Goal: Task Accomplishment & Management: Manage account settings

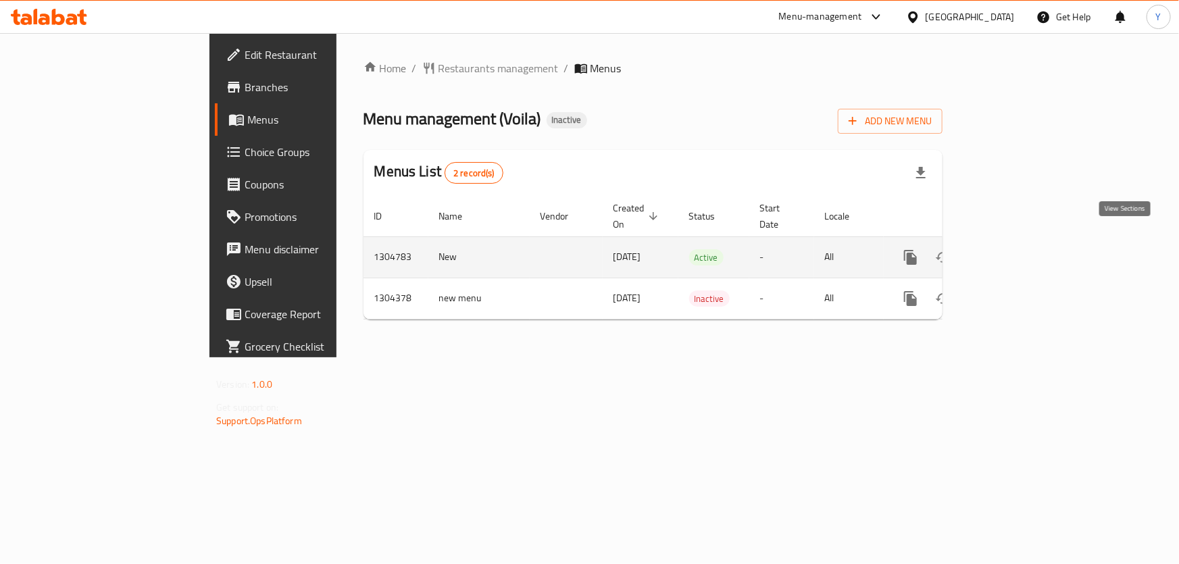
click at [1016, 249] on icon "enhanced table" at bounding box center [1008, 257] width 16 height 16
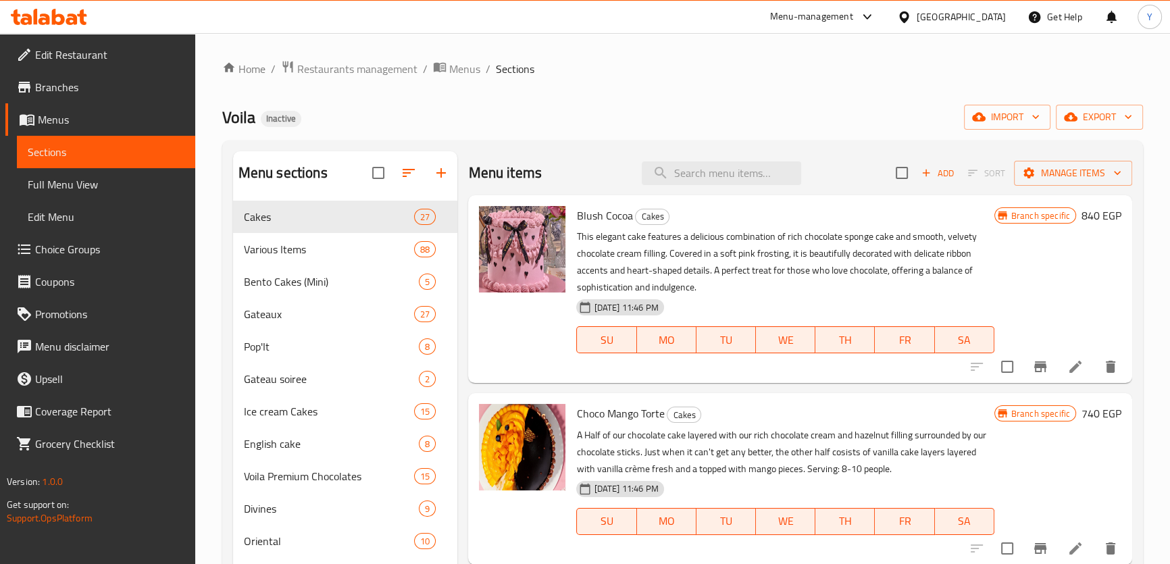
click at [74, 185] on span "Full Menu View" at bounding box center [106, 184] width 157 height 16
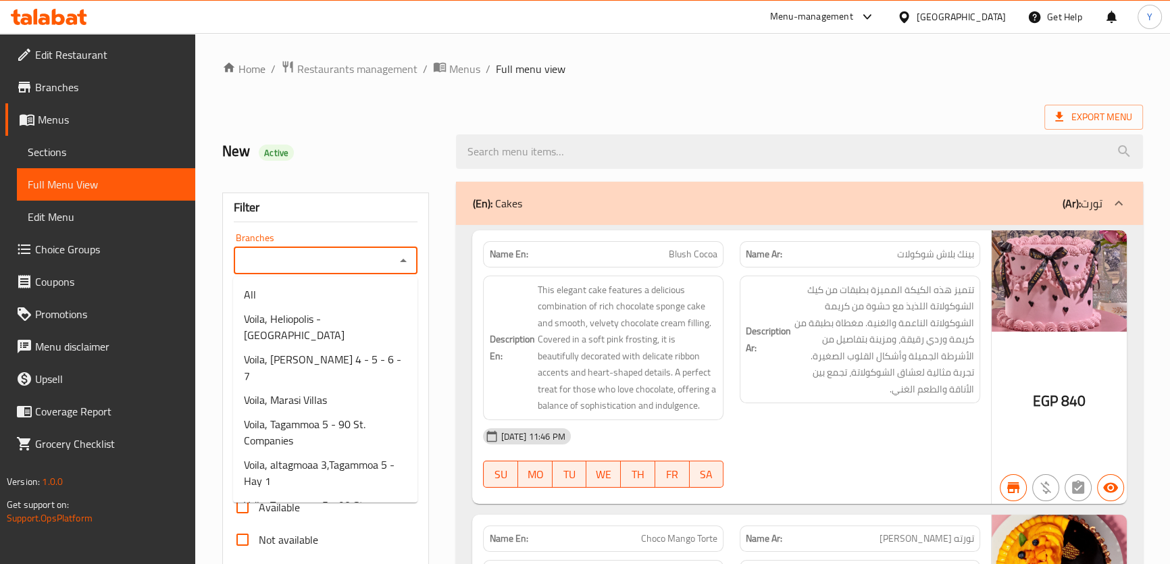
click at [295, 258] on input "Branches" at bounding box center [315, 260] width 154 height 19
paste input "Voila, Marasi Villas"
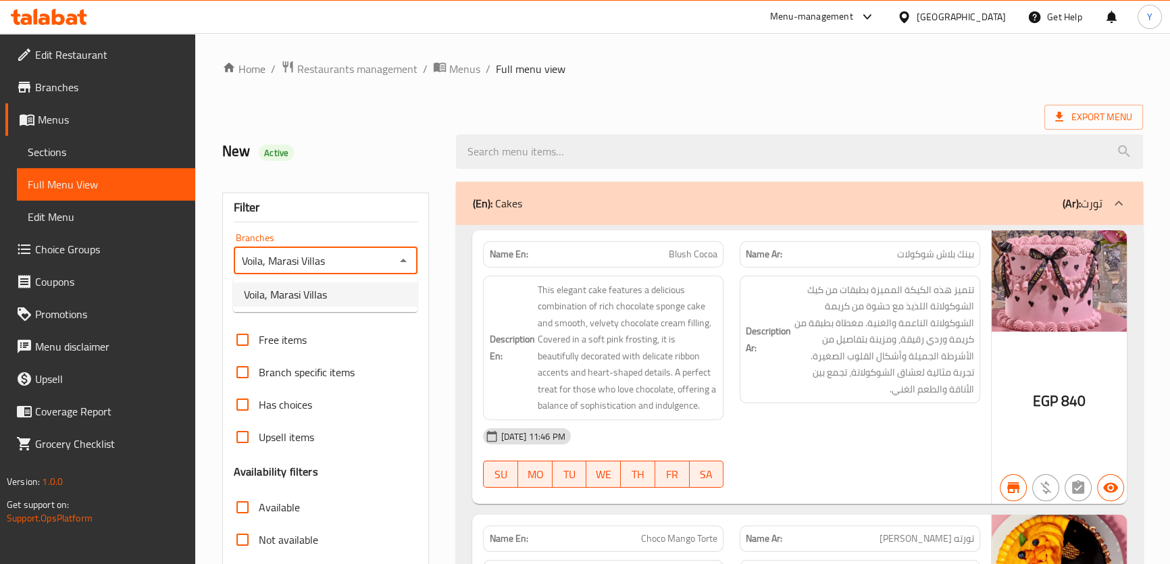
click at [355, 298] on li "Voila, Marasi Villas" at bounding box center [325, 294] width 184 height 24
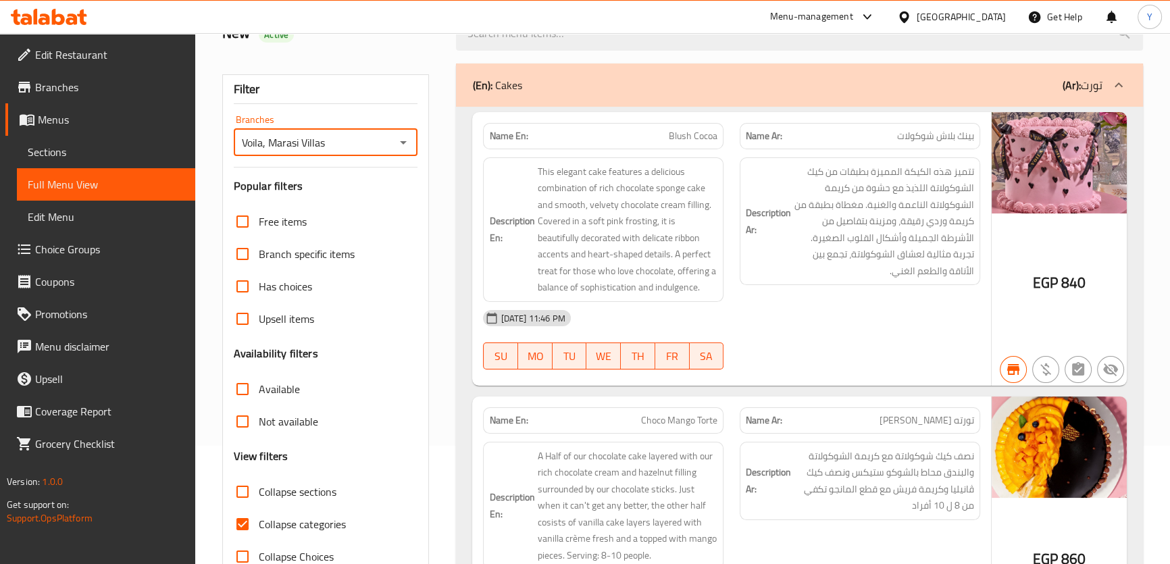
scroll to position [184, 0]
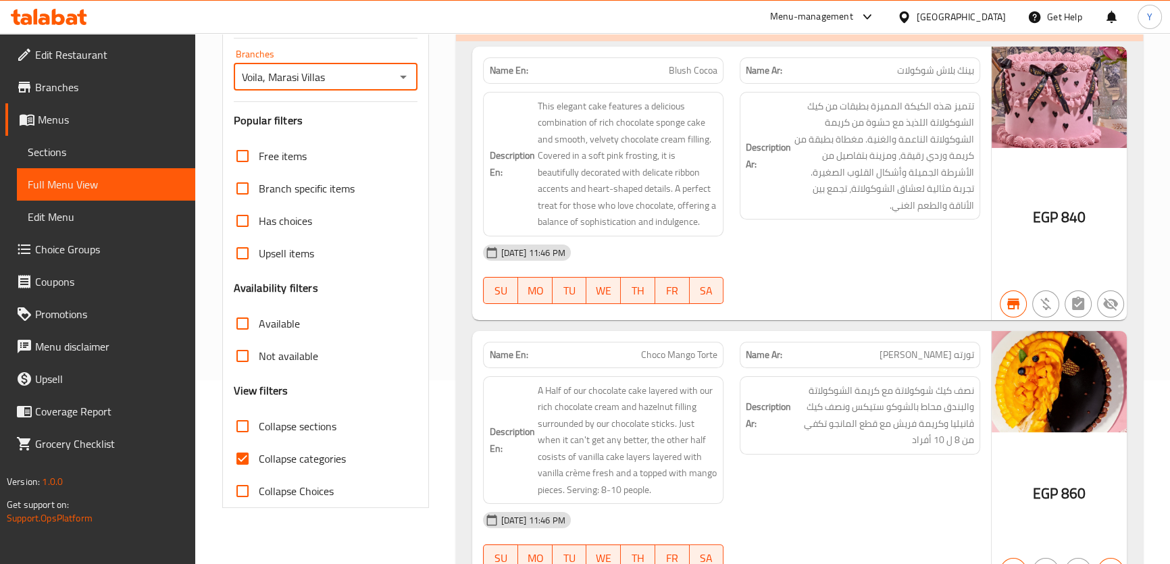
type input "Voila, Marasi Villas"
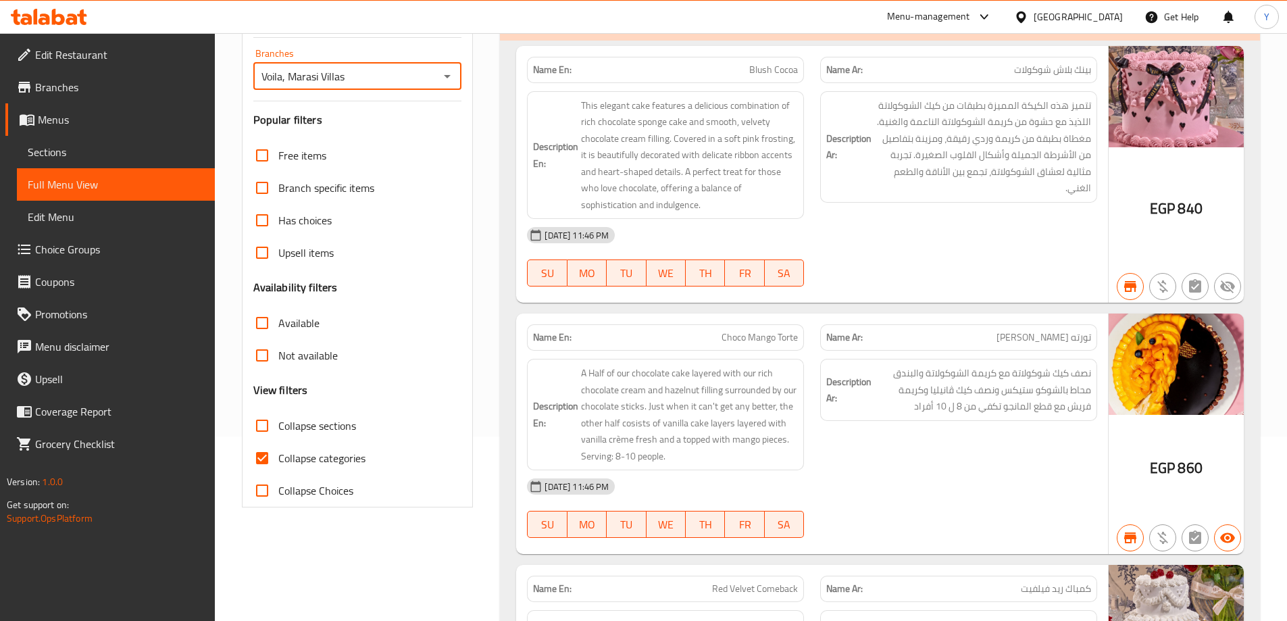
scroll to position [0, 0]
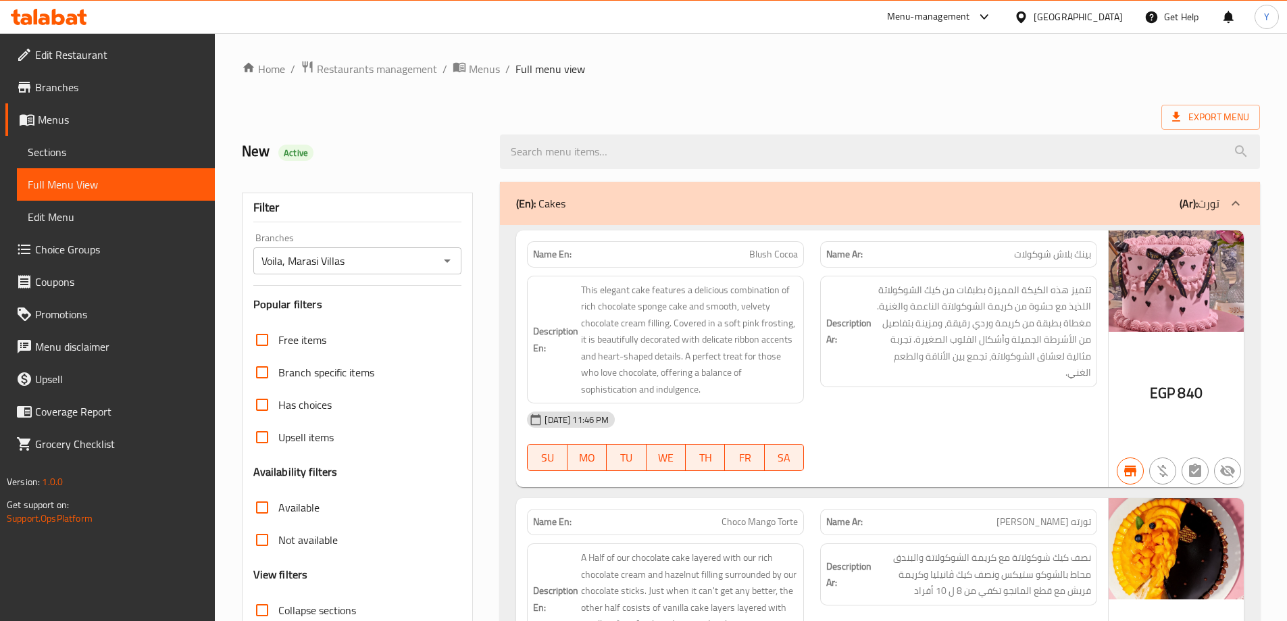
click at [1179, 118] on span "Export Menu" at bounding box center [1210, 117] width 77 height 17
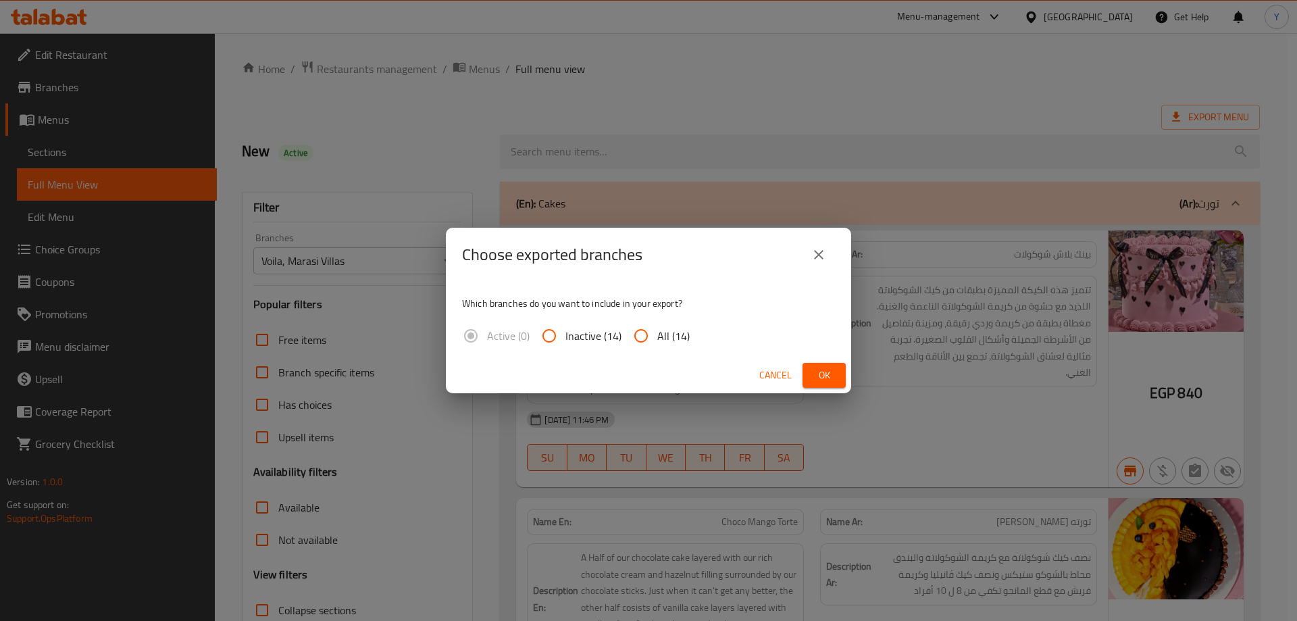
click at [929, 81] on div "Choose exported branches Which branches do you want to include in your export? …" at bounding box center [648, 310] width 1297 height 621
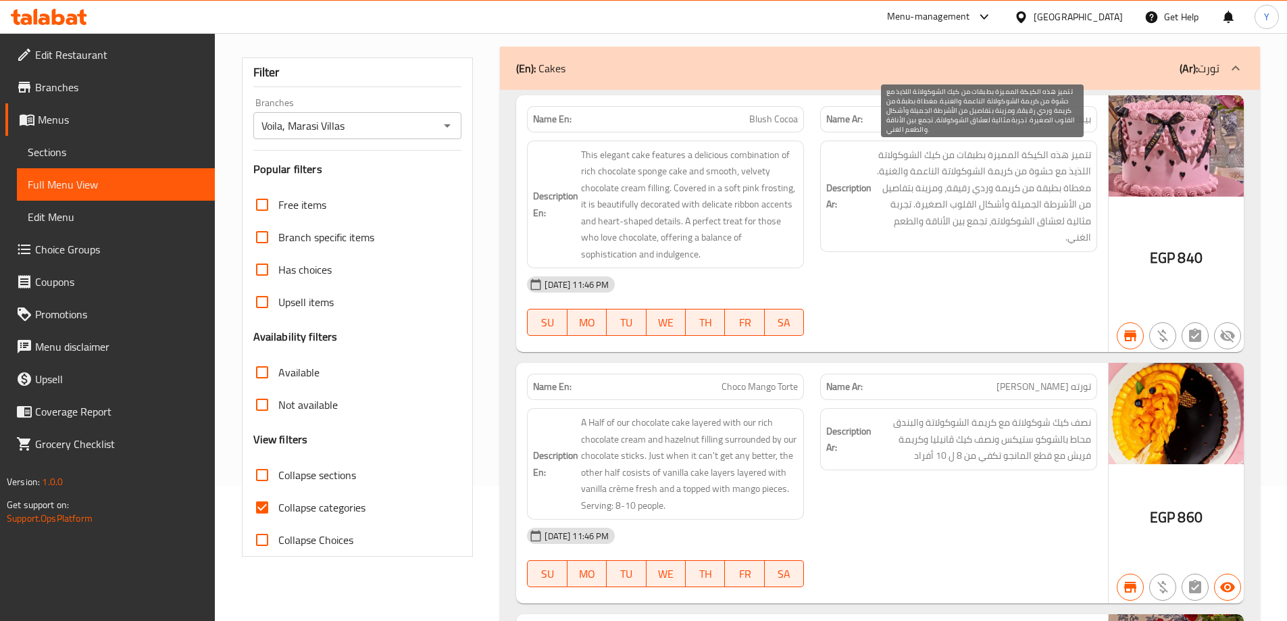
scroll to position [11320, 0]
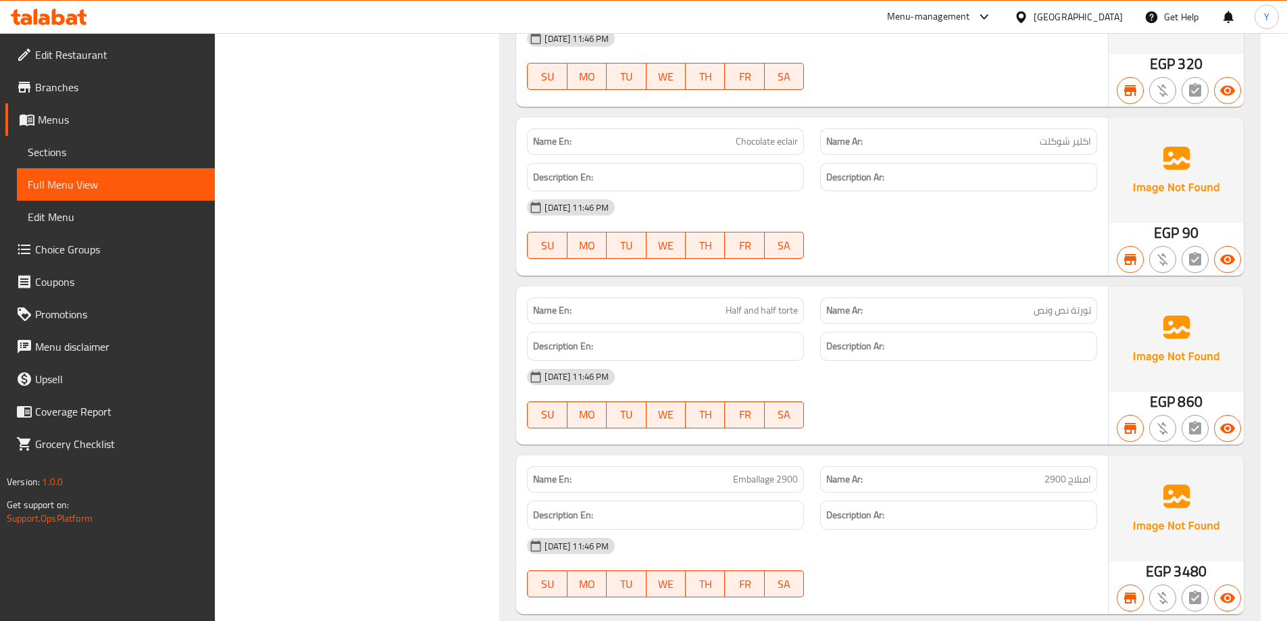
copy span "Half and half torte"
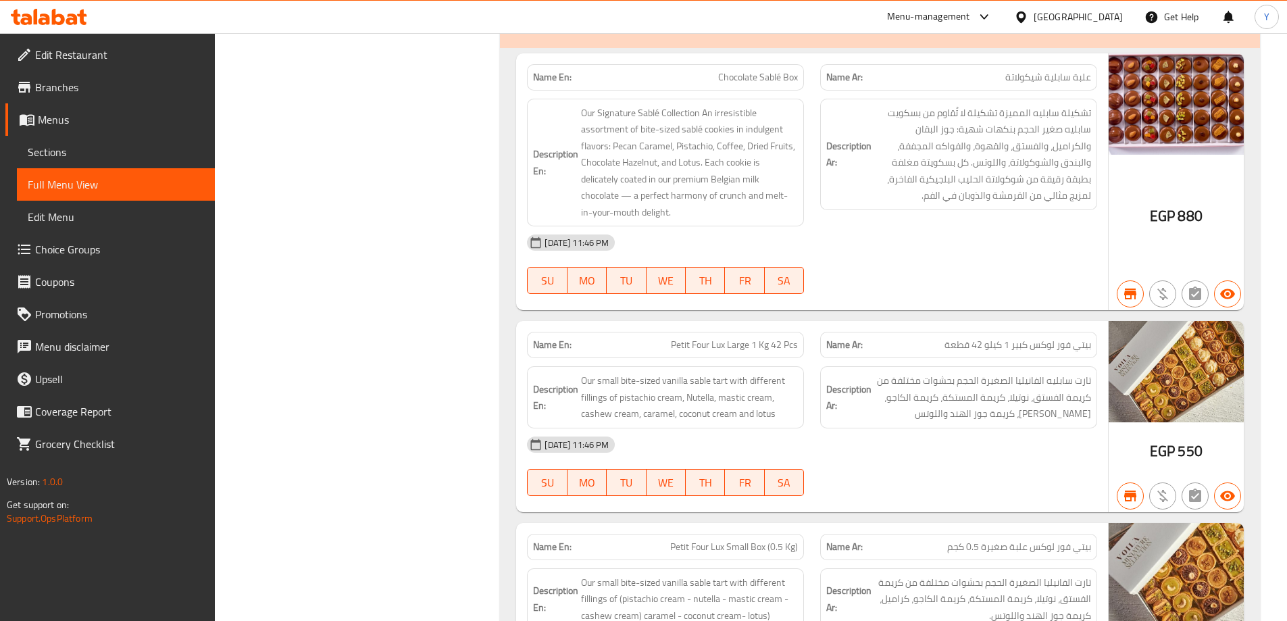
scroll to position [10985, 0]
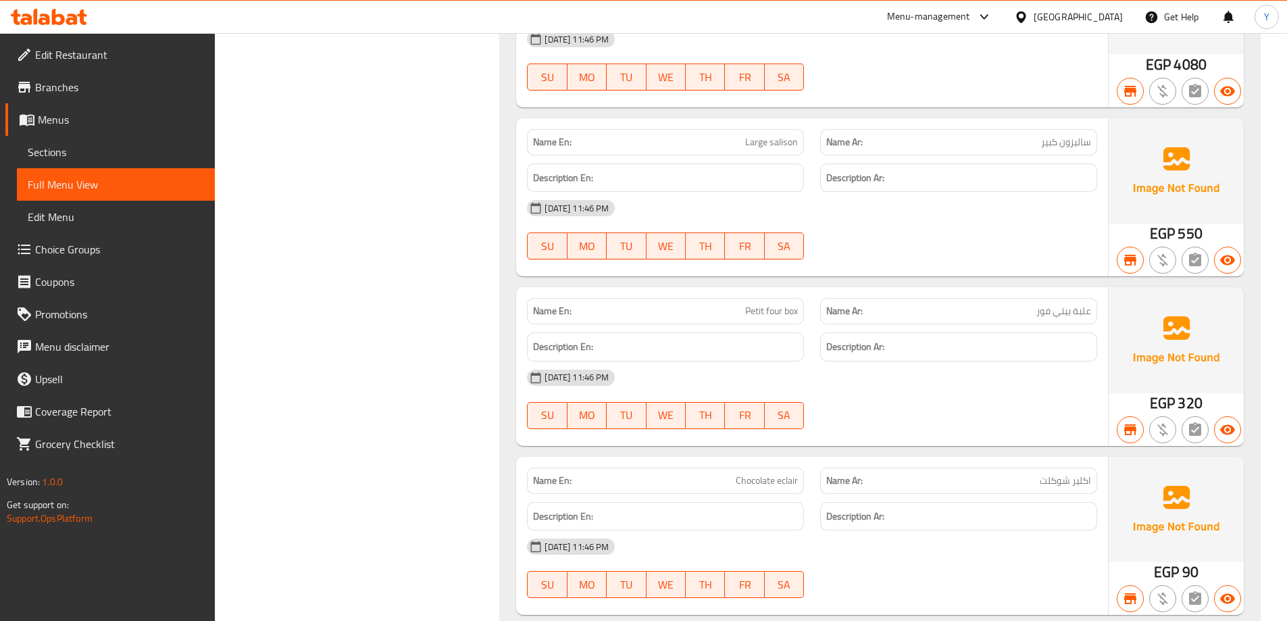
click at [1033, 314] on p "Name Ar: علبة بيتي فور" at bounding box center [958, 311] width 265 height 14
copy span "علبة بيتي فور"
click at [1033, 314] on p "Name Ar: علبة بيتي فور" at bounding box center [958, 311] width 265 height 14
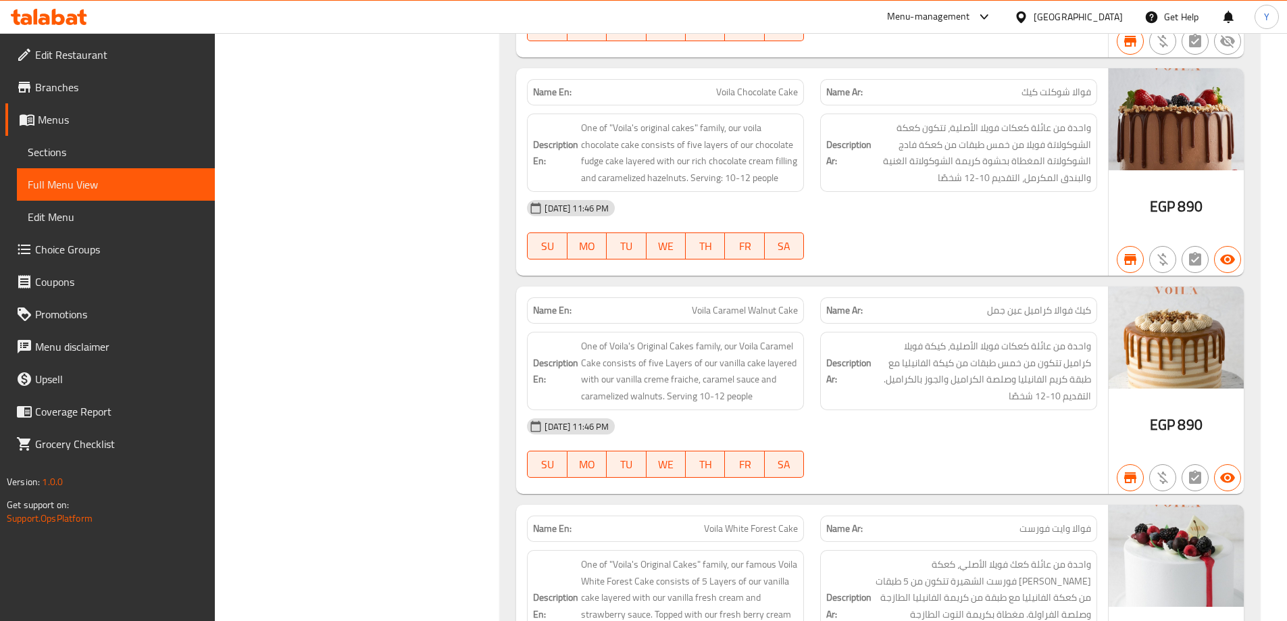
click at [1108, 510] on div "Name En: Voila White Forest Cake Name Ar: فوالا وايت فورست Description En: One …" at bounding box center [812, 625] width 592 height 241
click at [912, 253] on div at bounding box center [958, 259] width 293 height 16
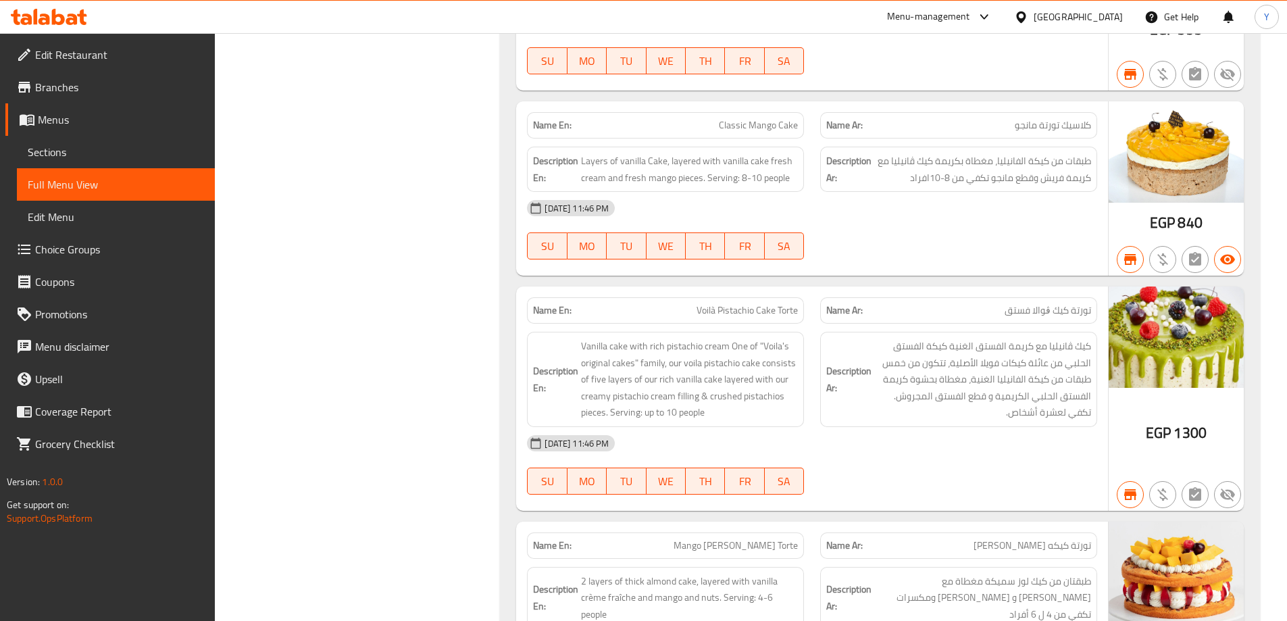
scroll to position [2977, 0]
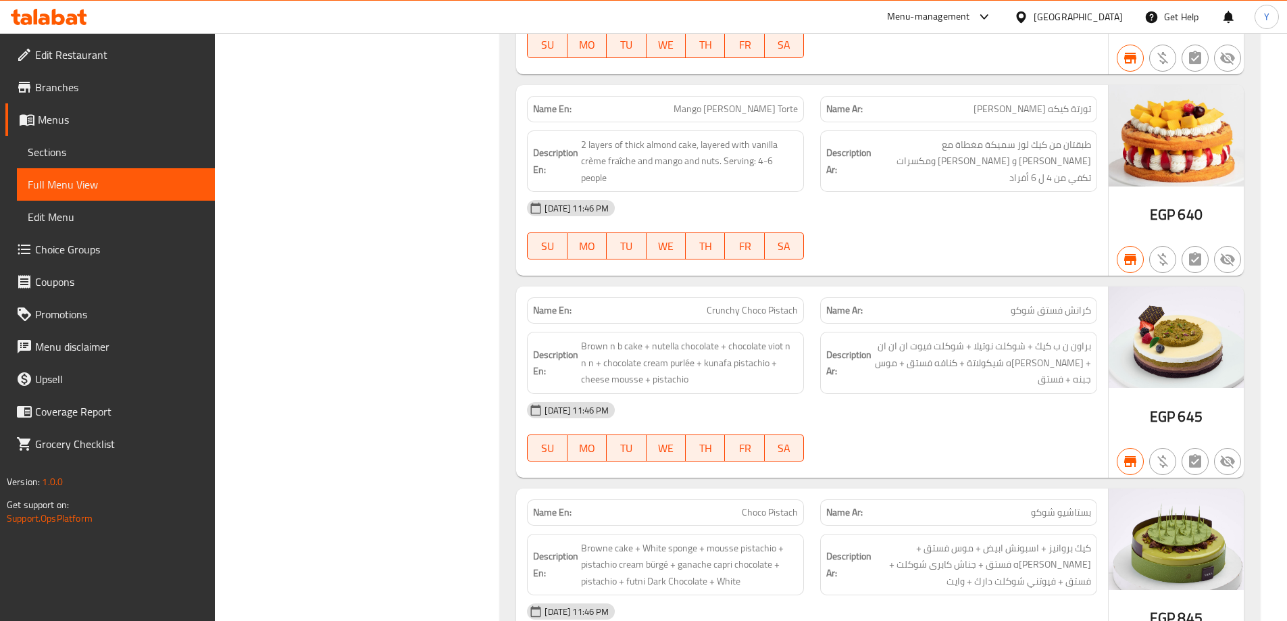
drag, startPoint x: 1053, startPoint y: 24, endPoint x: 920, endPoint y: 206, distance: 225.9
click at [920, 206] on div "[DATE] 11:46 PM" at bounding box center [812, 208] width 587 height 32
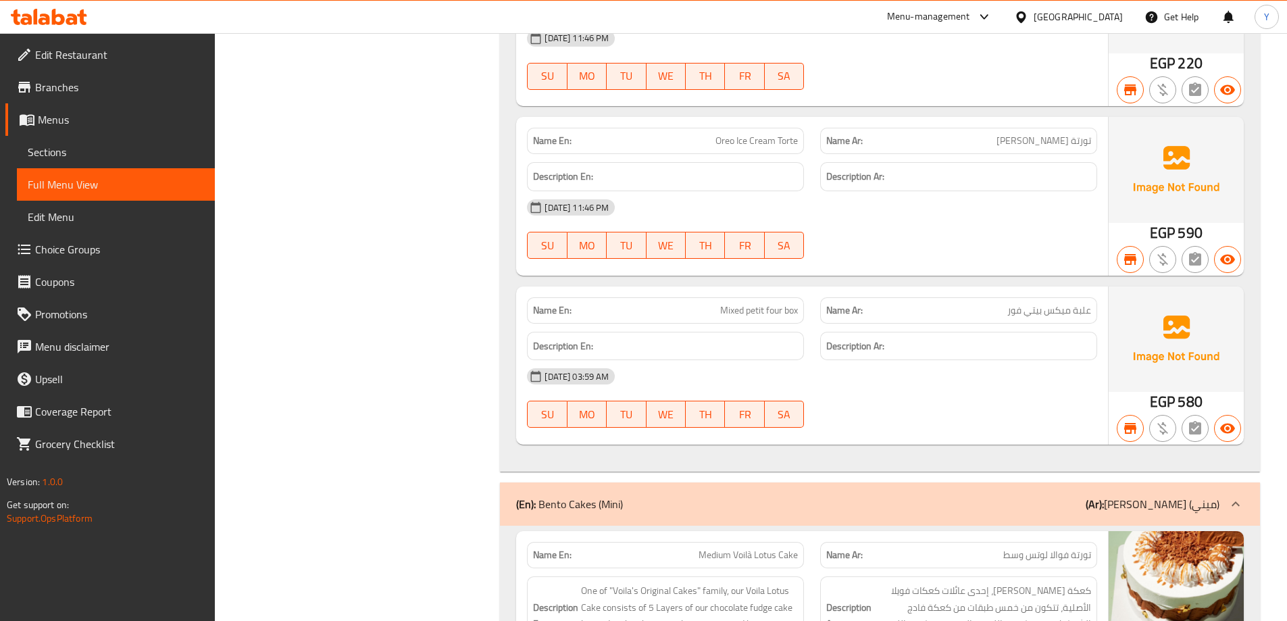
scroll to position [38909, 0]
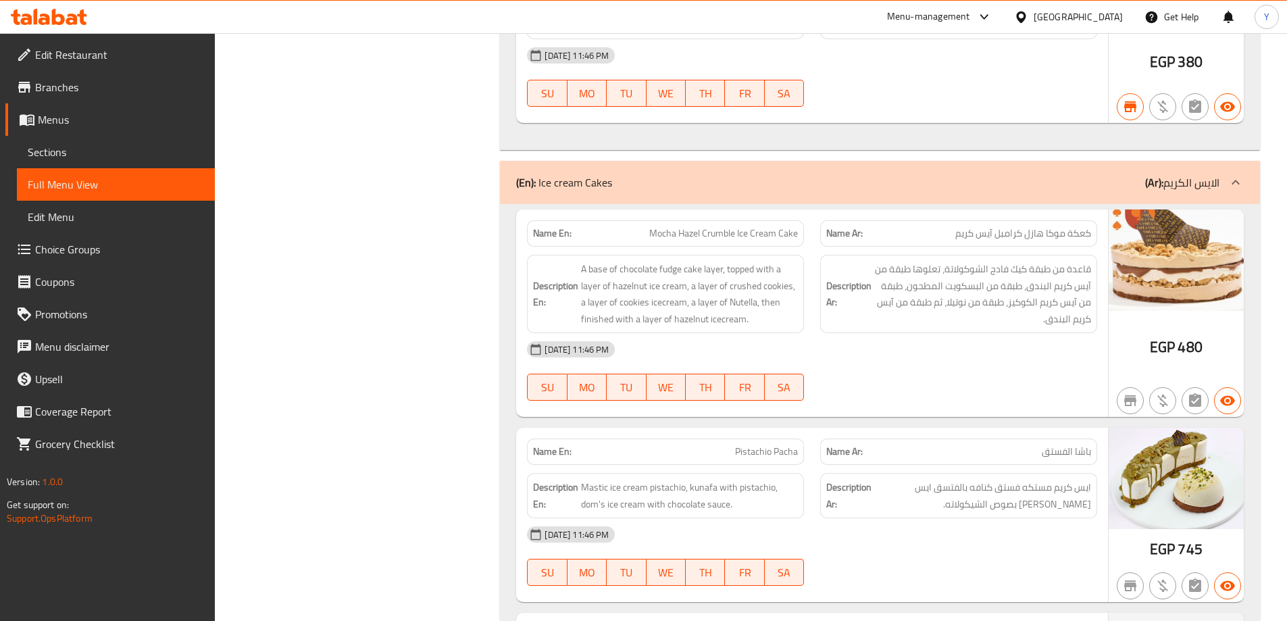
scroll to position [29414, 0]
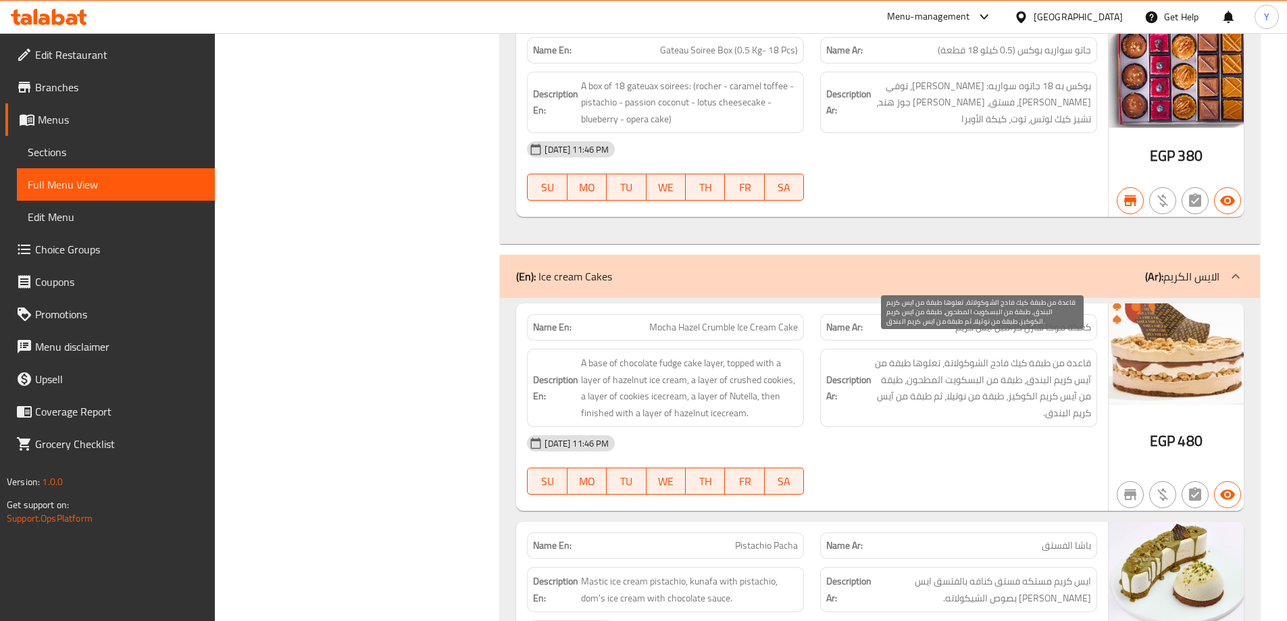
click at [890, 398] on span "قاعدة من طبقة كيك فادج الشوكولاتة، تعلوها طبقة من آيس كريم البندق، طبقة من البس…" at bounding box center [982, 388] width 217 height 66
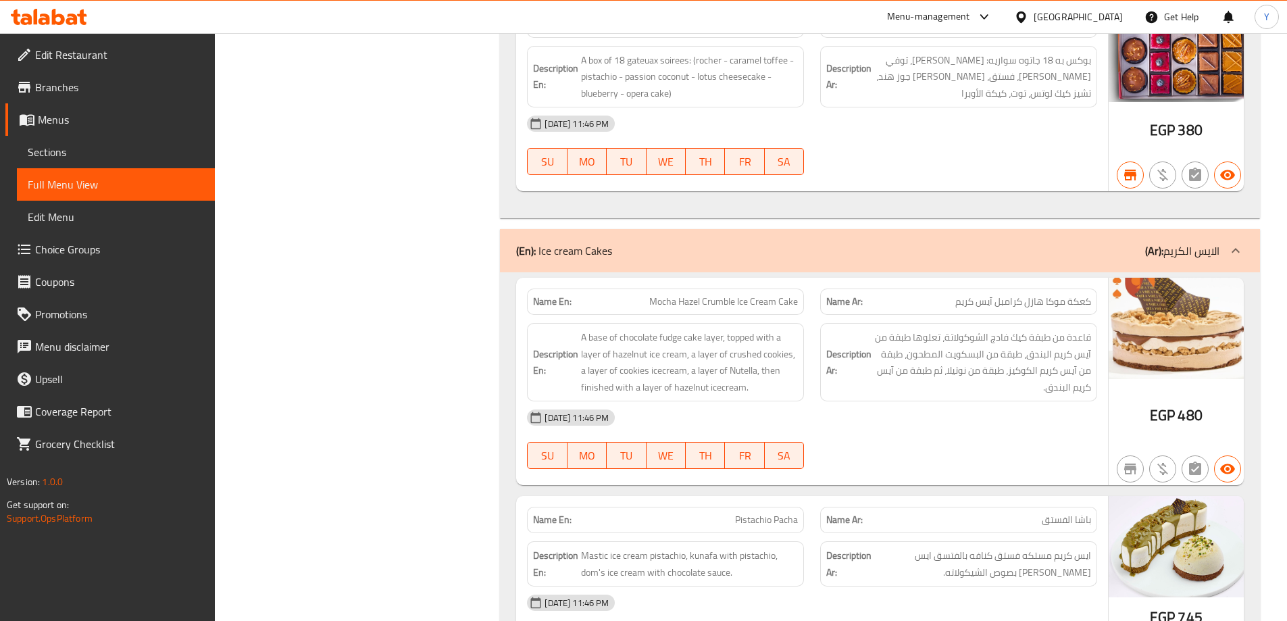
scroll to position [14123, 0]
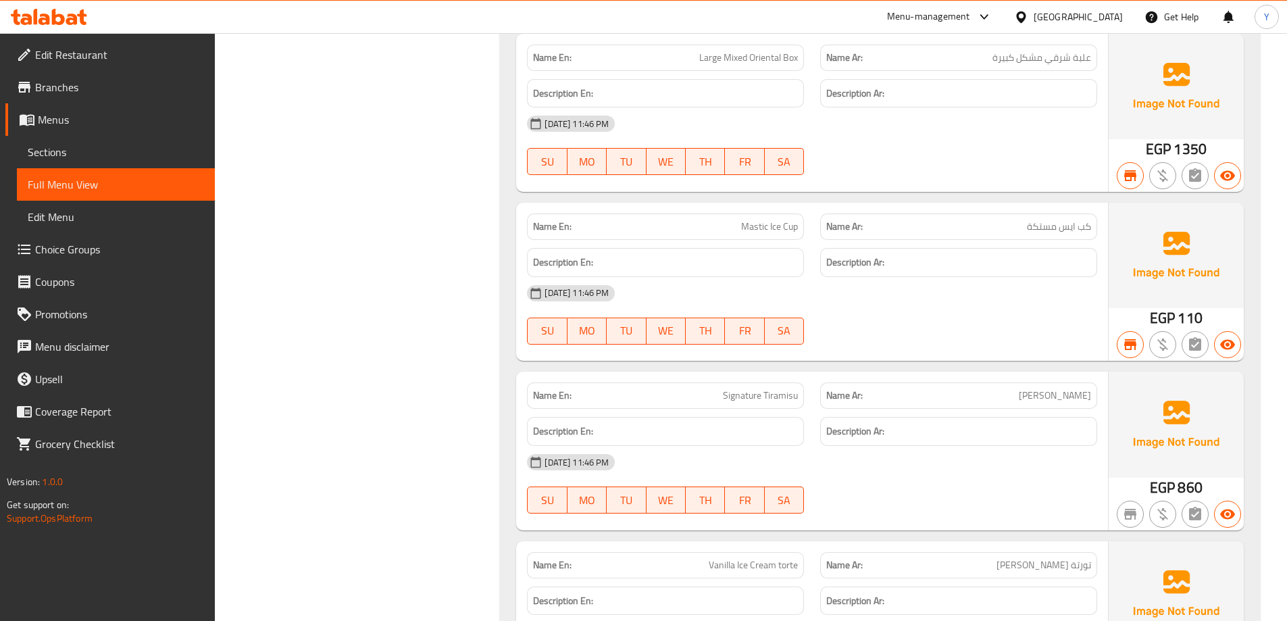
drag, startPoint x: 298, startPoint y: 328, endPoint x: 435, endPoint y: -82, distance: 432.5
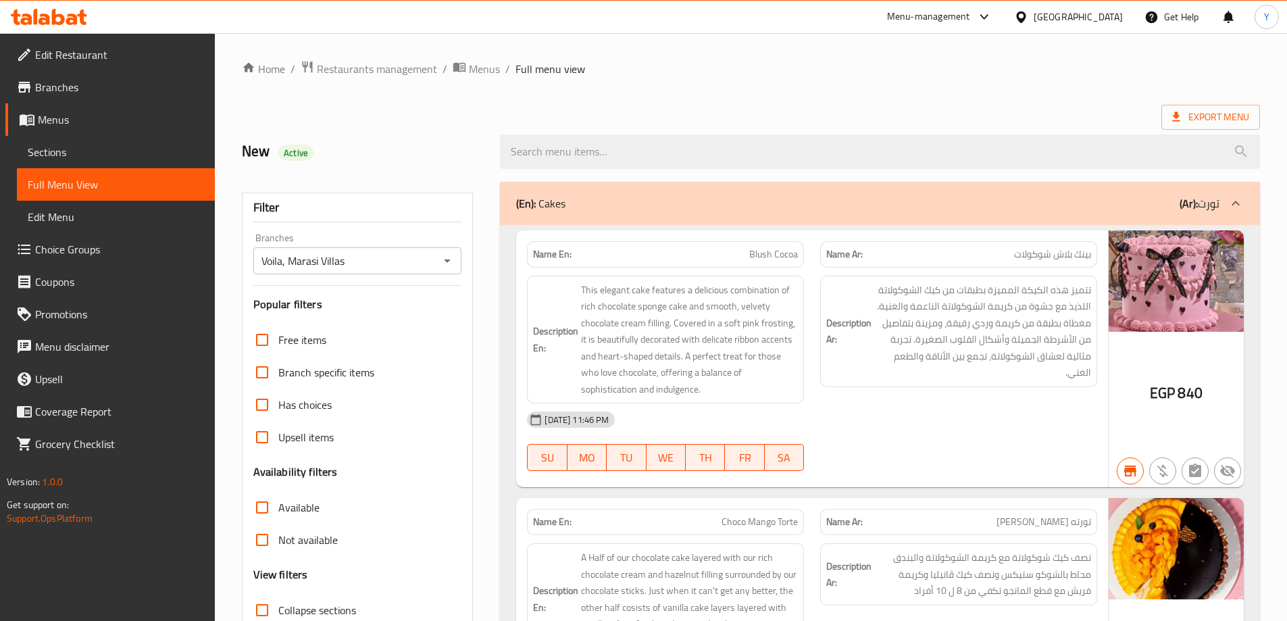
scroll to position [338, 0]
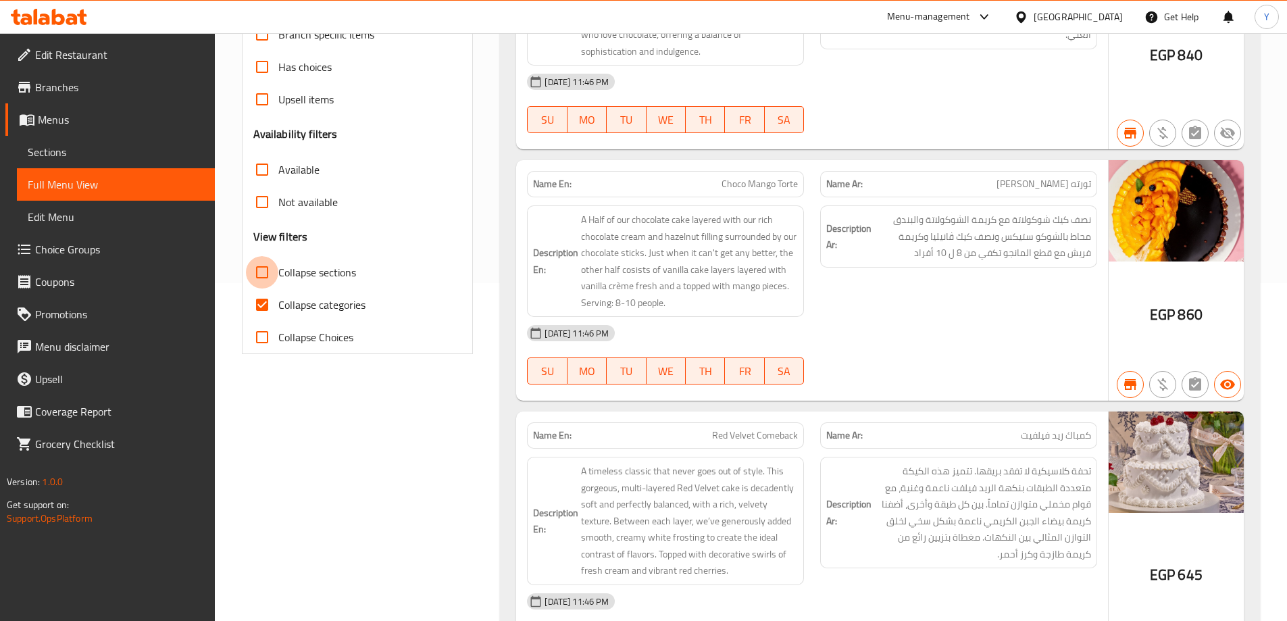
click at [266, 275] on input "Collapse sections" at bounding box center [262, 272] width 32 height 32
checkbox input "true"
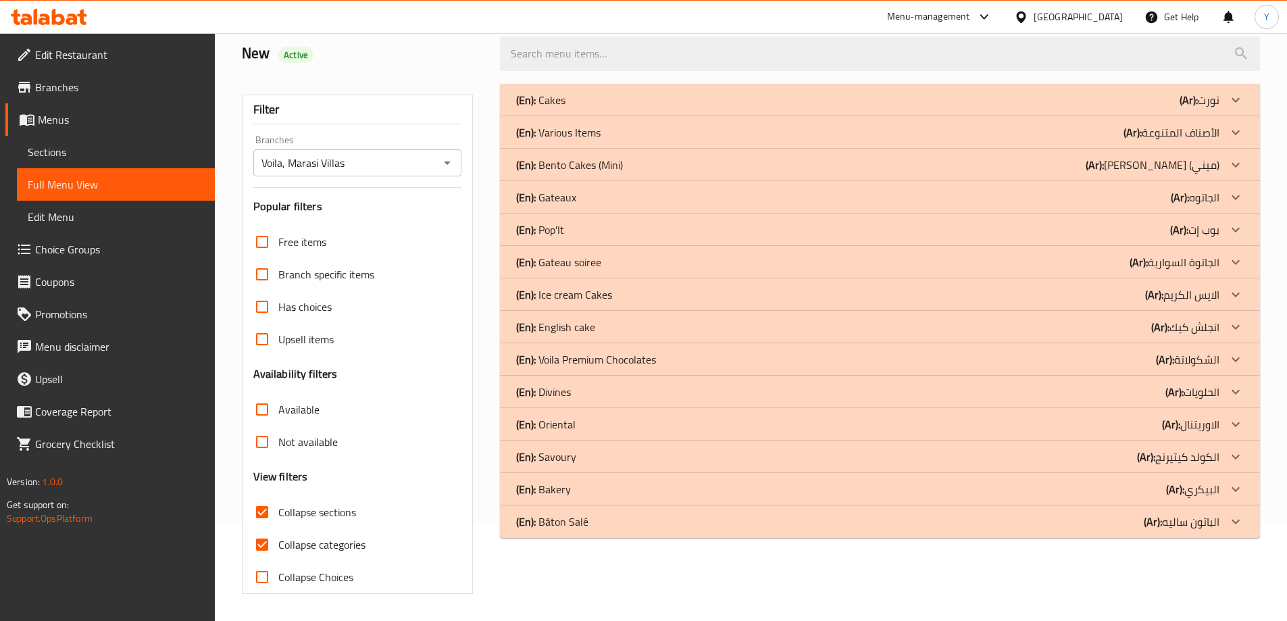
scroll to position [98, 0]
click at [645, 108] on div "(En): Ice cream Cakes (Ar): الايس الكريم" at bounding box center [867, 100] width 703 height 16
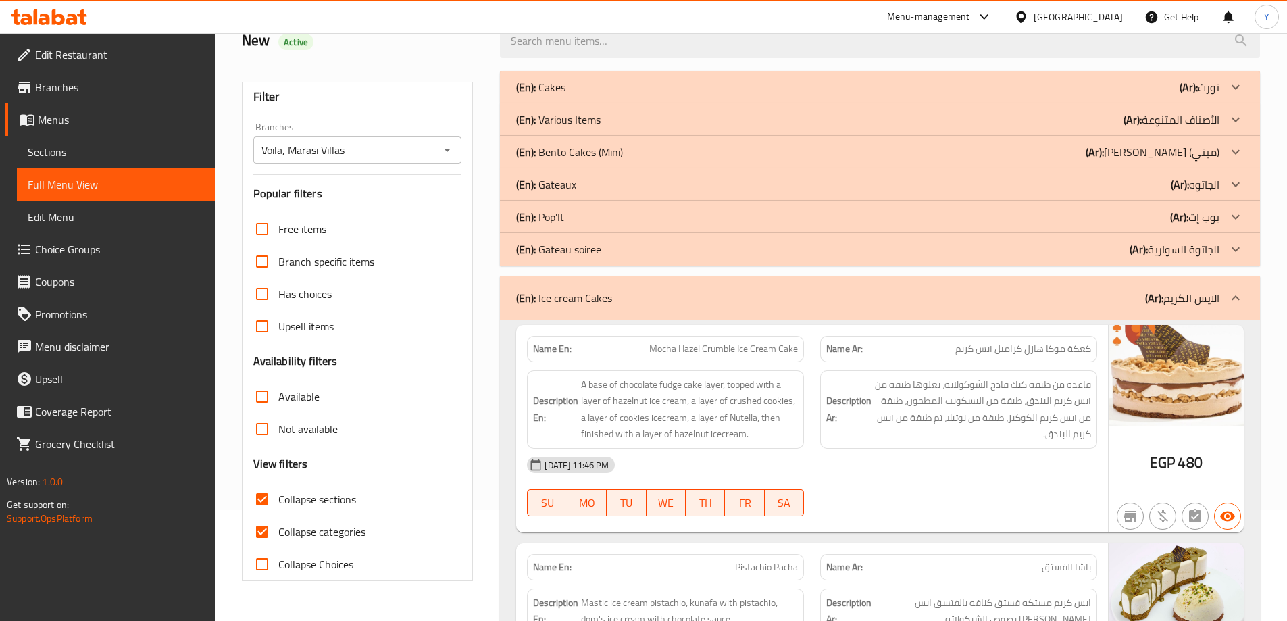
scroll to position [0, 0]
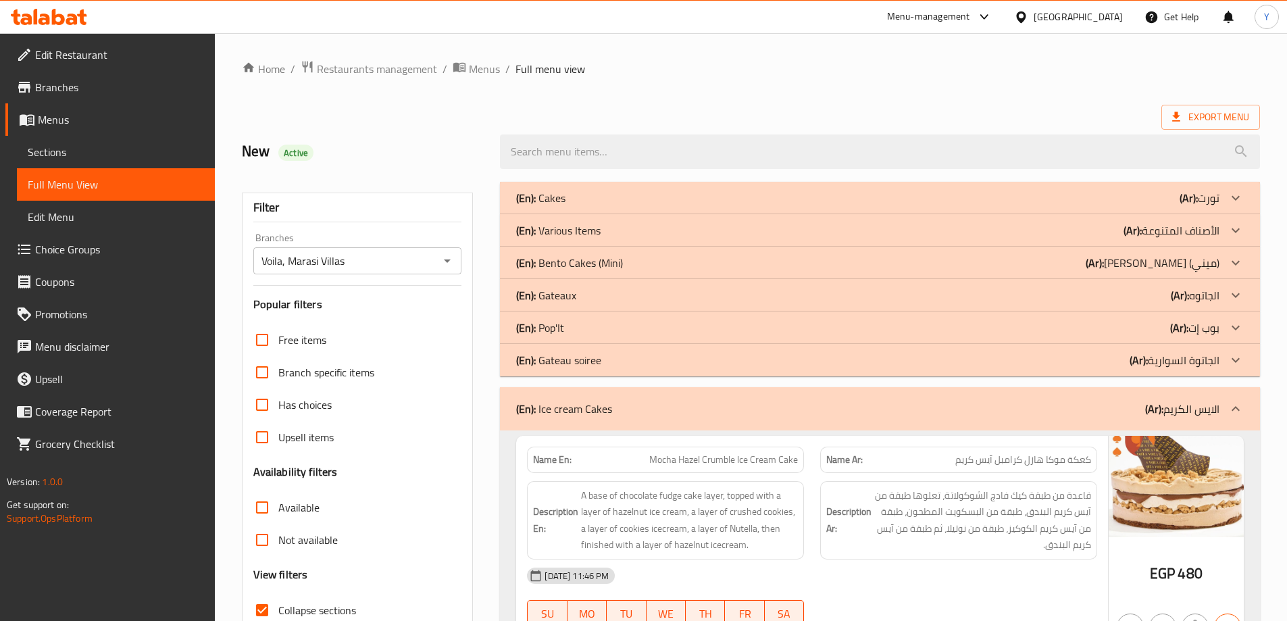
click at [815, 401] on div "(En): Ice cream Cakes (Ar): الايس الكريم" at bounding box center [867, 409] width 703 height 16
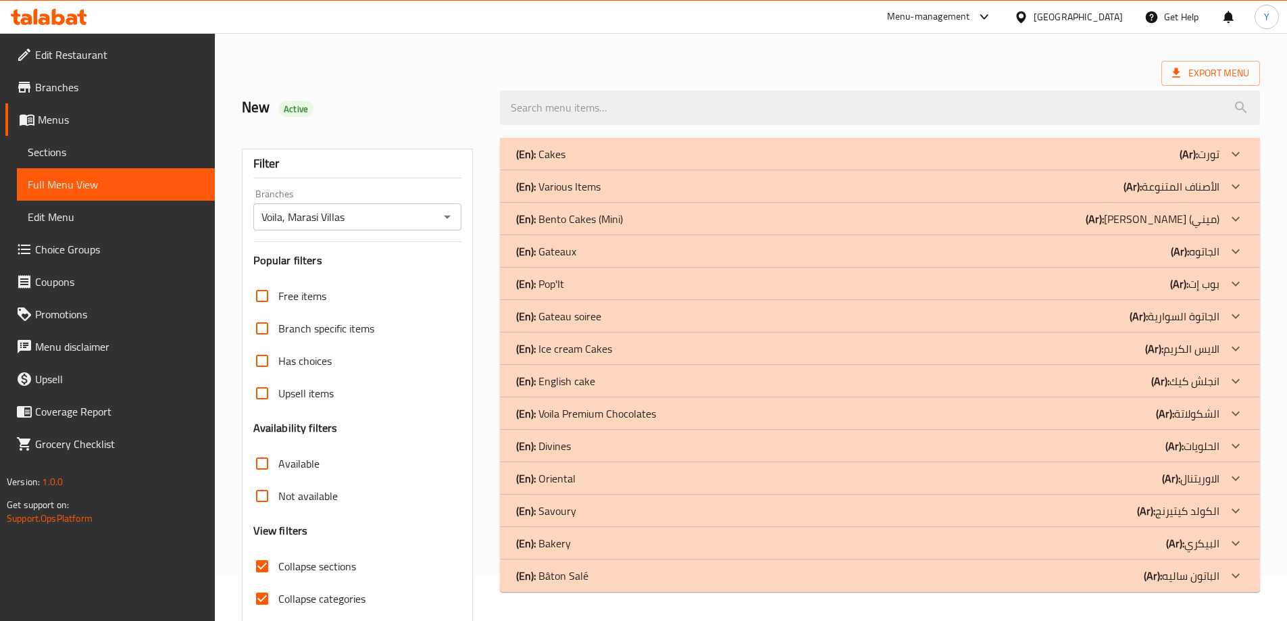
scroll to position [68, 0]
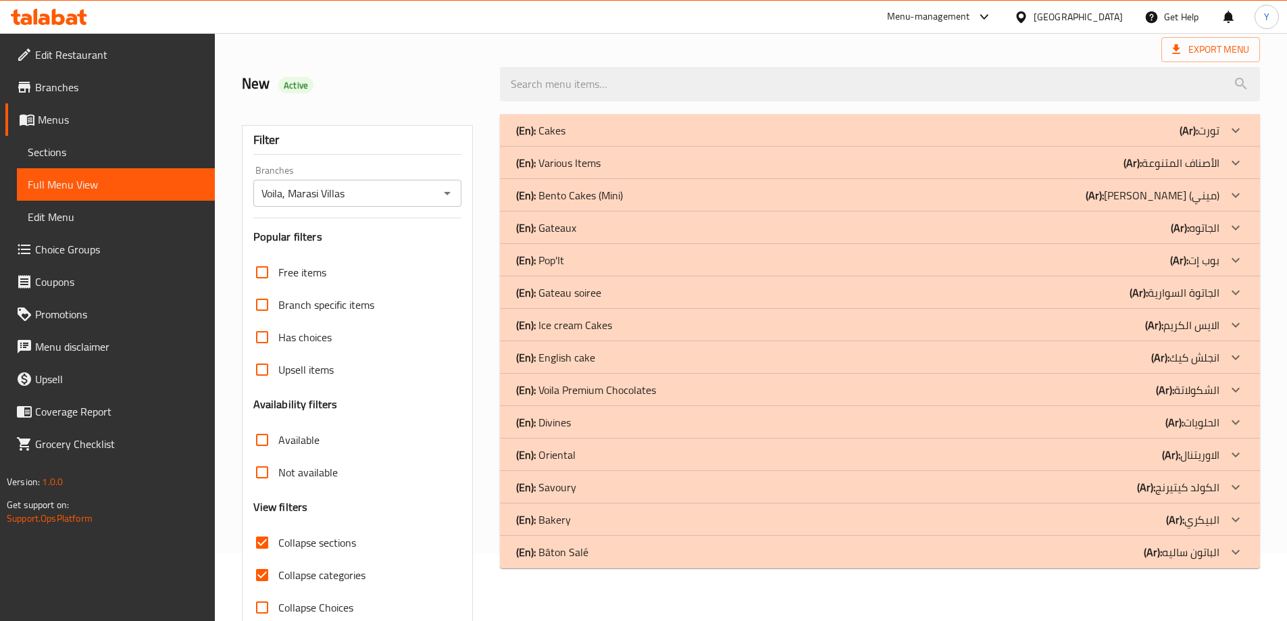
click at [403, 205] on div "Voila, Marasi Villas Branches" at bounding box center [357, 193] width 209 height 27
click at [426, 66] on div "New Active" at bounding box center [363, 84] width 259 height 60
click at [266, 443] on input "Available" at bounding box center [262, 440] width 32 height 32
checkbox input "true"
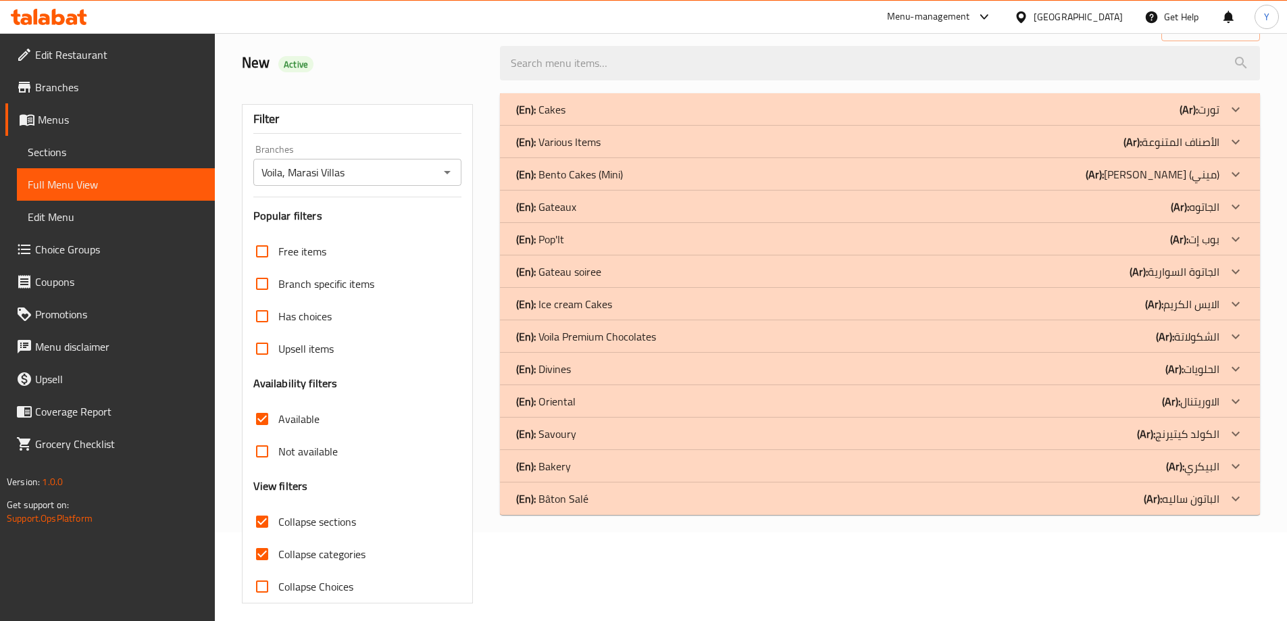
scroll to position [98, 0]
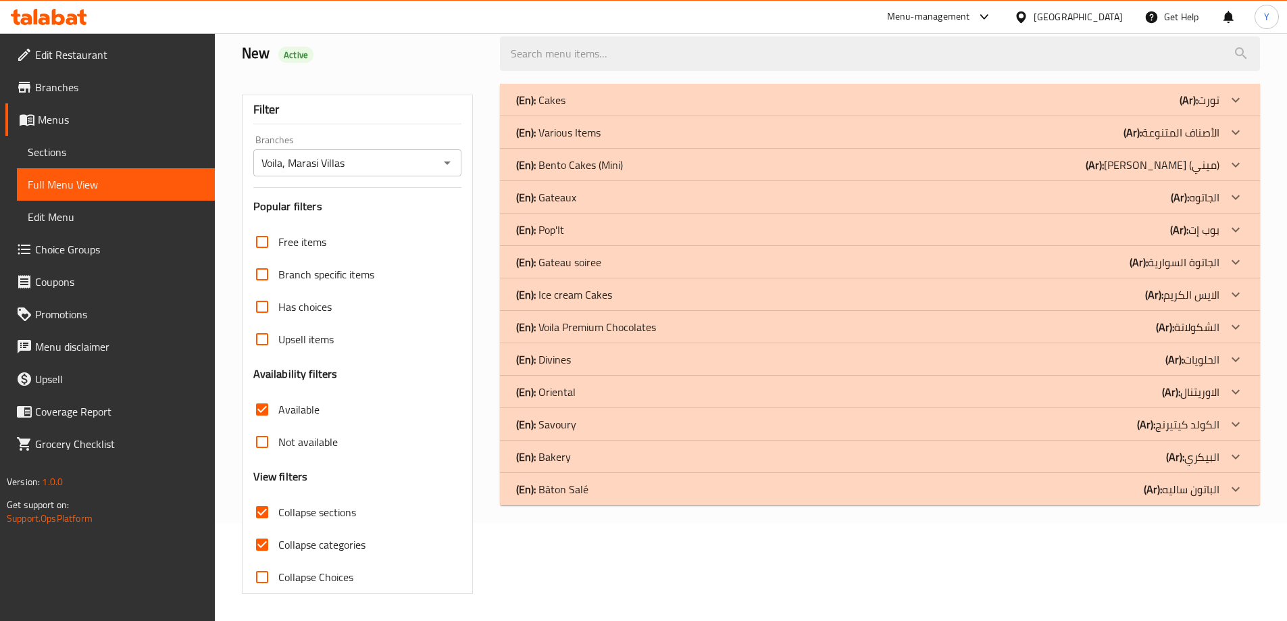
click at [684, 108] on div "(En): Various Items (Ar): الأصناف المتنوعة" at bounding box center [867, 100] width 703 height 16
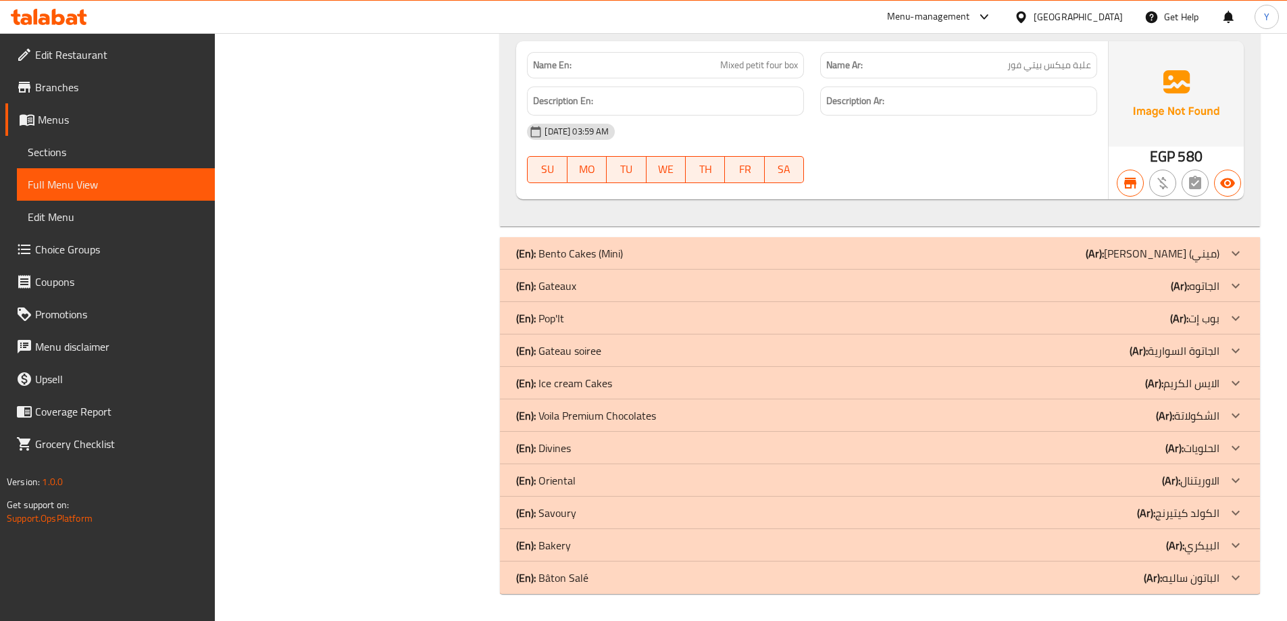
scroll to position [14679, 0]
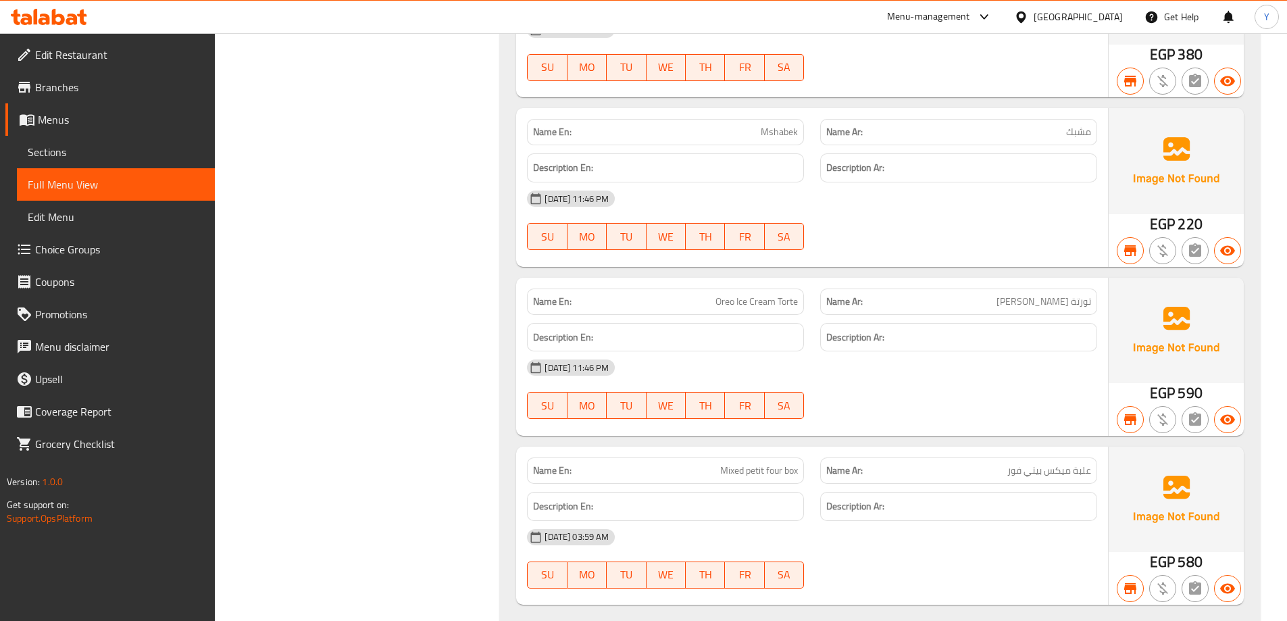
click at [997, 343] on h6 "Description Ar:" at bounding box center [958, 337] width 265 height 17
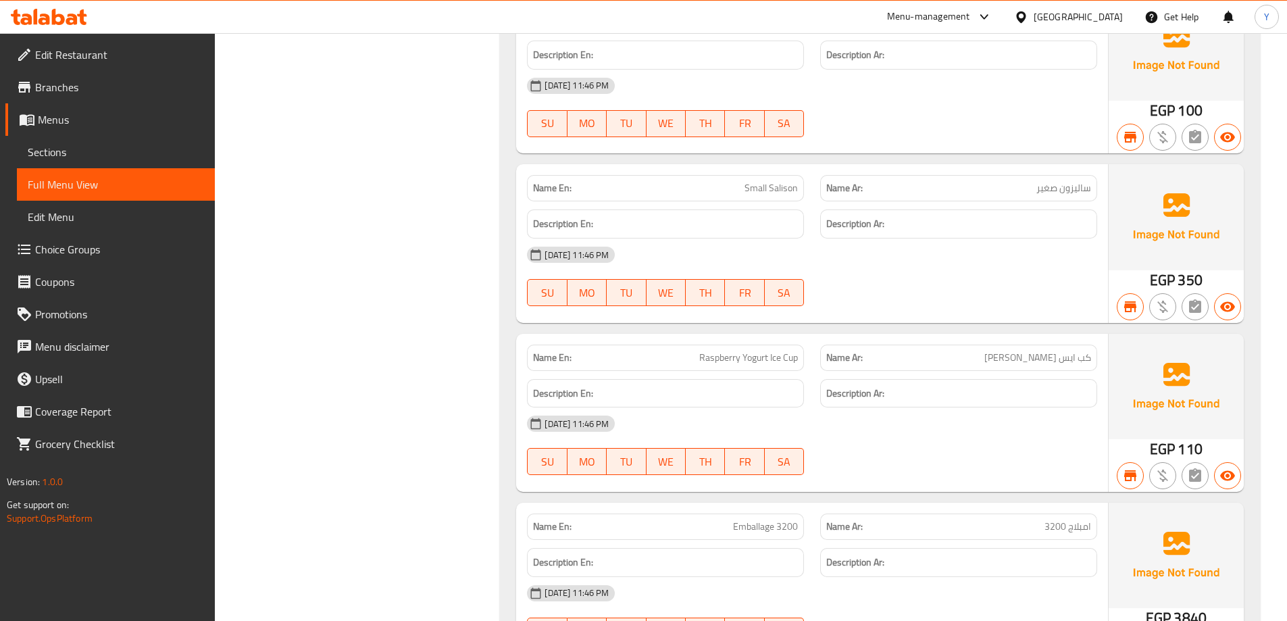
scroll to position [5827, 0]
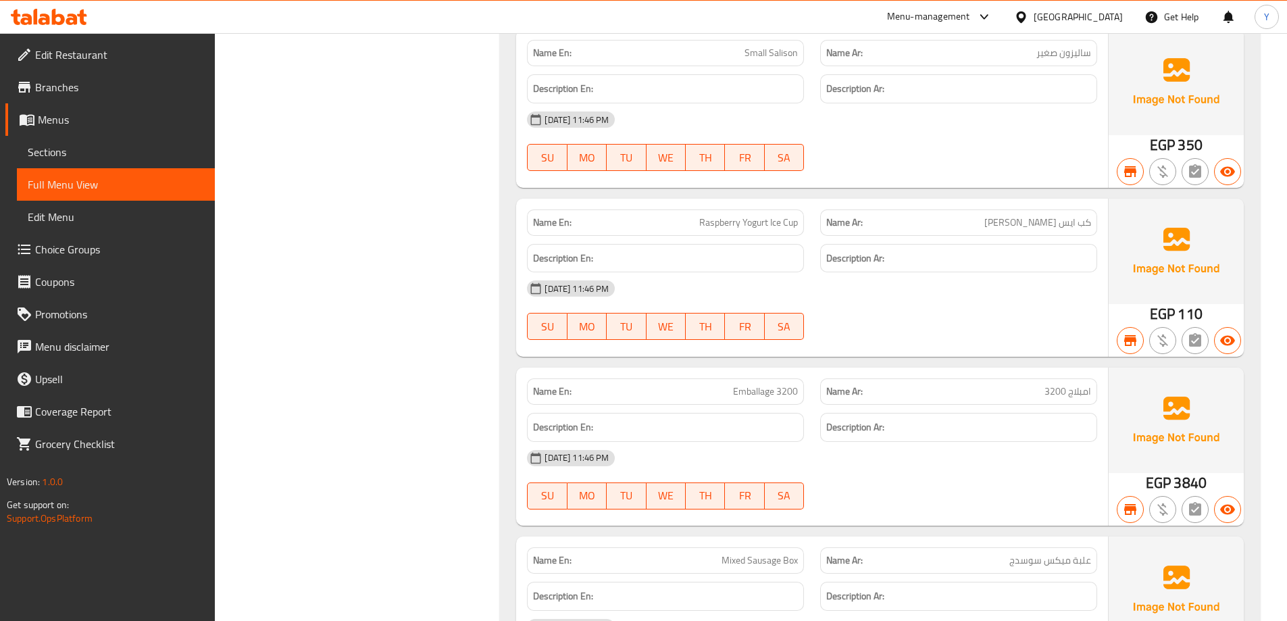
click at [1084, 390] on span "امبلاج 3200" at bounding box center [1068, 392] width 47 height 14
copy span "امبلاج 3200"
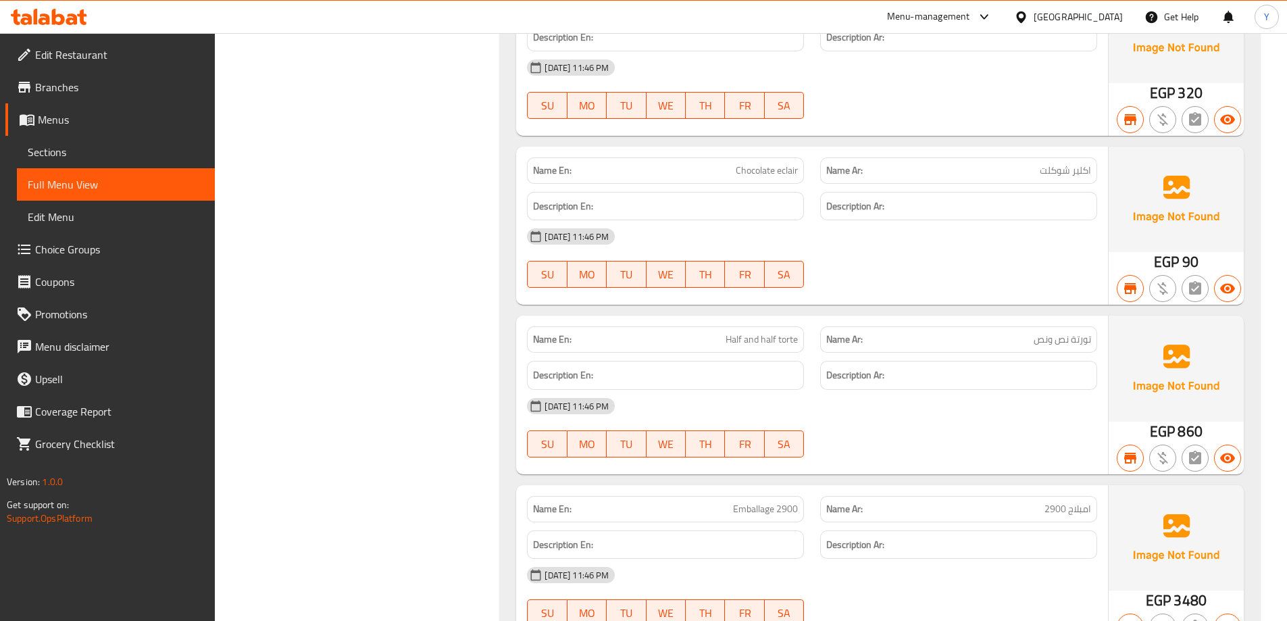
scroll to position [4948, 0]
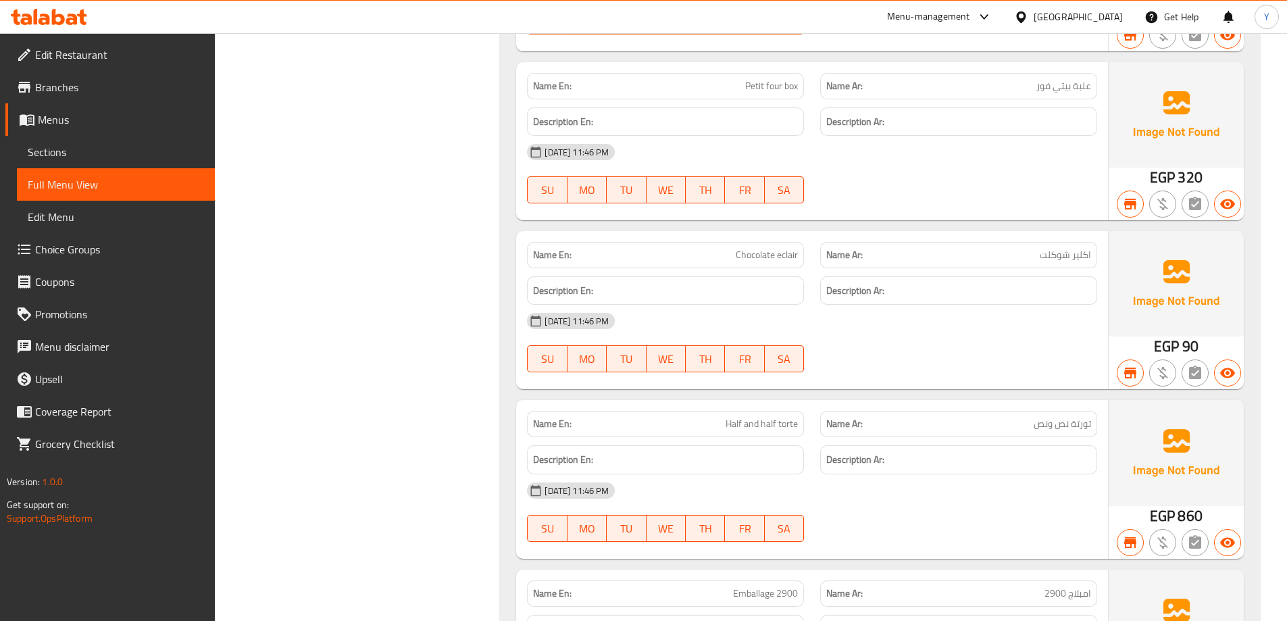
click at [737, 423] on span "Half and half torte" at bounding box center [762, 424] width 72 height 14
copy span "Half and half torte"
click at [1179, 512] on span "860" at bounding box center [1190, 516] width 24 height 26
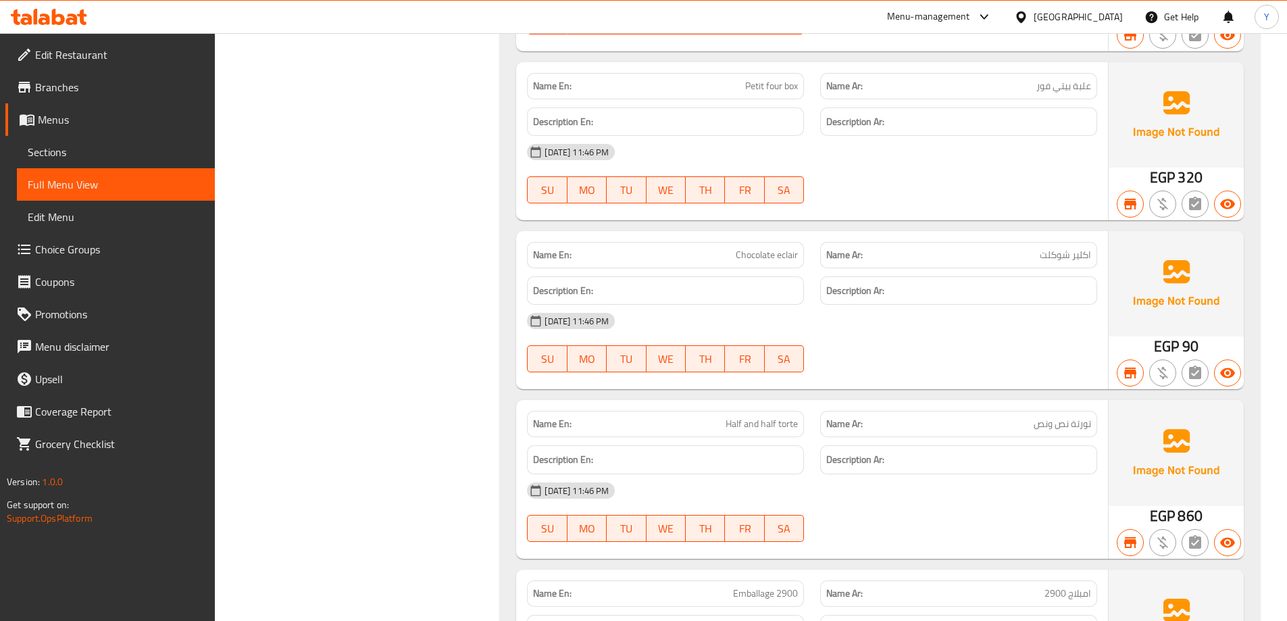
click at [1039, 407] on div "Name Ar: تورتة نص ونص" at bounding box center [958, 424] width 293 height 43
copy span "تورتة نص ونص"
click at [894, 530] on div "09-08-2025 11:46 PM SU MO TU WE TH FR SA" at bounding box center [812, 512] width 587 height 76
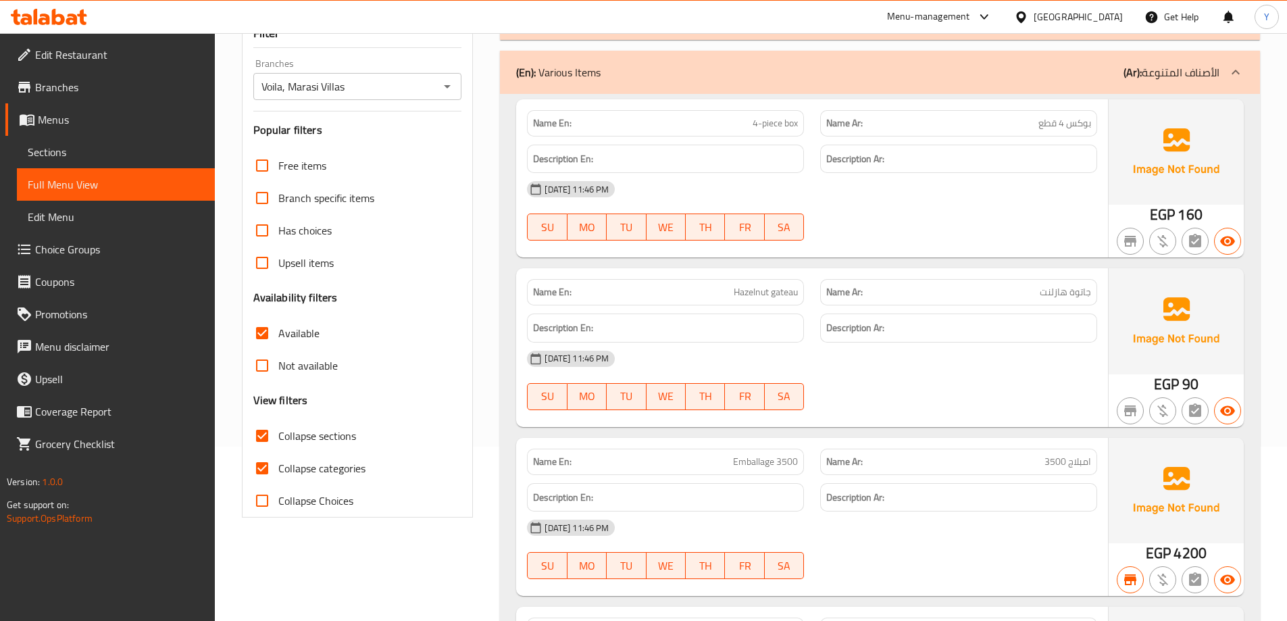
scroll to position [150, 0]
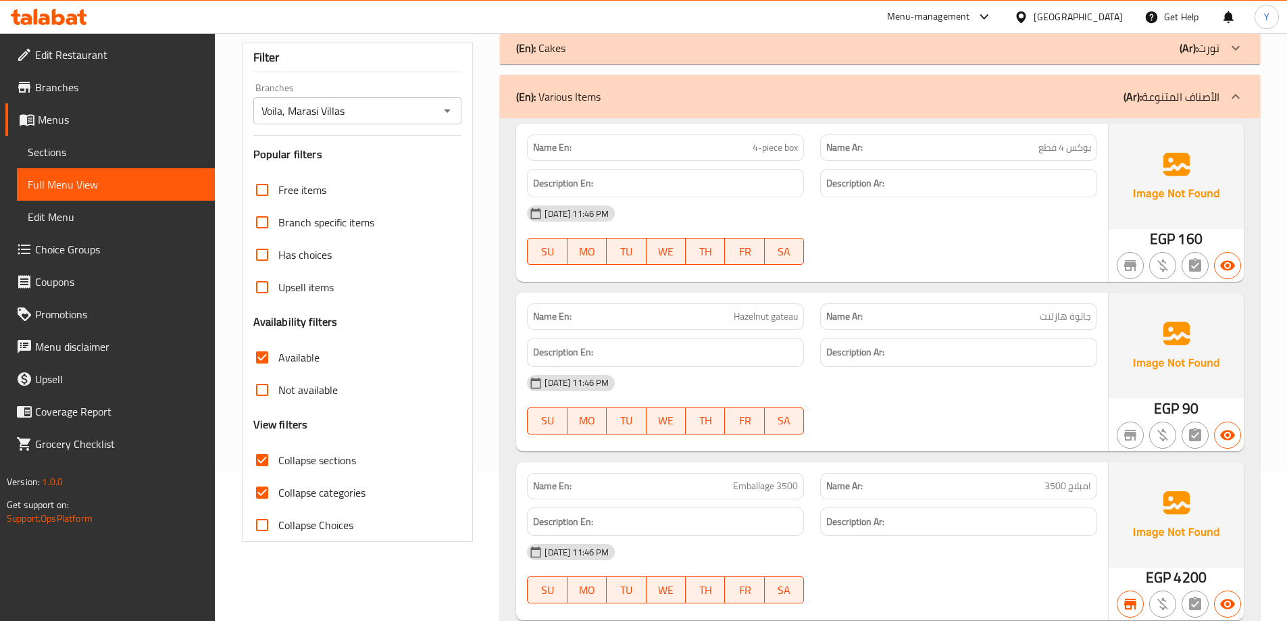
click at [961, 367] on div "[DATE] 11:46 PM" at bounding box center [812, 383] width 587 height 32
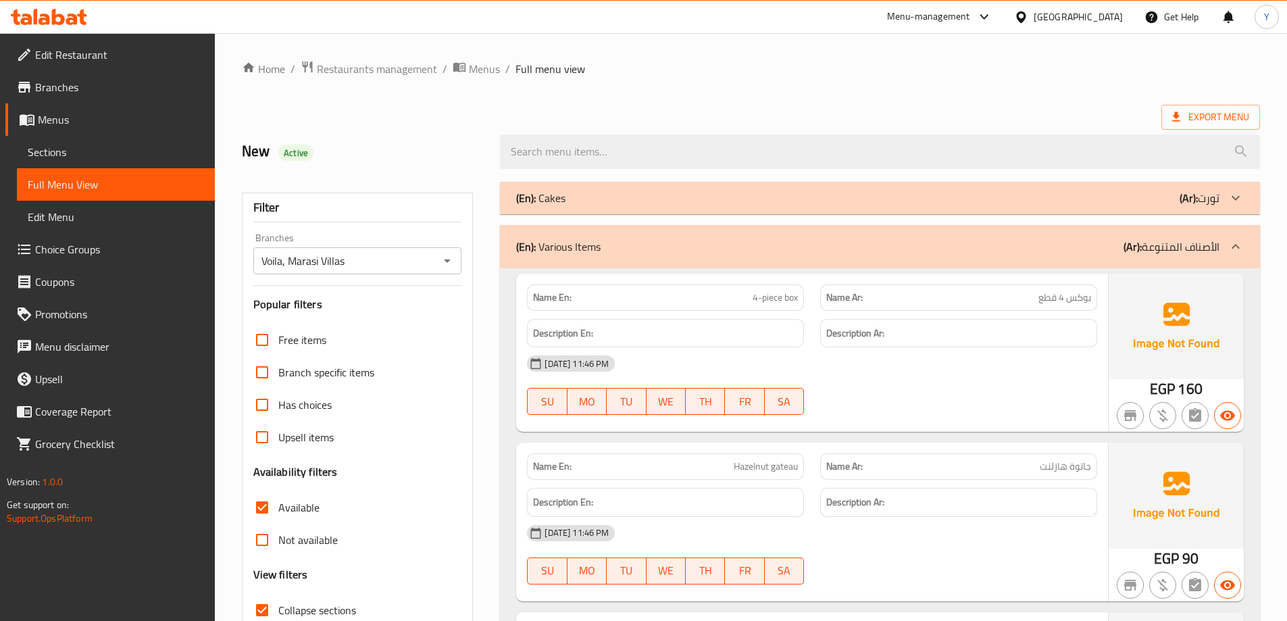
drag, startPoint x: 1020, startPoint y: 259, endPoint x: 1005, endPoint y: 7, distance: 252.5
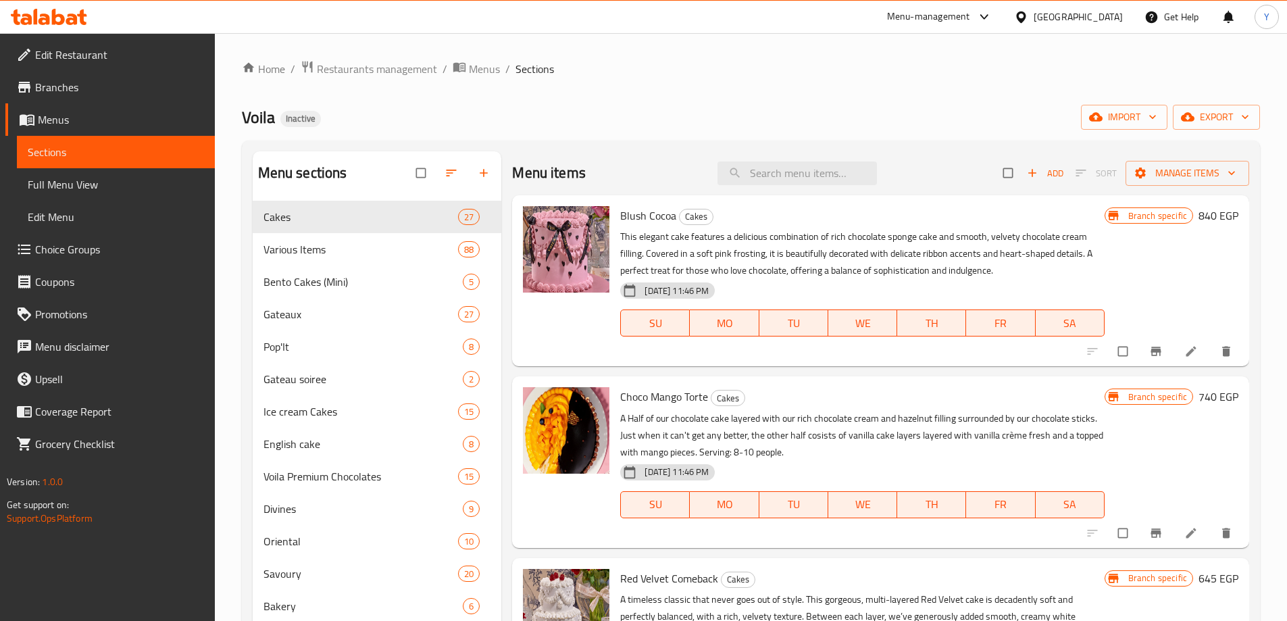
click at [881, 98] on div "Home / Restaurants management / Menus / Sections Voila Inactive import export M…" at bounding box center [751, 421] width 1018 height 723
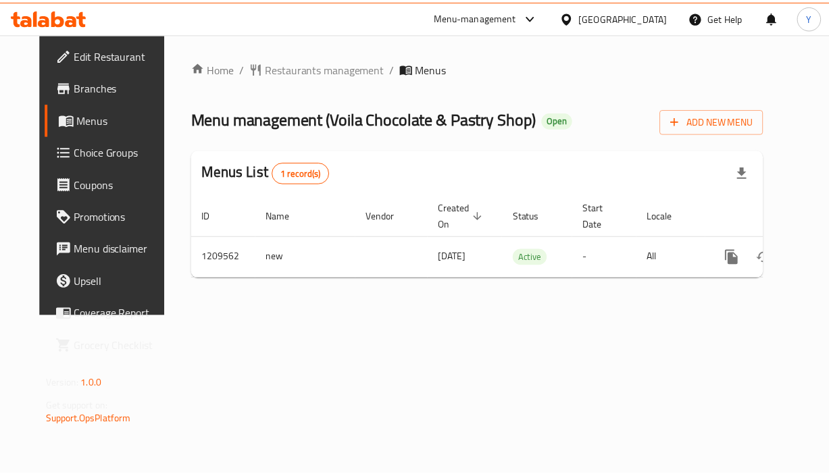
scroll to position [0, 26]
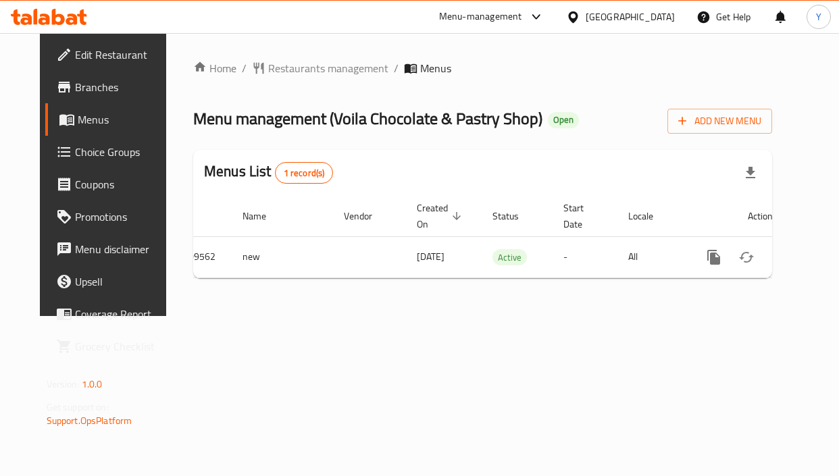
drag, startPoint x: 546, startPoint y: 257, endPoint x: 822, endPoint y: 286, distance: 277.2
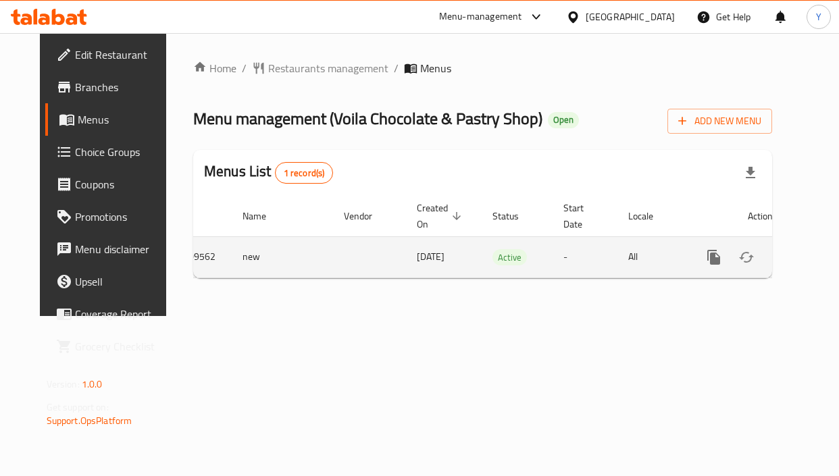
click at [803, 250] on icon "enhanced table" at bounding box center [811, 257] width 16 height 16
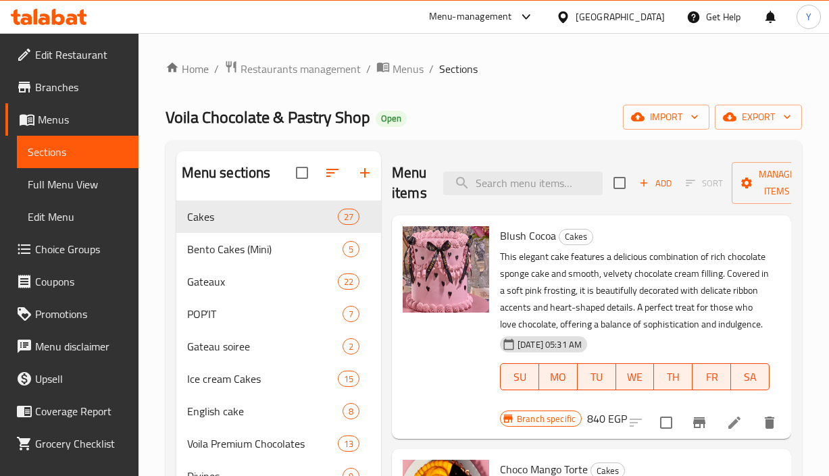
click at [73, 182] on span "Full Menu View" at bounding box center [78, 184] width 100 height 16
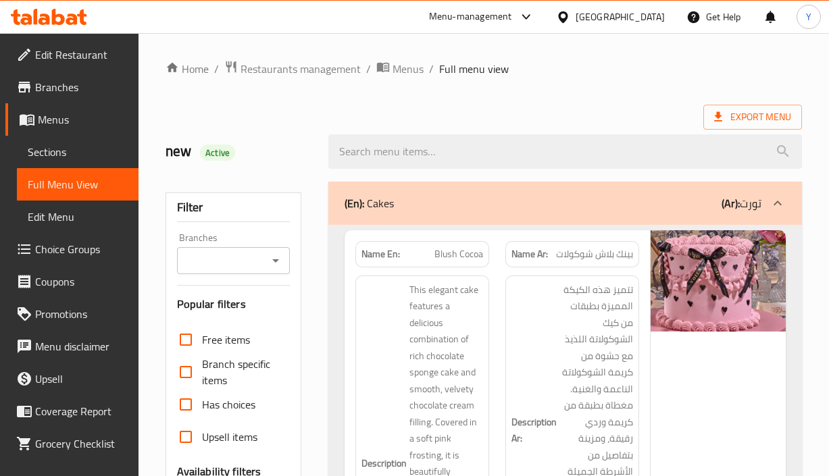
click at [228, 262] on input "Branches" at bounding box center [222, 260] width 83 height 19
paste input "Voila Chocolate & Pastry Shop, Tagammoa 5 - 90 St. Companies"
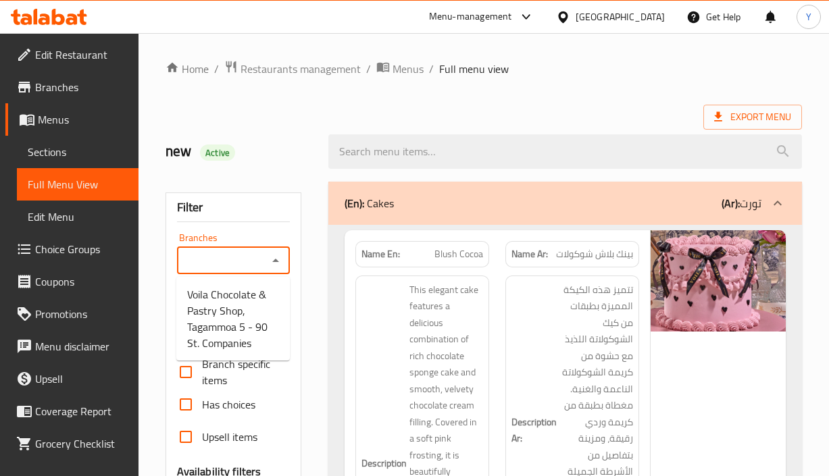
scroll to position [0, 207]
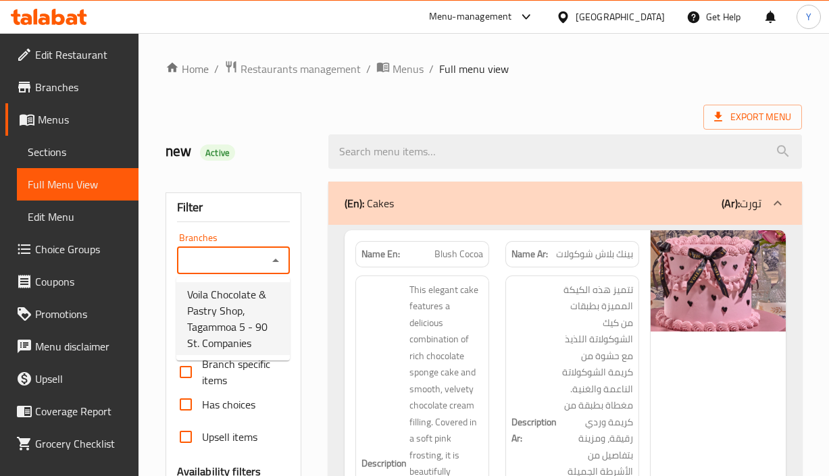
click at [231, 330] on span "Voila Chocolate & Pastry Shop, Tagammoa 5 - 90 St. Companies" at bounding box center [233, 319] width 92 height 65
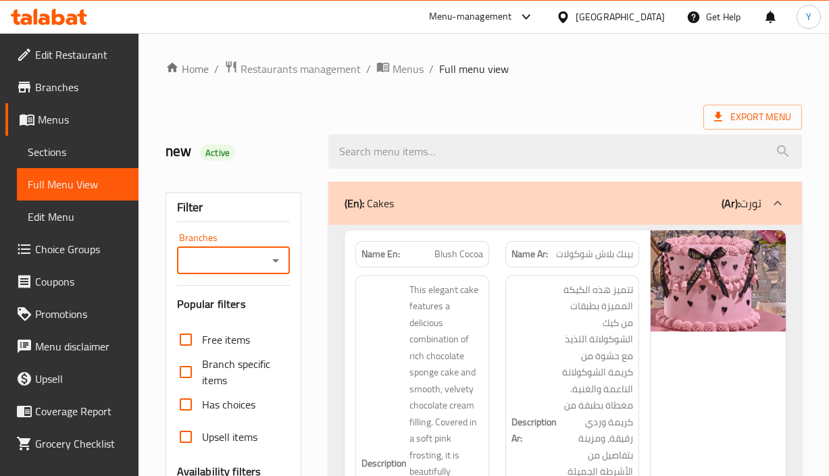
type input "Voila Chocolate & Pastry Shop, Tagammoa 5 - 90 St. Companies"
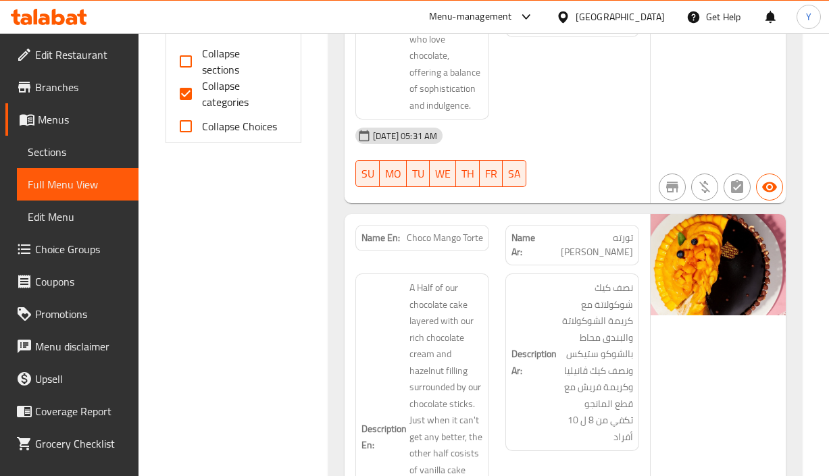
scroll to position [8211, 0]
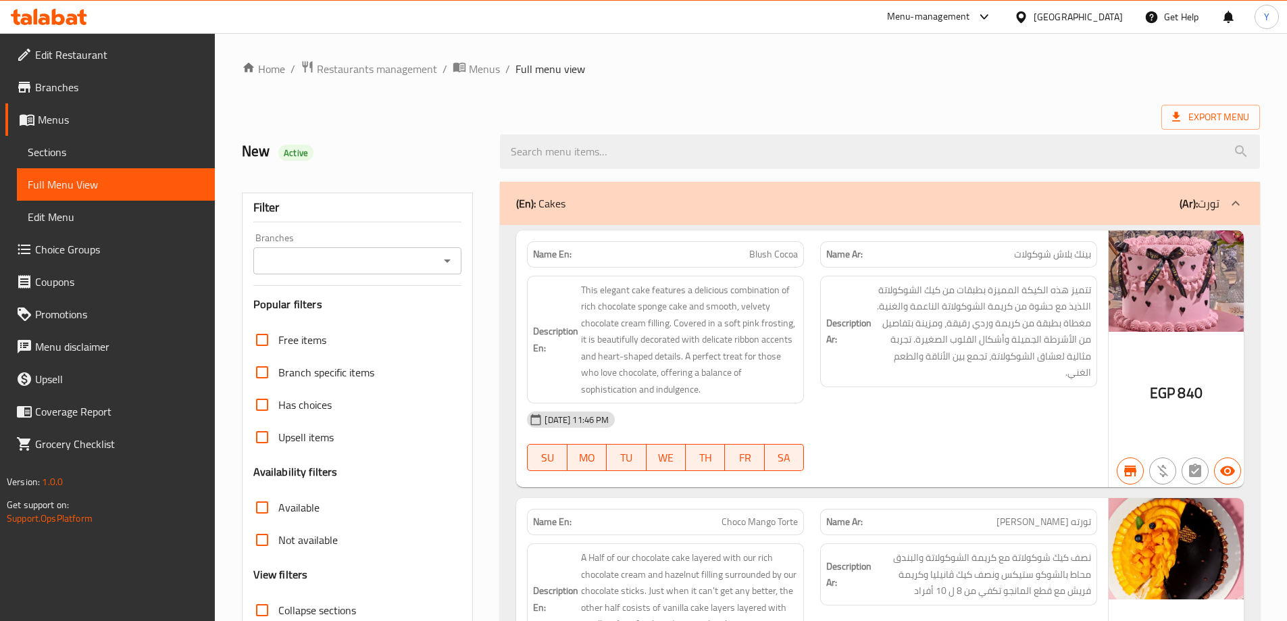
click at [57, 157] on span "Sections" at bounding box center [116, 152] width 176 height 16
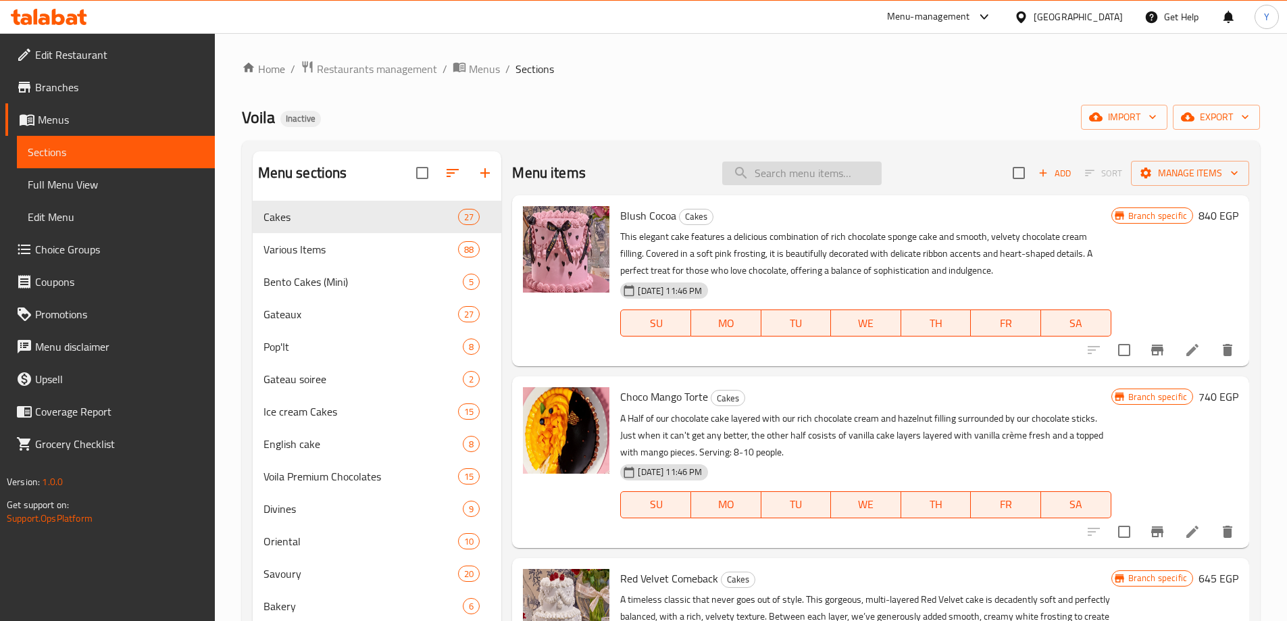
click at [775, 170] on input "search" at bounding box center [801, 174] width 159 height 24
paste input "Pistachico mastic crumble ice cream"
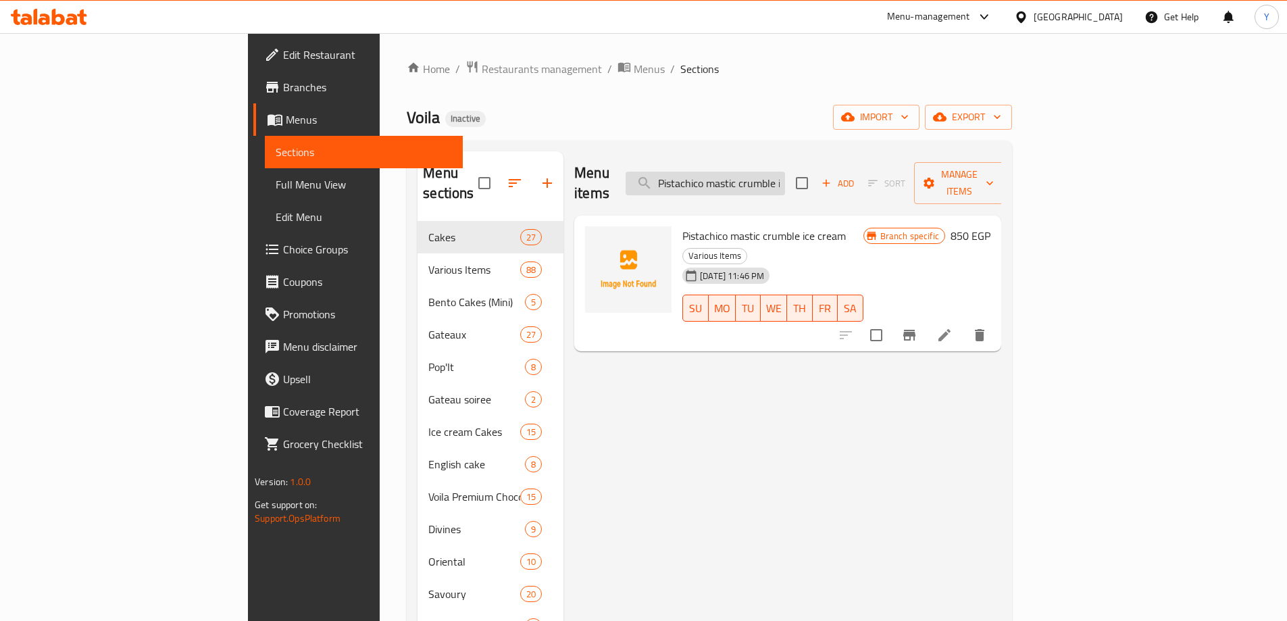
click at [775, 172] on input "Pistachico mastic crumble ice cream" at bounding box center [705, 184] width 159 height 24
paste input "تورتة [PERSON_NAME]"
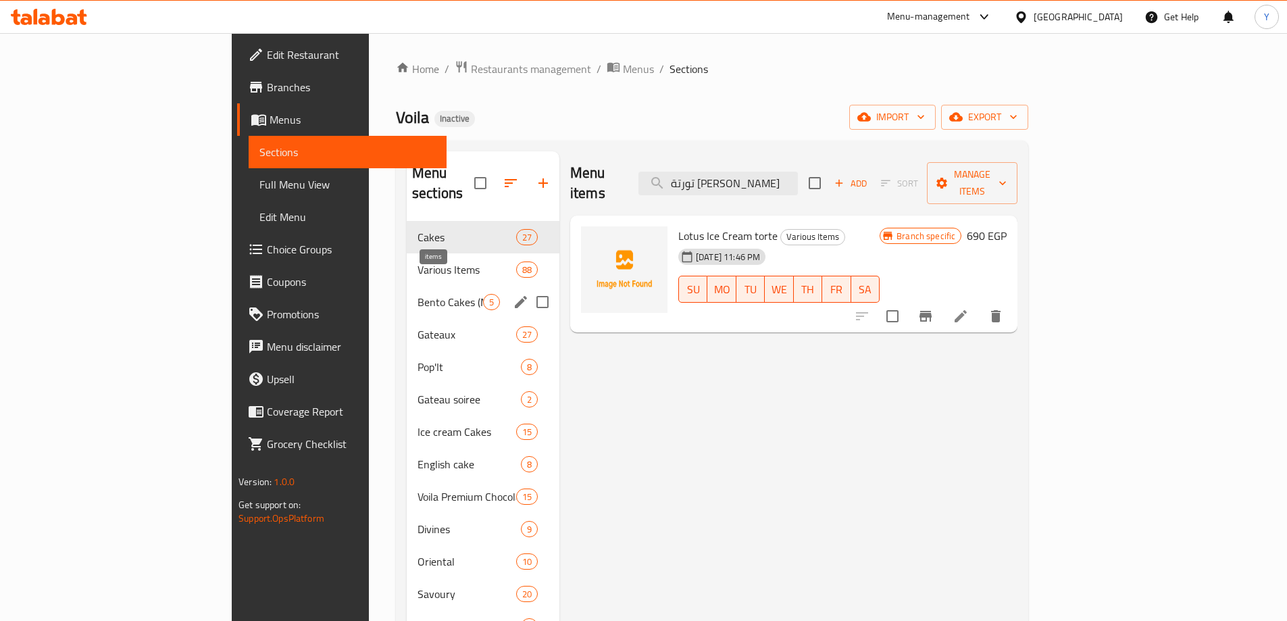
paste input "Dum ice cream"
paste input "تورتة [PERSON_NAME]"
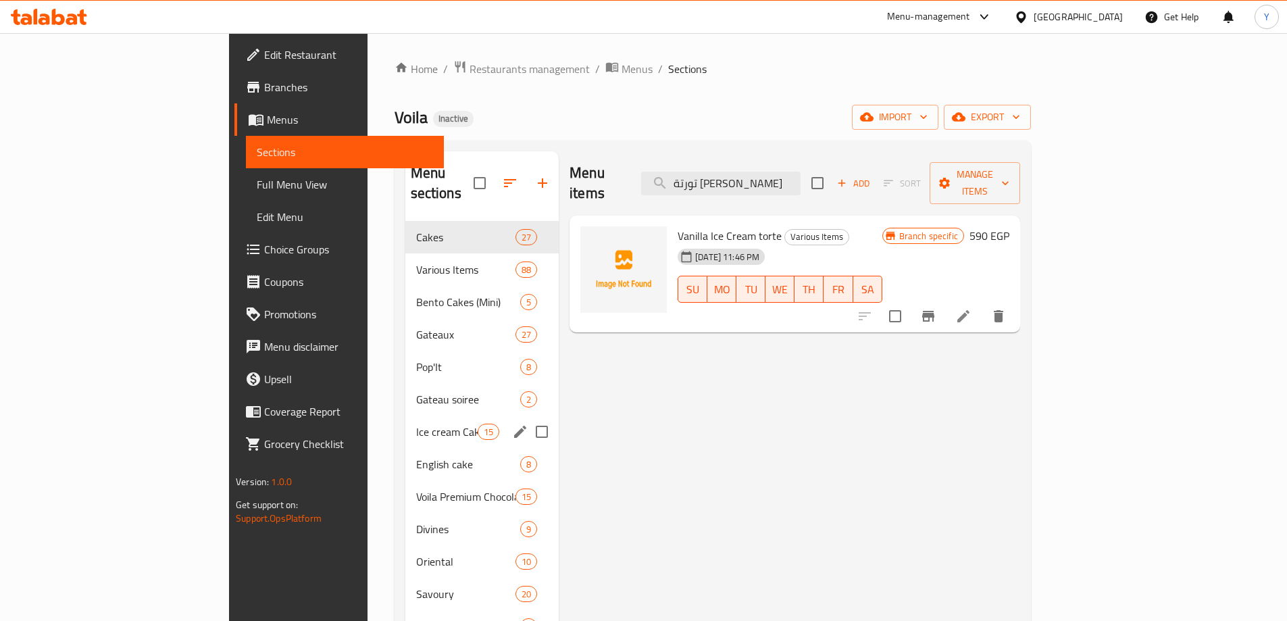
paste input "[PERSON_NAME]"
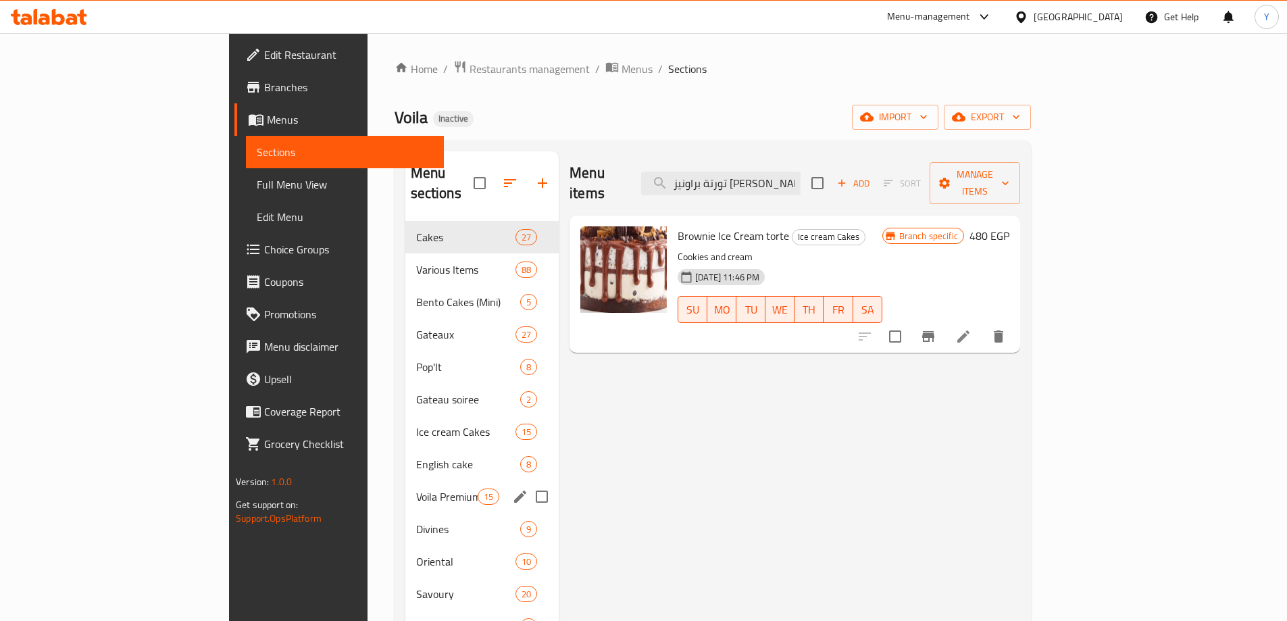
paste input "سكويت كونو"
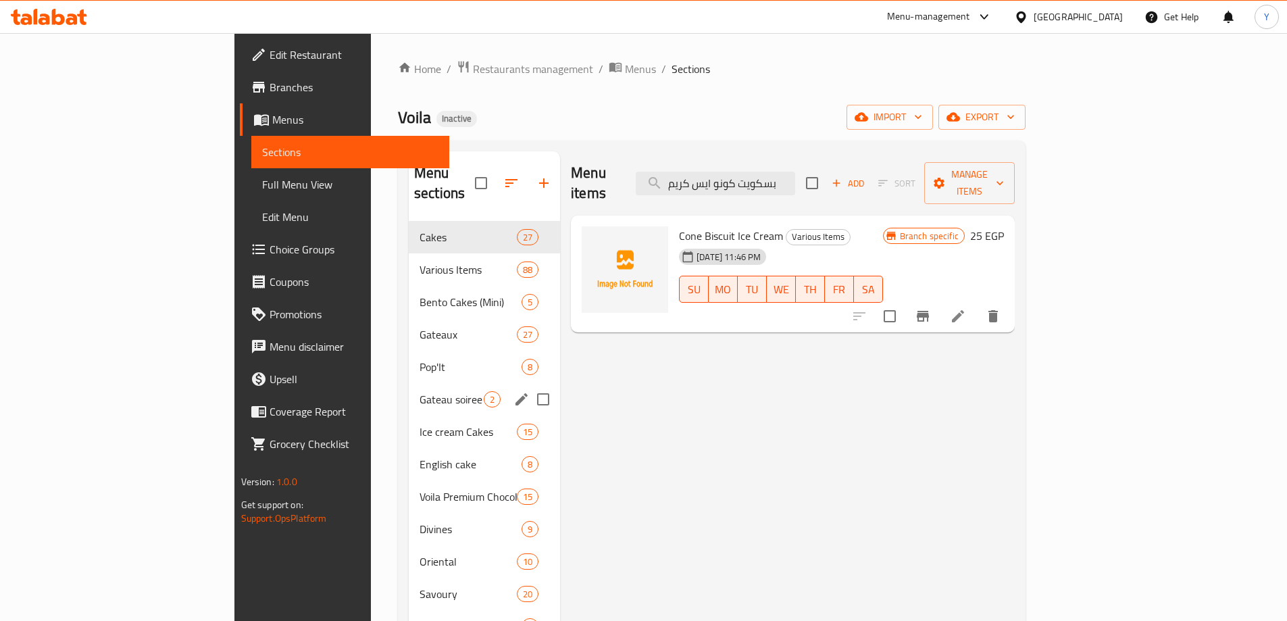
paste input "Mango Mint Ice cream"
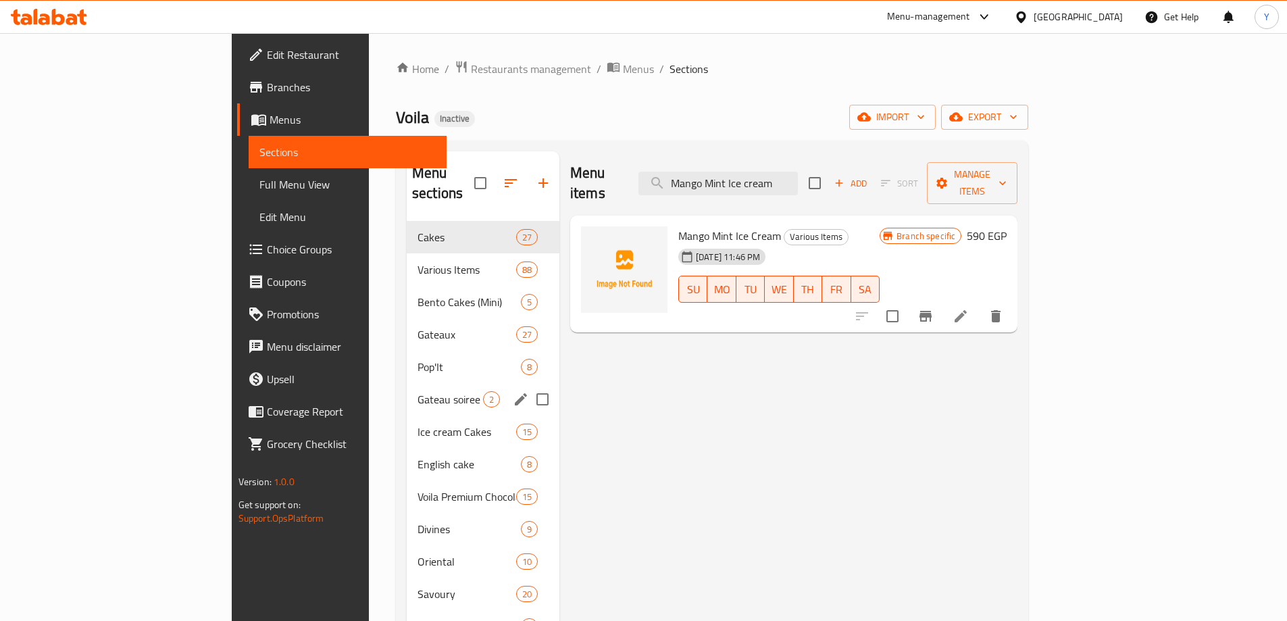
type input "Mango Mint Ice cream"
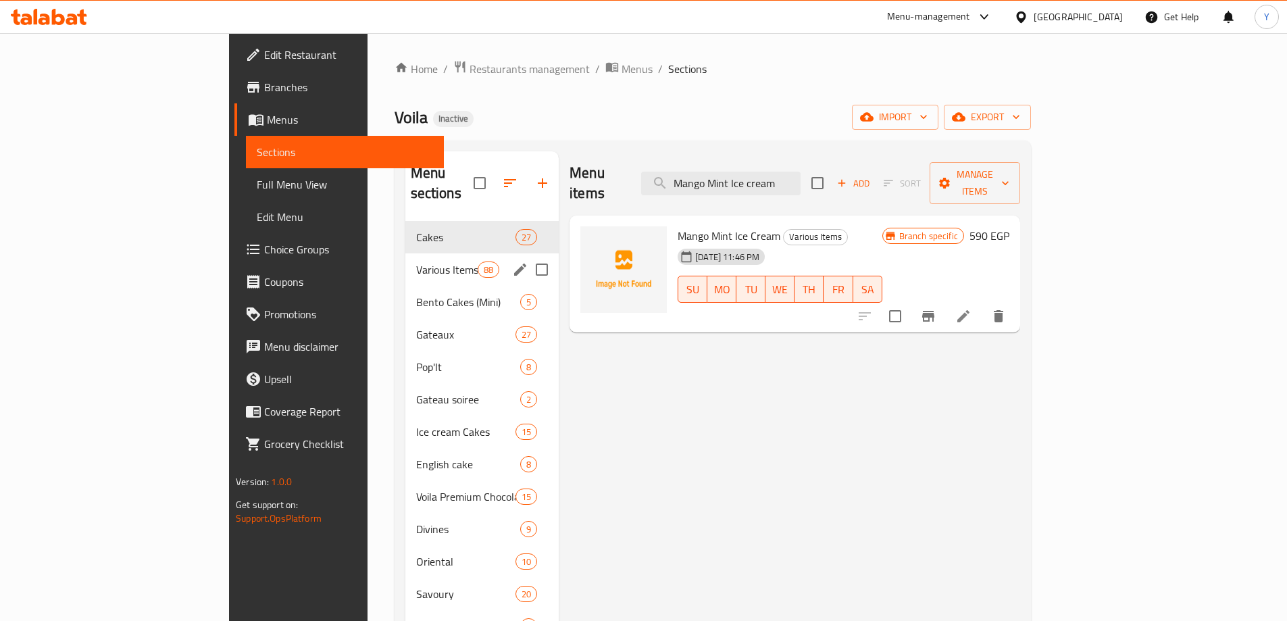
click at [416, 262] on span "Various Items" at bounding box center [446, 270] width 61 height 16
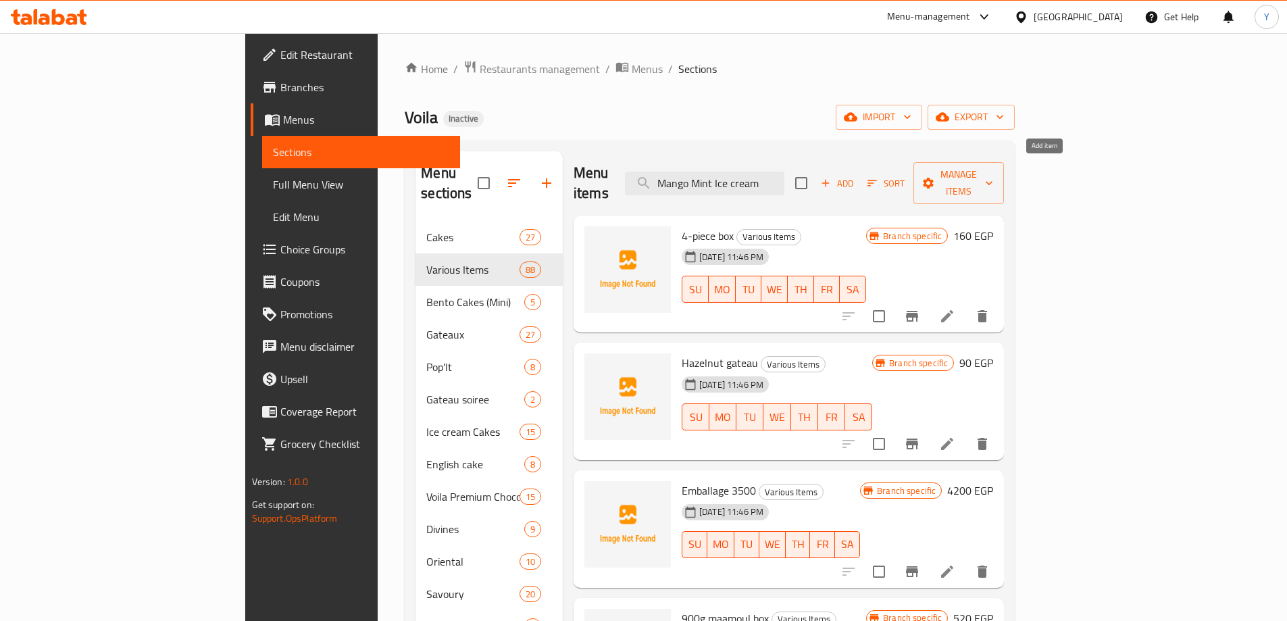
click at [856, 176] on span "Add" at bounding box center [837, 184] width 36 height 16
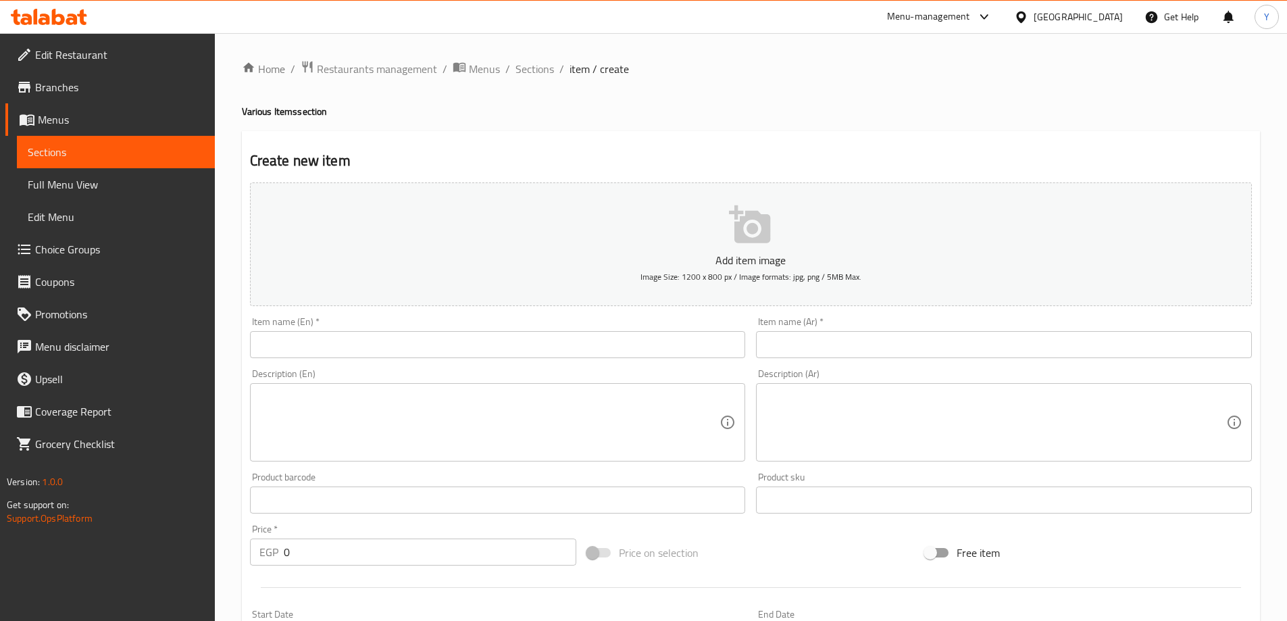
click at [750, 97] on div "Home / Restaurants management / Menus / Sections / item / create Various Items …" at bounding box center [751, 494] width 1018 height 868
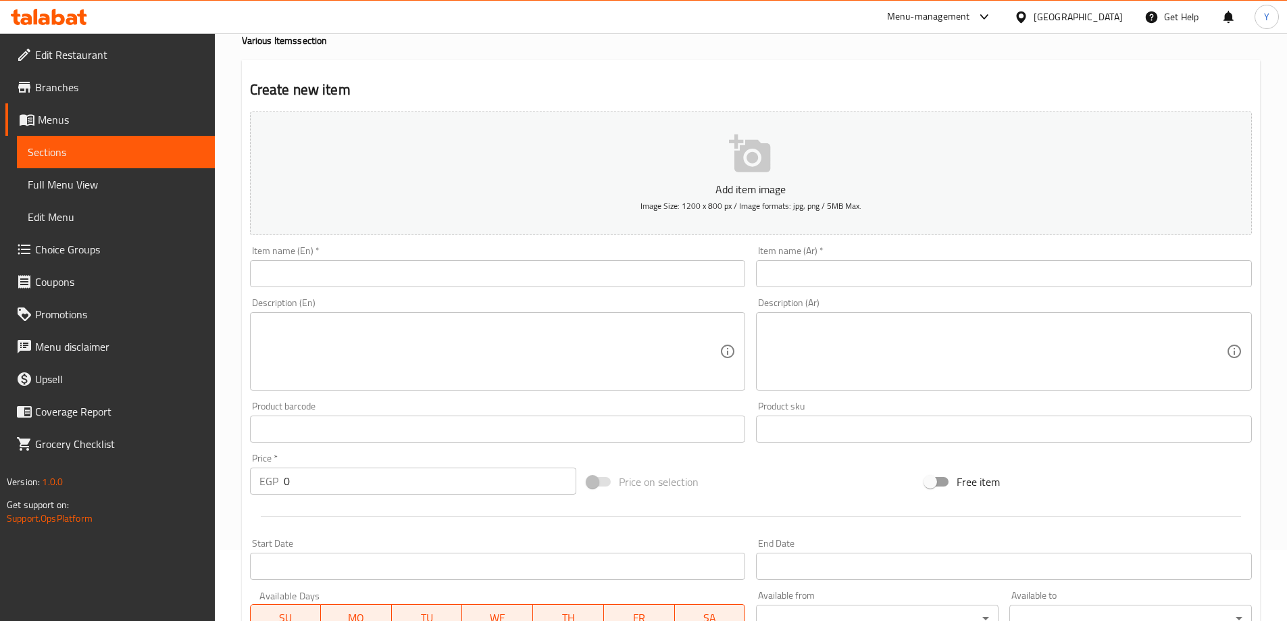
scroll to position [135, 0]
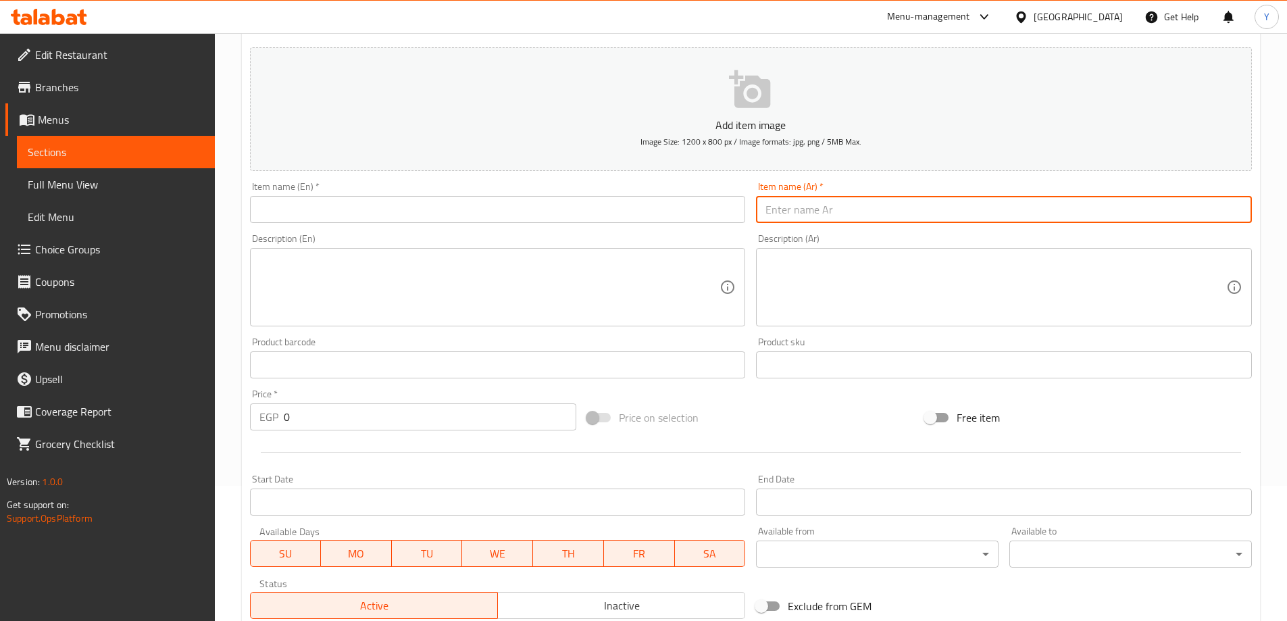
click at [890, 215] on input "text" at bounding box center [1004, 209] width 496 height 27
paste input "كب ايس بيستاشيو"
type input "كب ايس بيستاشيو"
click at [292, 419] on input "0" at bounding box center [430, 416] width 293 height 27
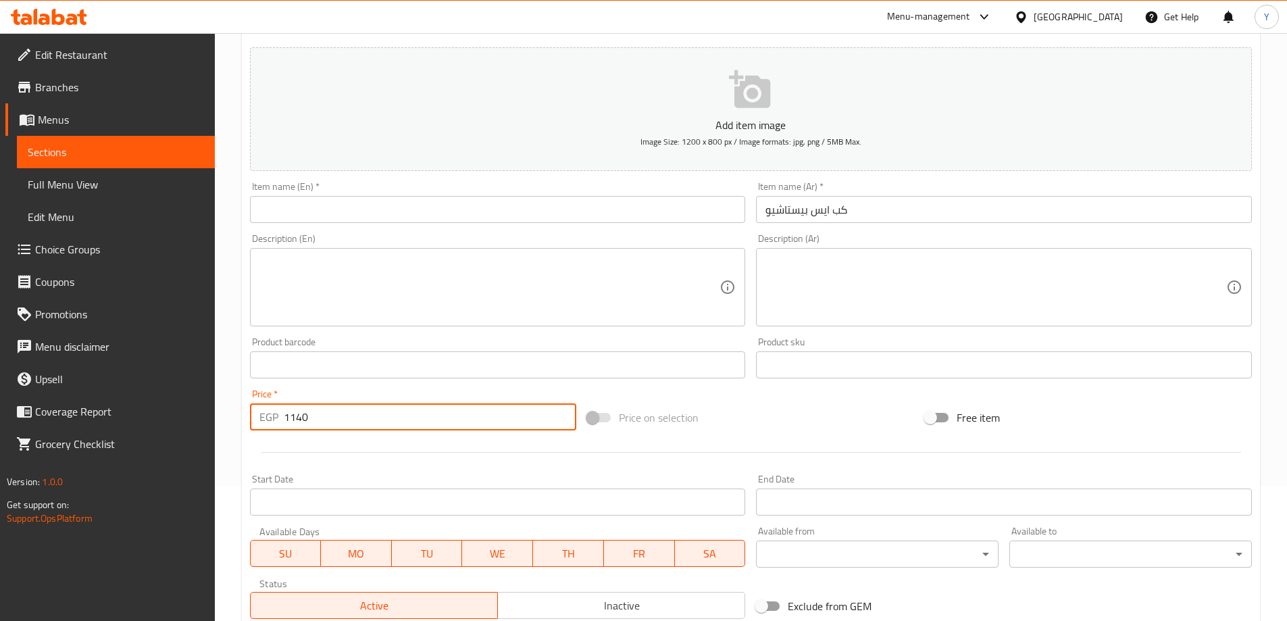
click at [301, 416] on input "1140" at bounding box center [430, 416] width 293 height 27
type input "140"
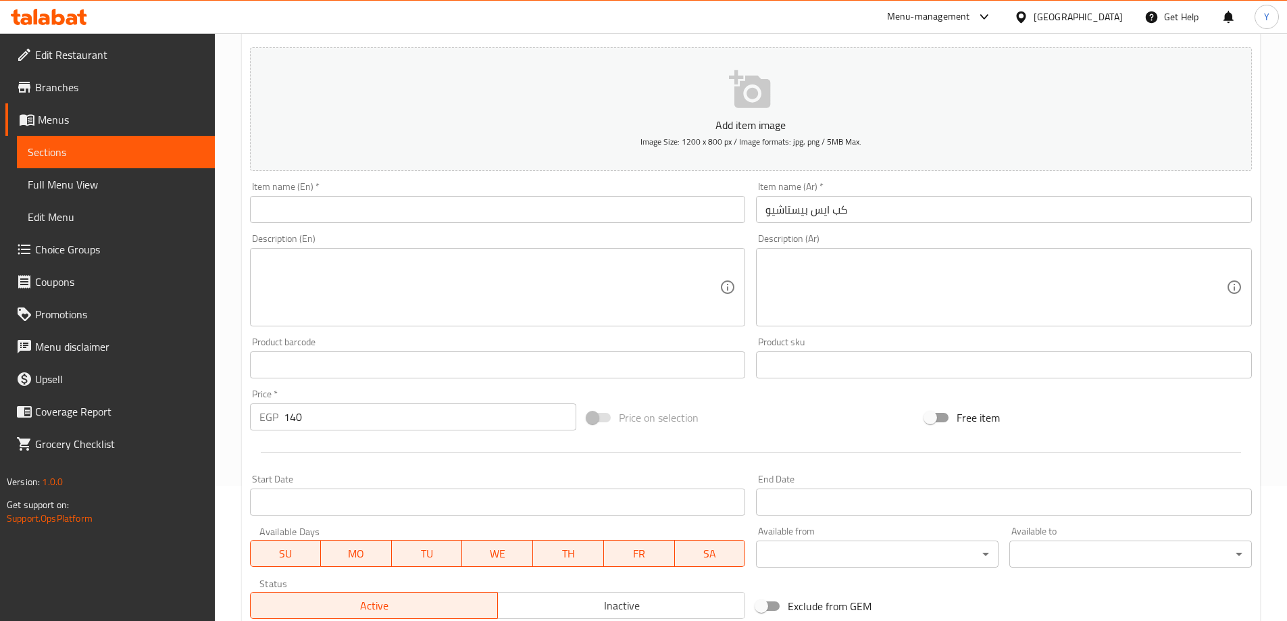
click at [626, 193] on div "Item name (En)   * Item name (En) *" at bounding box center [498, 202] width 496 height 41
click at [605, 206] on input "text" at bounding box center [498, 209] width 496 height 27
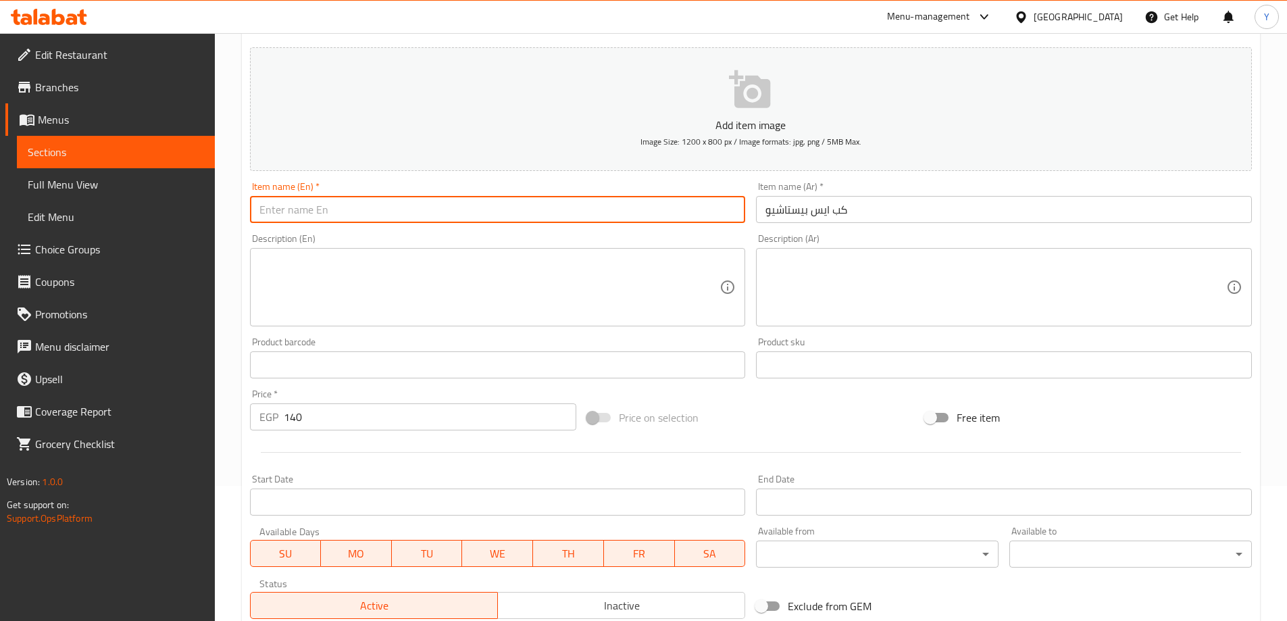
drag, startPoint x: 893, startPoint y: 212, endPoint x: 532, endPoint y: 212, distance: 361.5
click at [668, 212] on div "Add item image Image Size: 1200 x 800 px / Image formats: jpg, png / 5MB Max. I…" at bounding box center [751, 333] width 1013 height 583
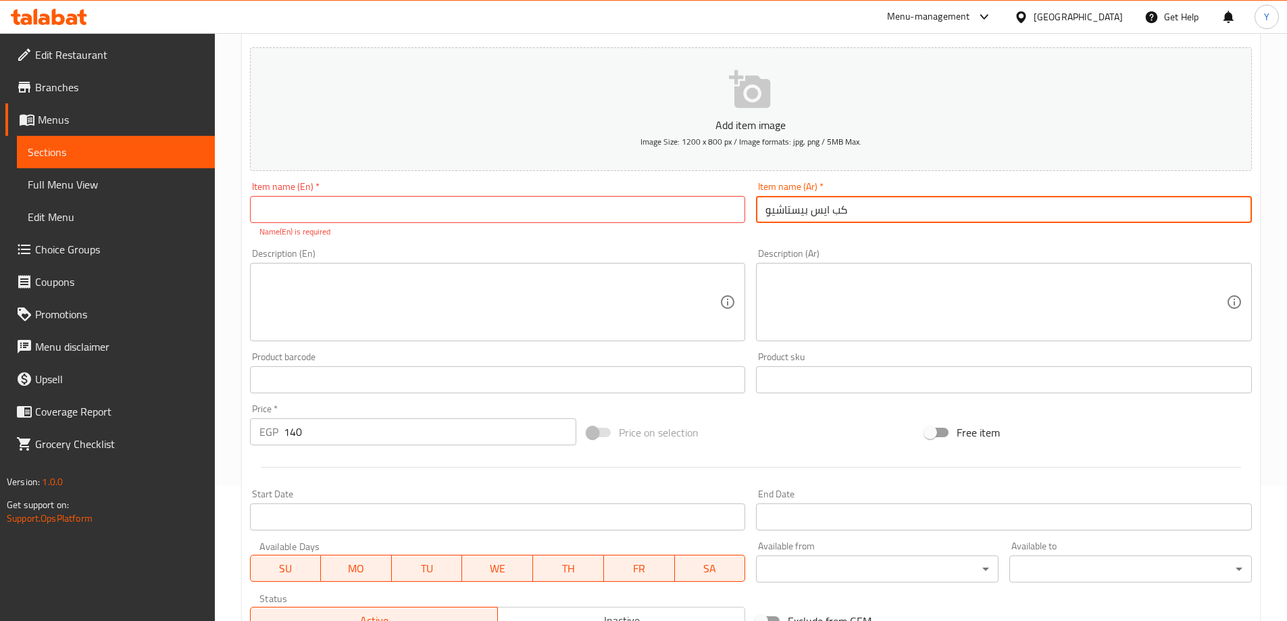
click at [465, 324] on textarea at bounding box center [489, 302] width 461 height 64
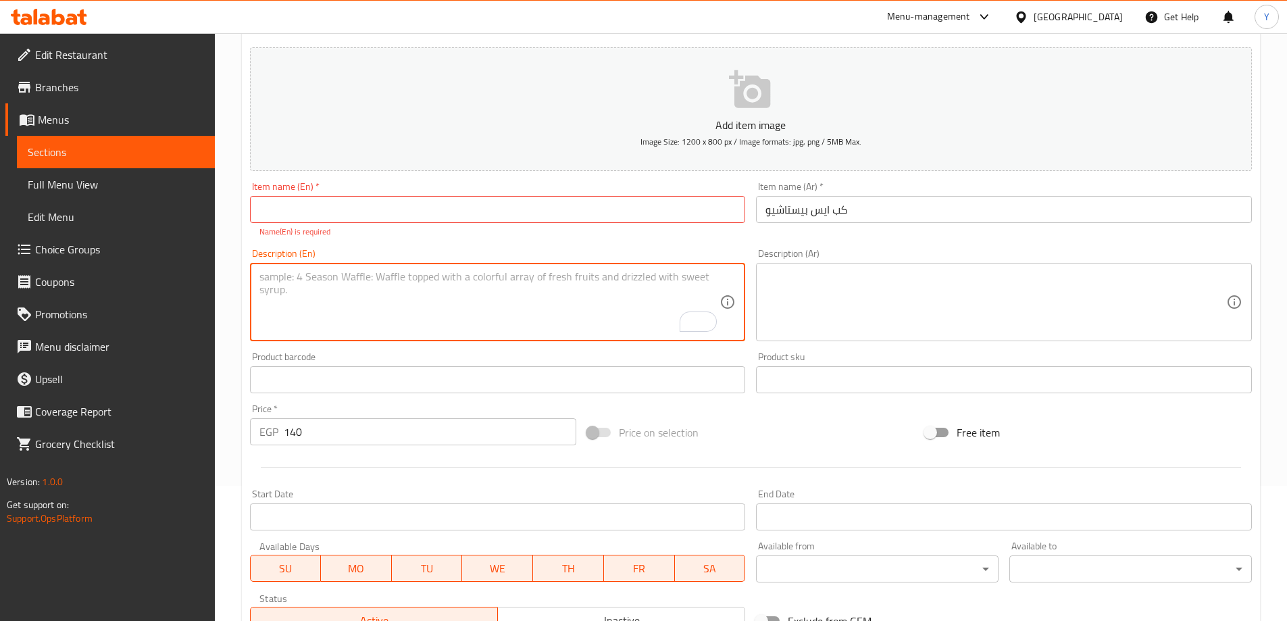
click at [421, 209] on input "text" at bounding box center [498, 209] width 496 height 27
paste input "Pistachio Cup Ice"
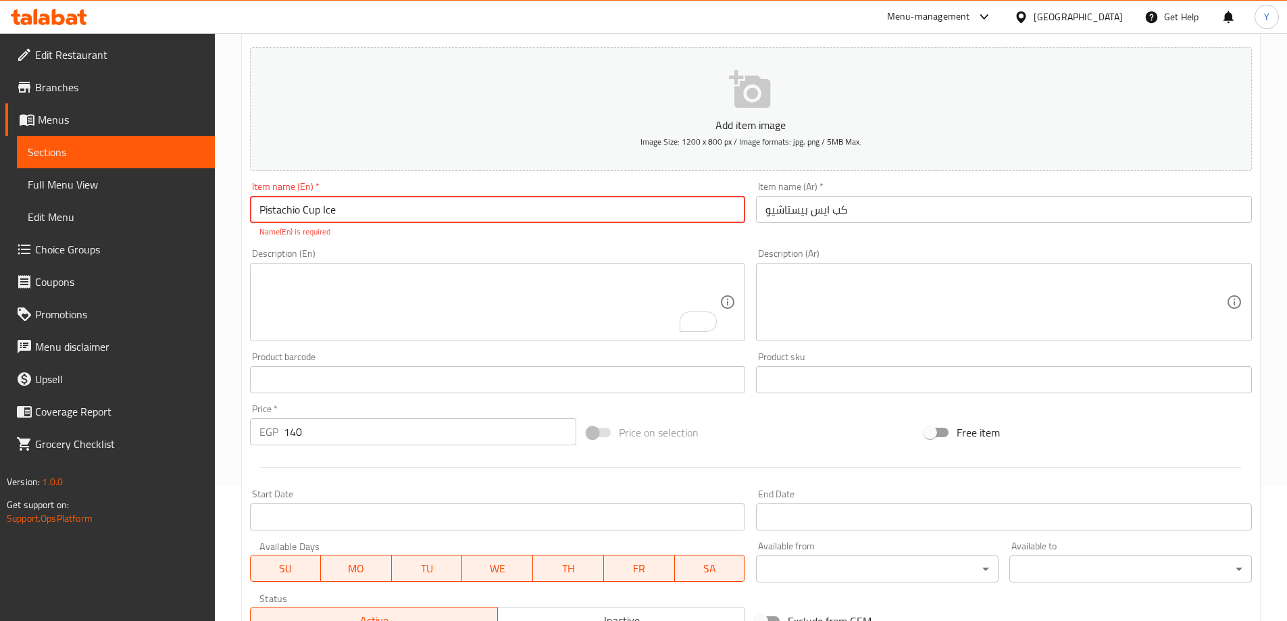
type input "Pistachio Cup Ice"
click at [505, 306] on textarea "To enrich screen reader interactions, please activate Accessibility in Grammarl…" at bounding box center [489, 302] width 461 height 64
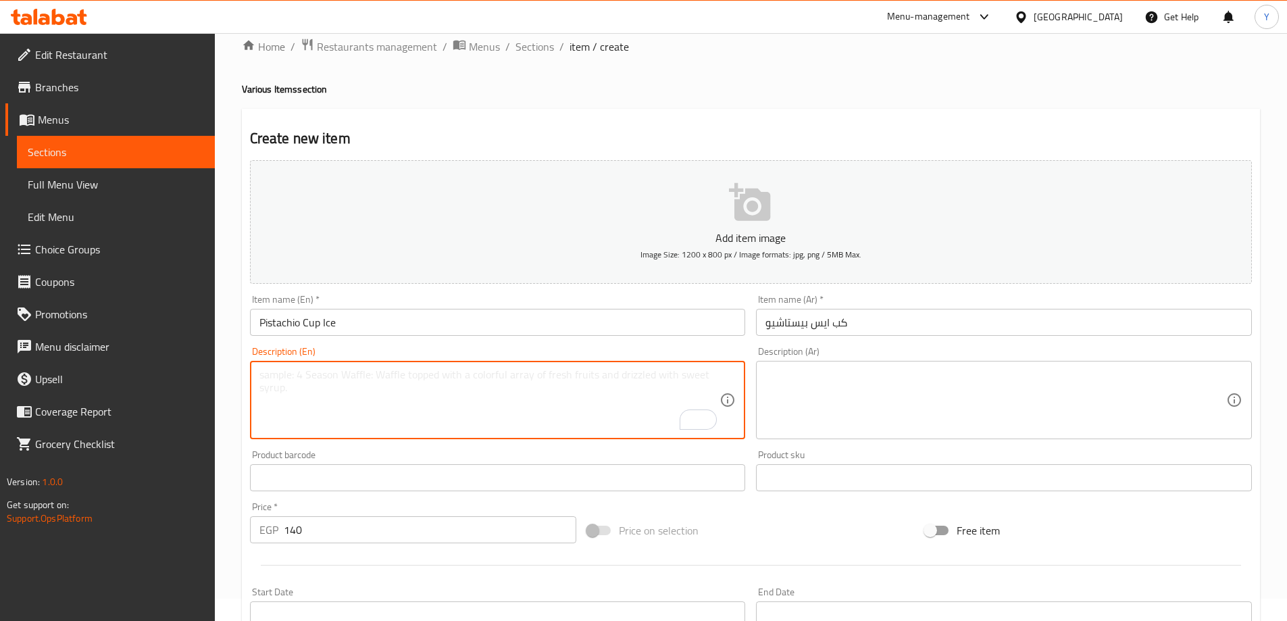
scroll to position [0, 0]
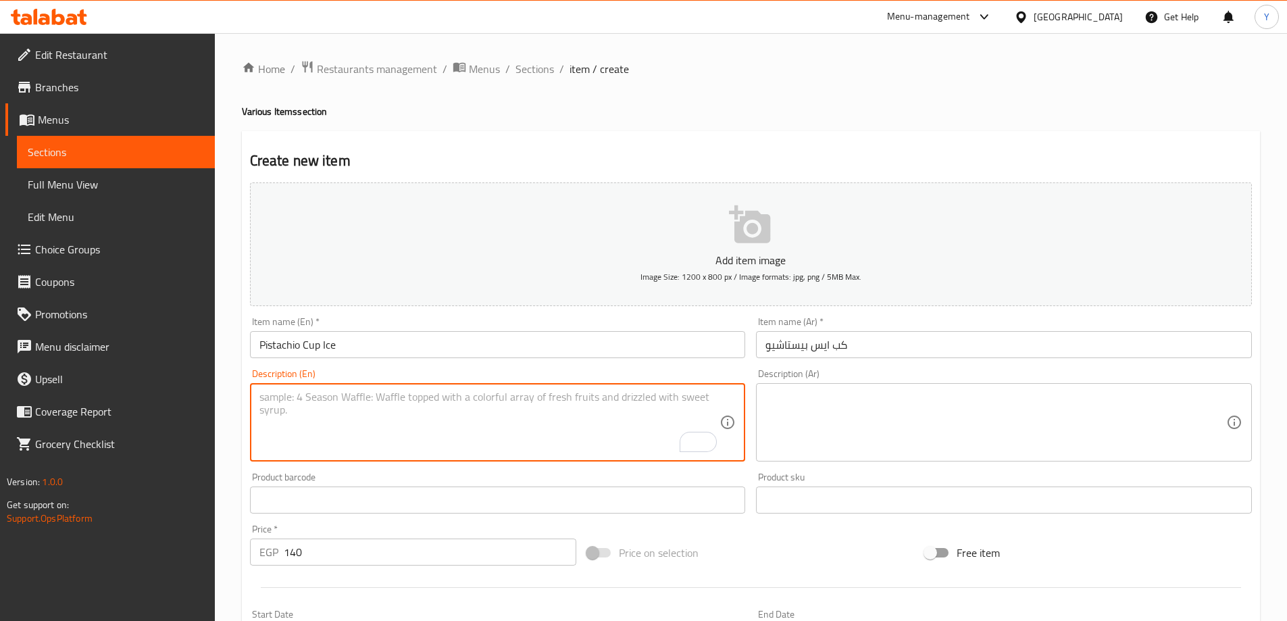
click at [820, 139] on div "Create new item Add item image Image Size: 1200 x 800 px / Image formats: jpg, …" at bounding box center [751, 524] width 1018 height 787
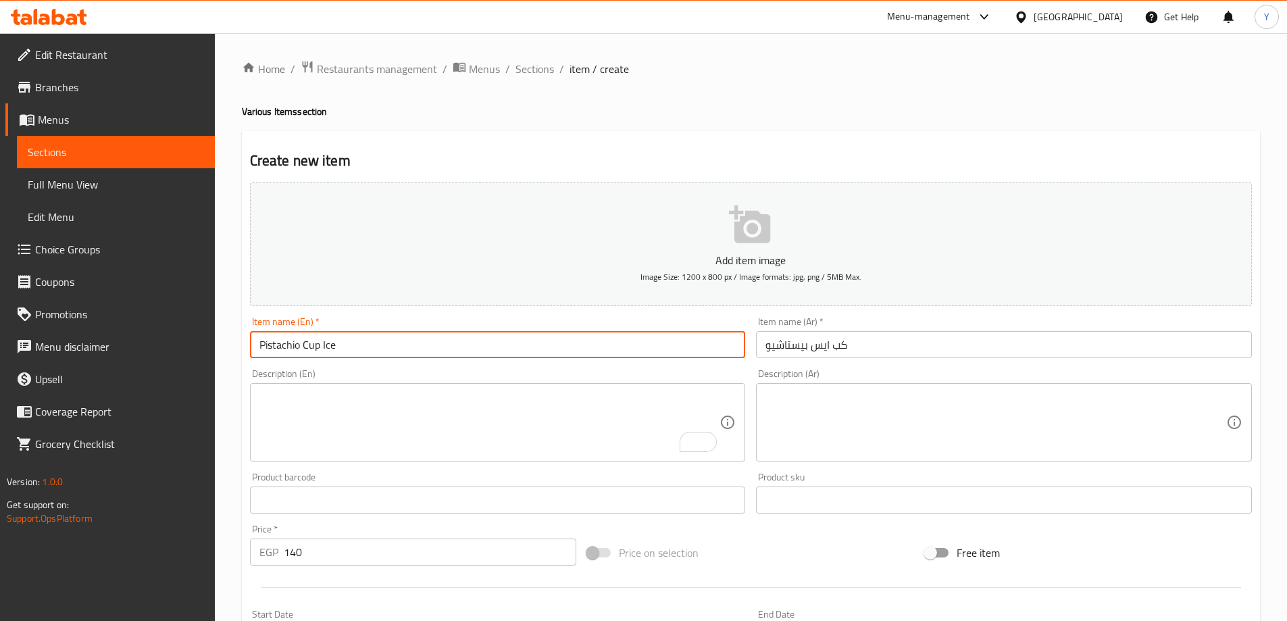
drag, startPoint x: 435, startPoint y: 338, endPoint x: 7, endPoint y: 290, distance: 430.4
click at [7, 290] on div "Edit Restaurant Branches Menus Sections Full Menu View Edit Menu Choice Groups …" at bounding box center [643, 494] width 1287 height 922
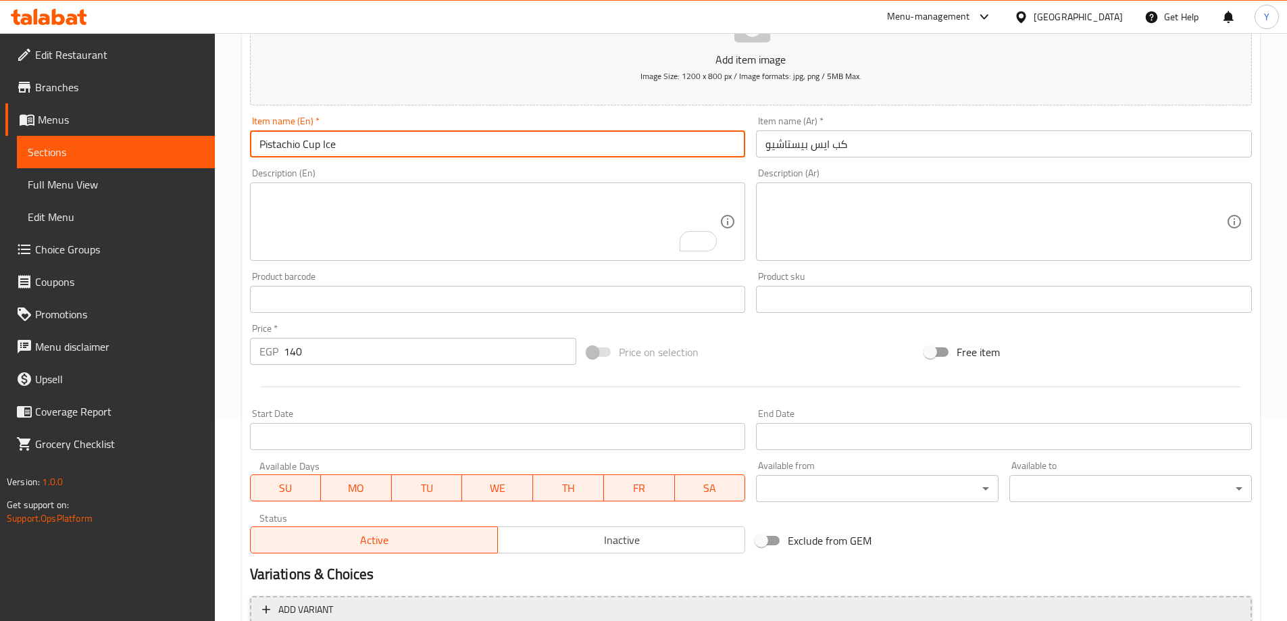
scroll to position [334, 0]
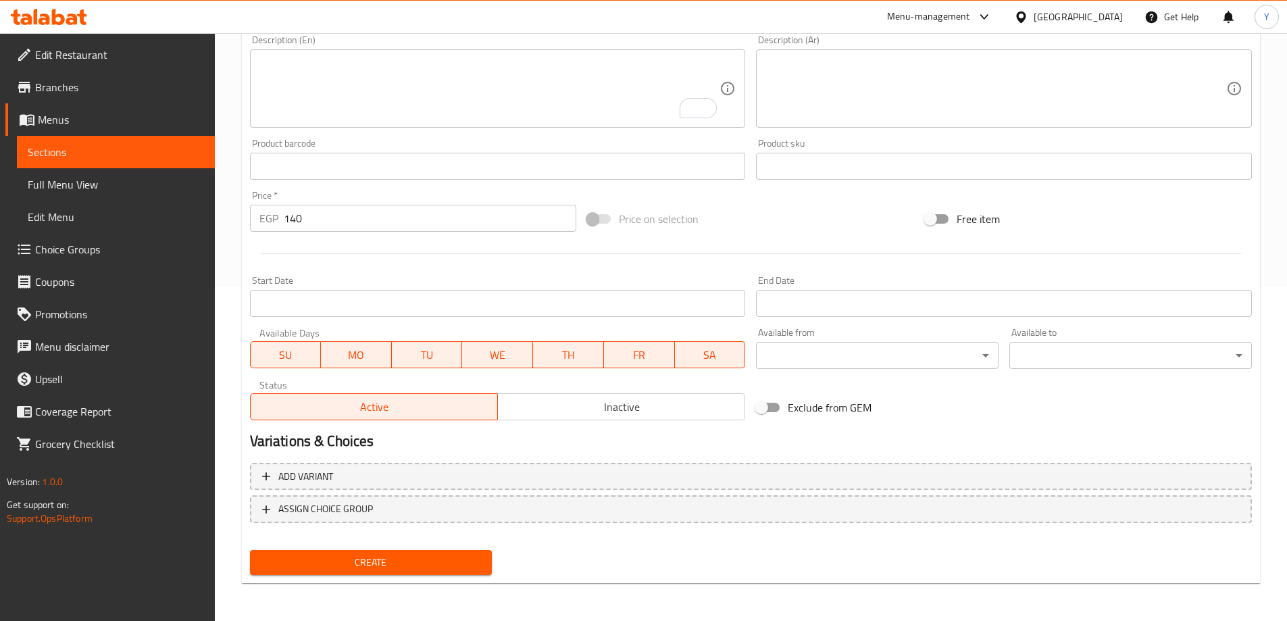
click at [464, 555] on span "Create" at bounding box center [371, 562] width 221 height 17
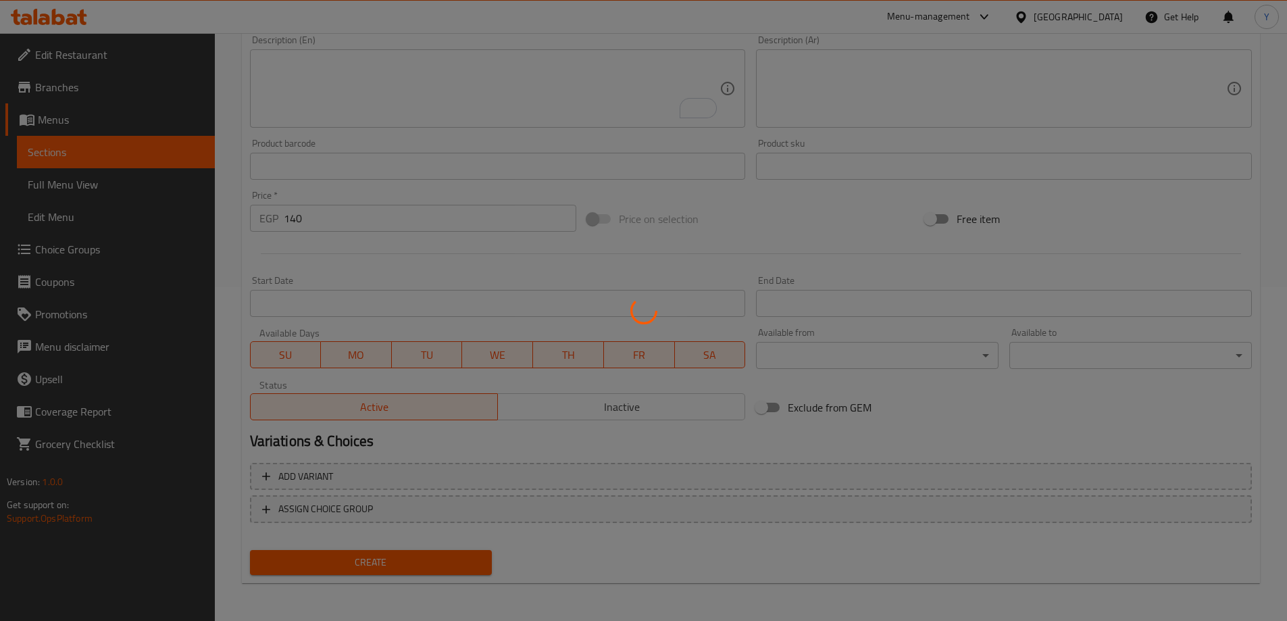
type input "0"
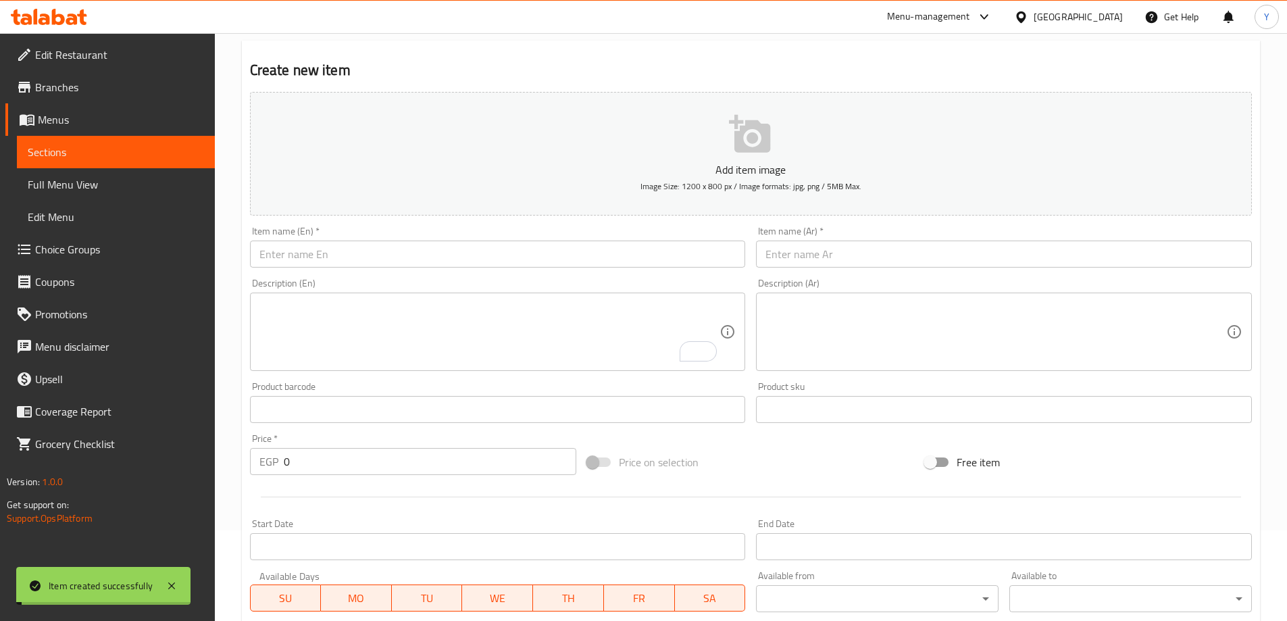
scroll to position [0, 0]
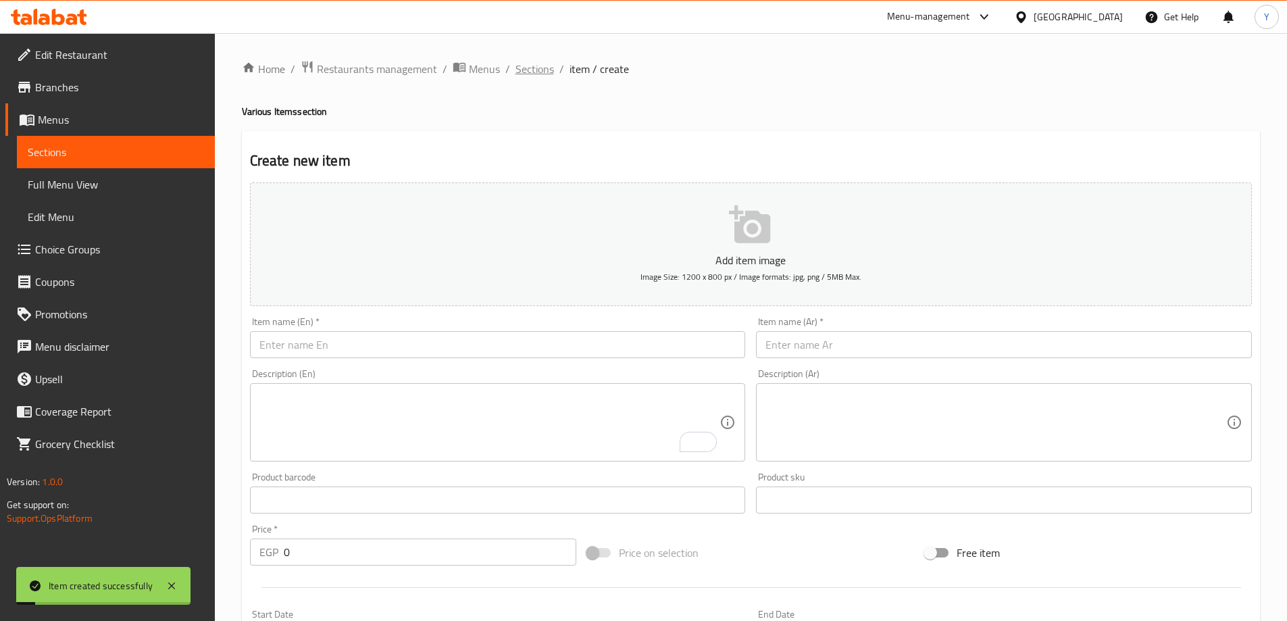
click at [534, 72] on span "Sections" at bounding box center [535, 69] width 39 height 16
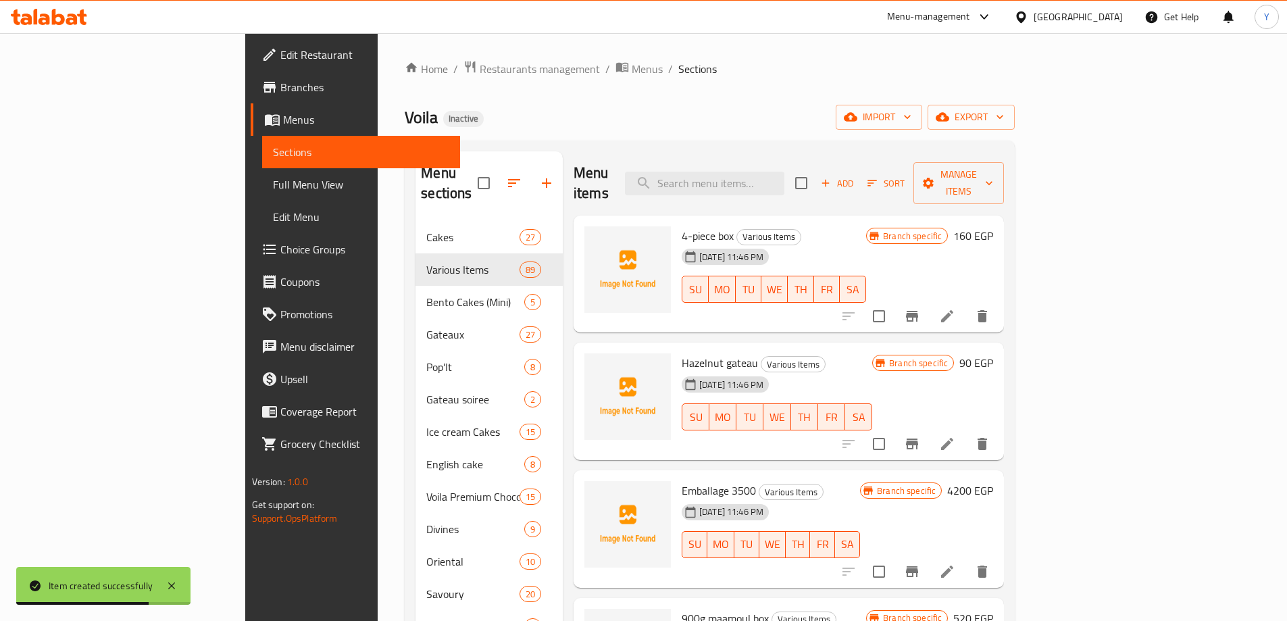
click at [905, 176] on span "Sort" at bounding box center [886, 184] width 37 height 16
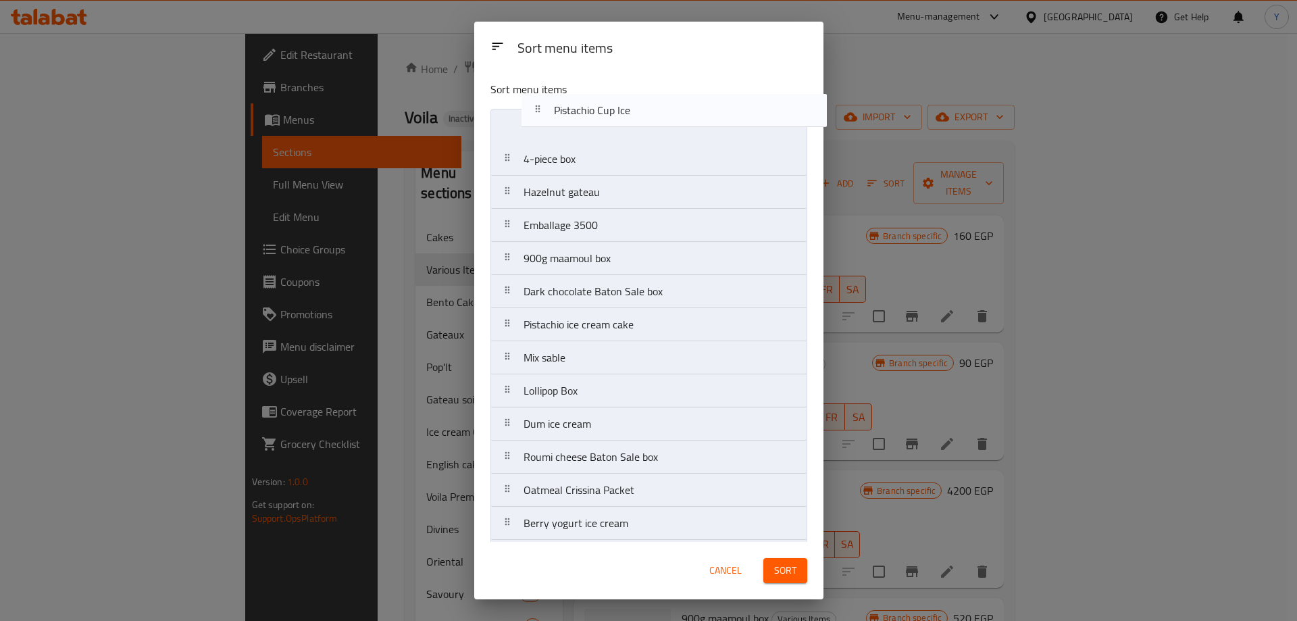
drag, startPoint x: 601, startPoint y: 519, endPoint x: 632, endPoint y: 110, distance: 410.0
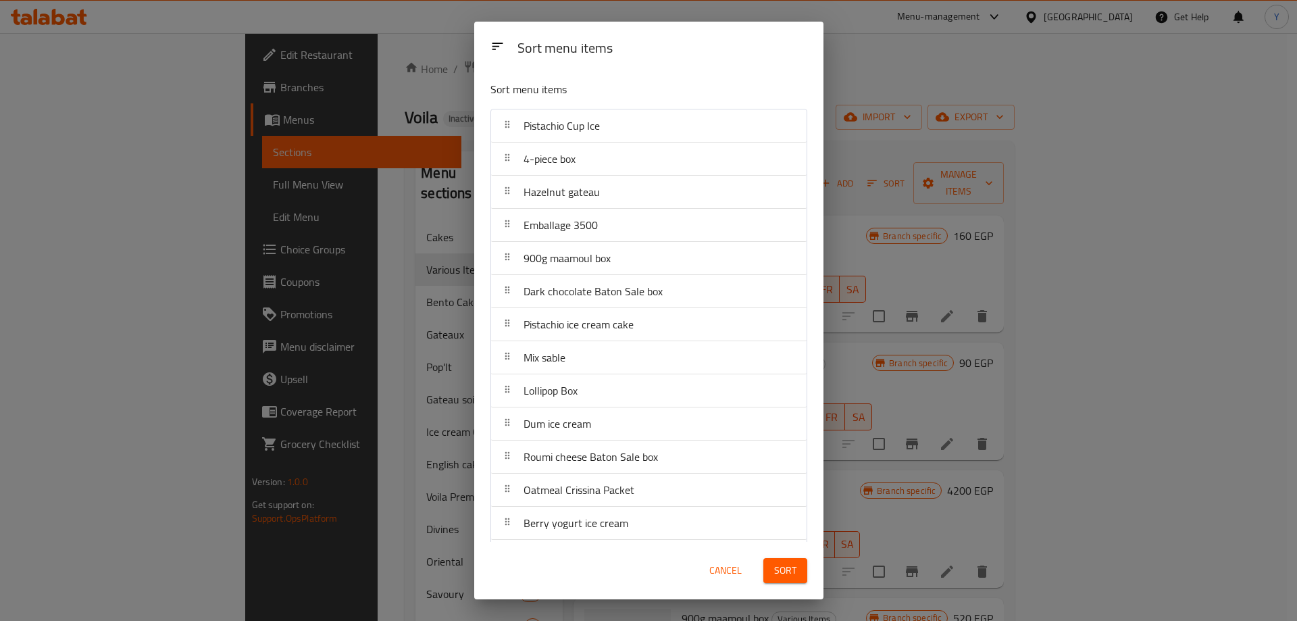
click at [793, 562] on span "Sort" at bounding box center [785, 570] width 22 height 17
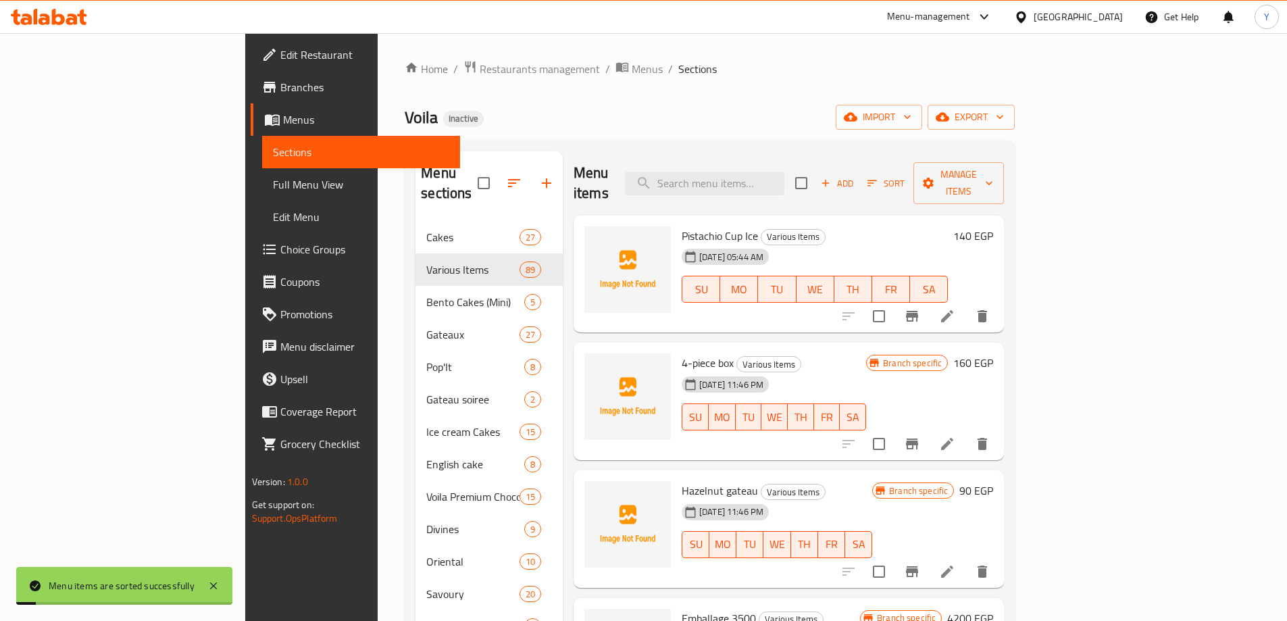
click at [756, 89] on div "Home / Restaurants management / Menus / Sections Voila Inactive import export M…" at bounding box center [710, 444] width 610 height 768
click at [929, 302] on button "Branch-specific-item" at bounding box center [912, 316] width 32 height 32
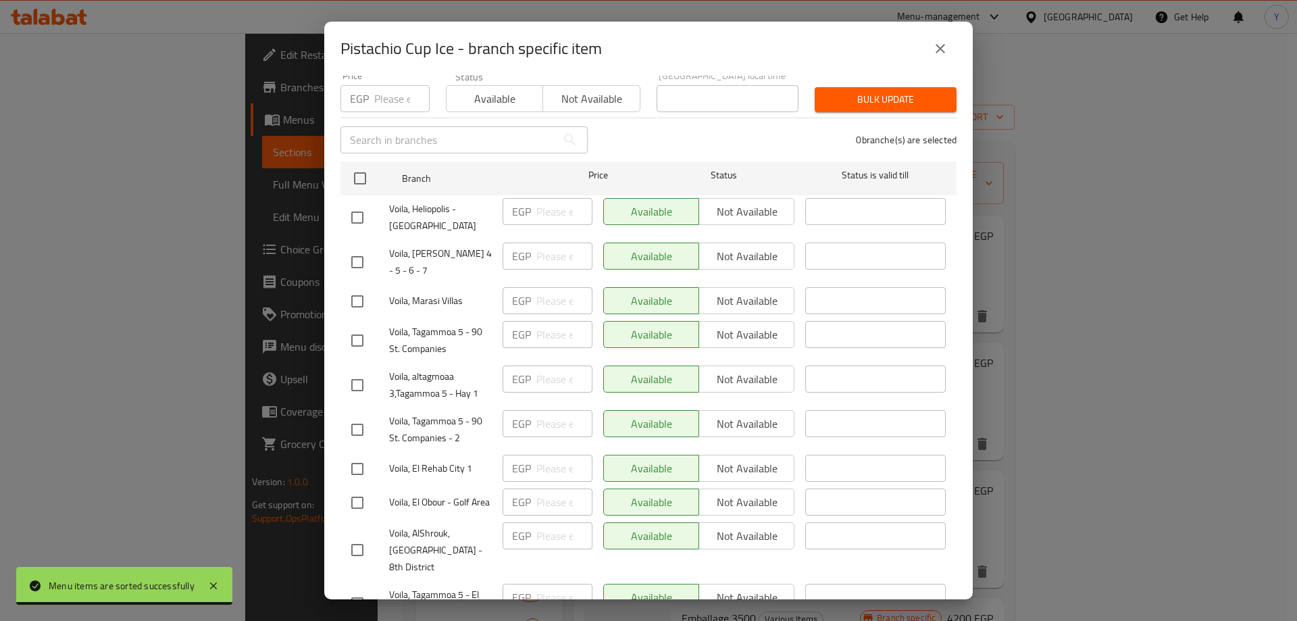
scroll to position [68, 0]
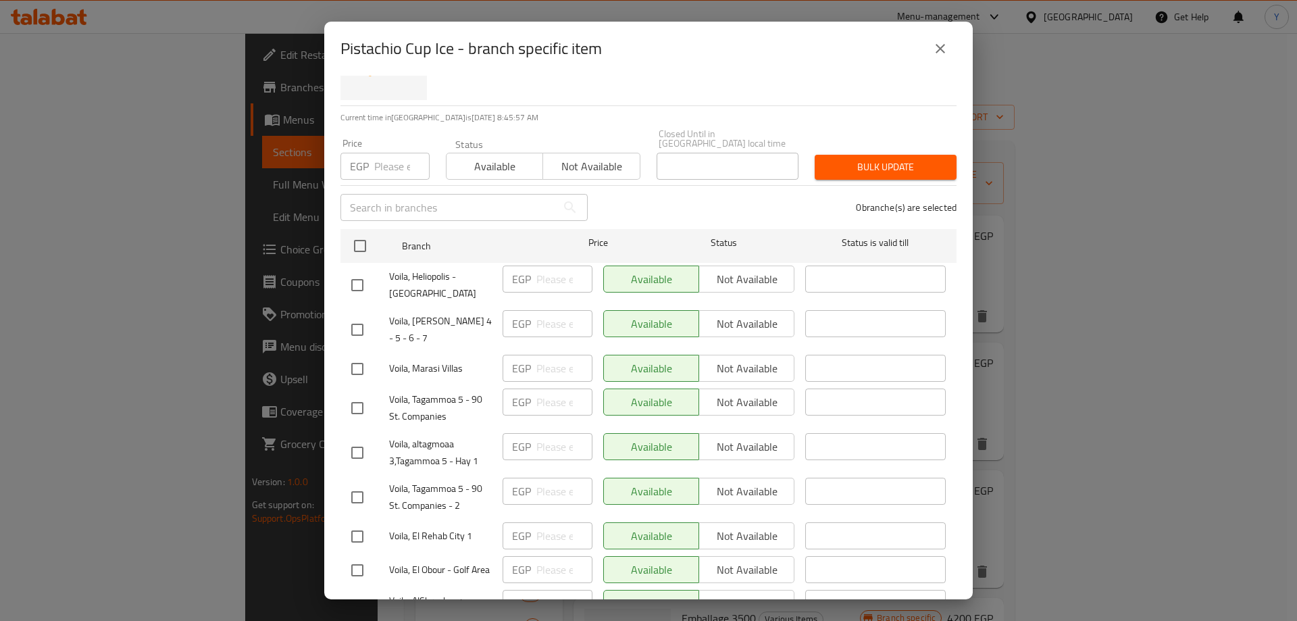
click at [735, 276] on div "Available Not available" at bounding box center [698, 279] width 191 height 27
click at [743, 310] on div "Available Not available" at bounding box center [698, 323] width 191 height 27
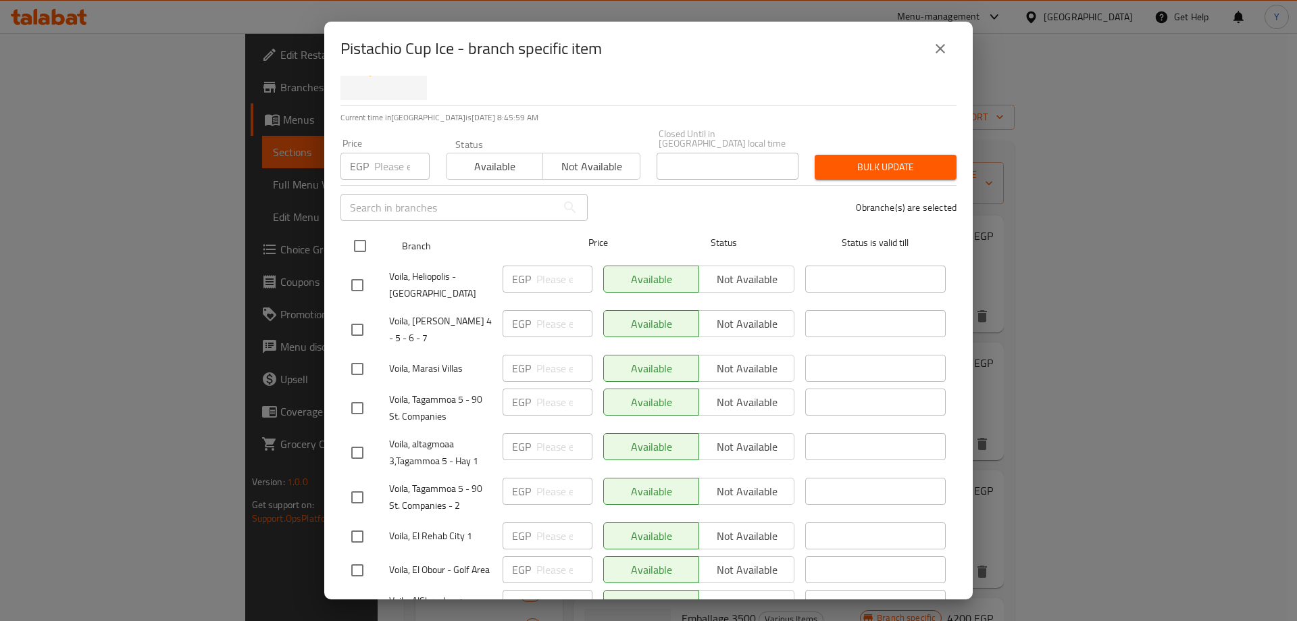
click at [365, 238] on input "checkbox" at bounding box center [360, 246] width 28 height 28
checkbox input "true"
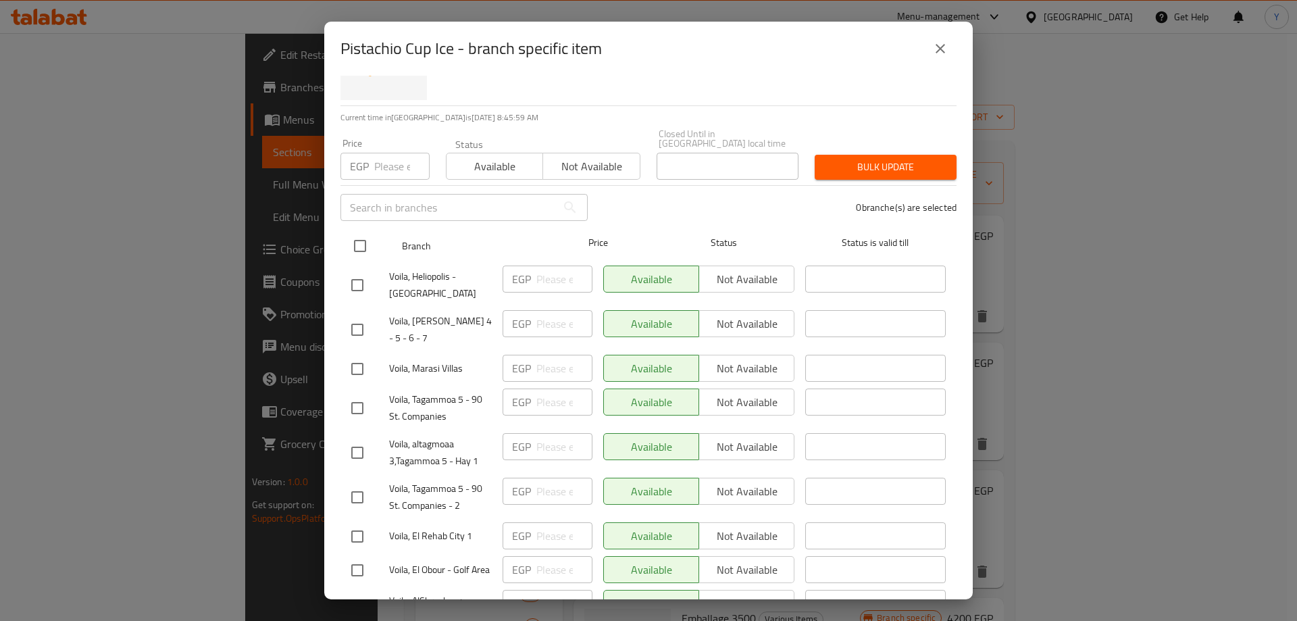
checkbox input "true"
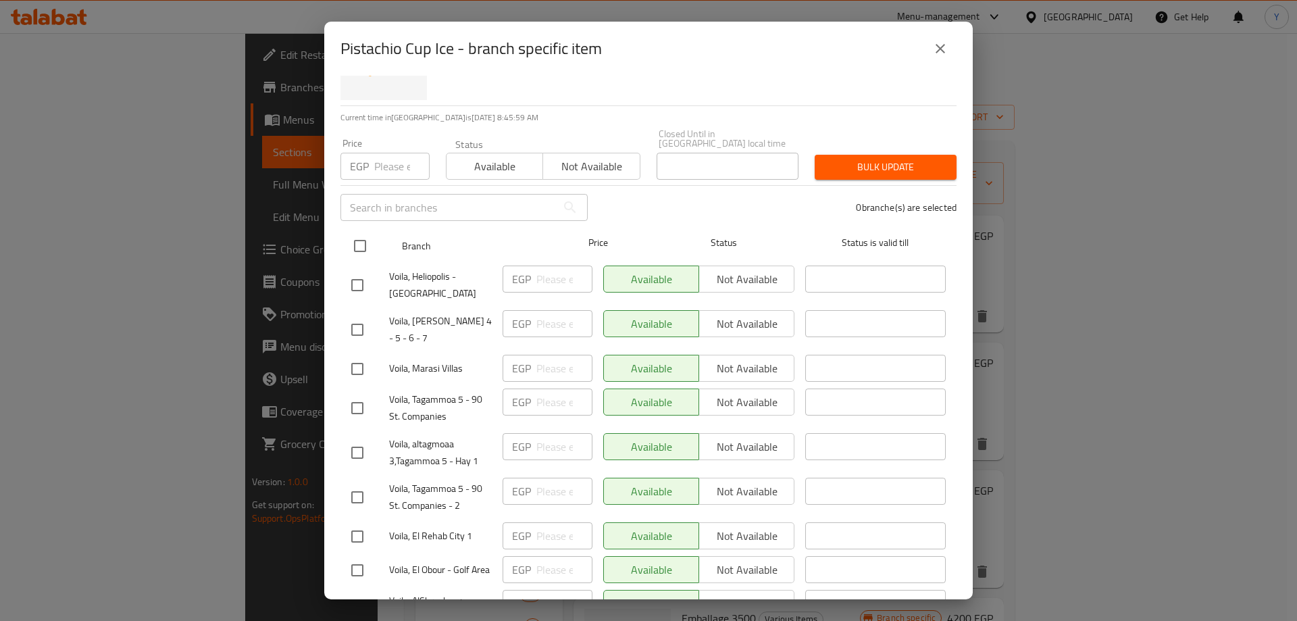
checkbox input "true"
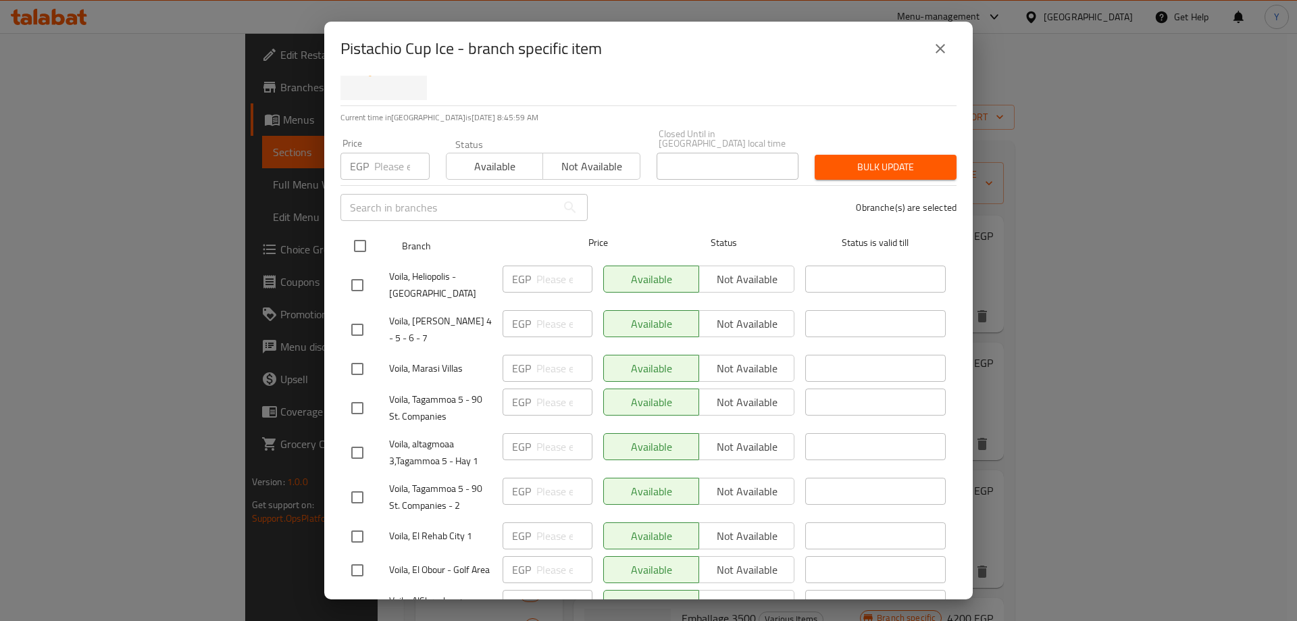
checkbox input "true"
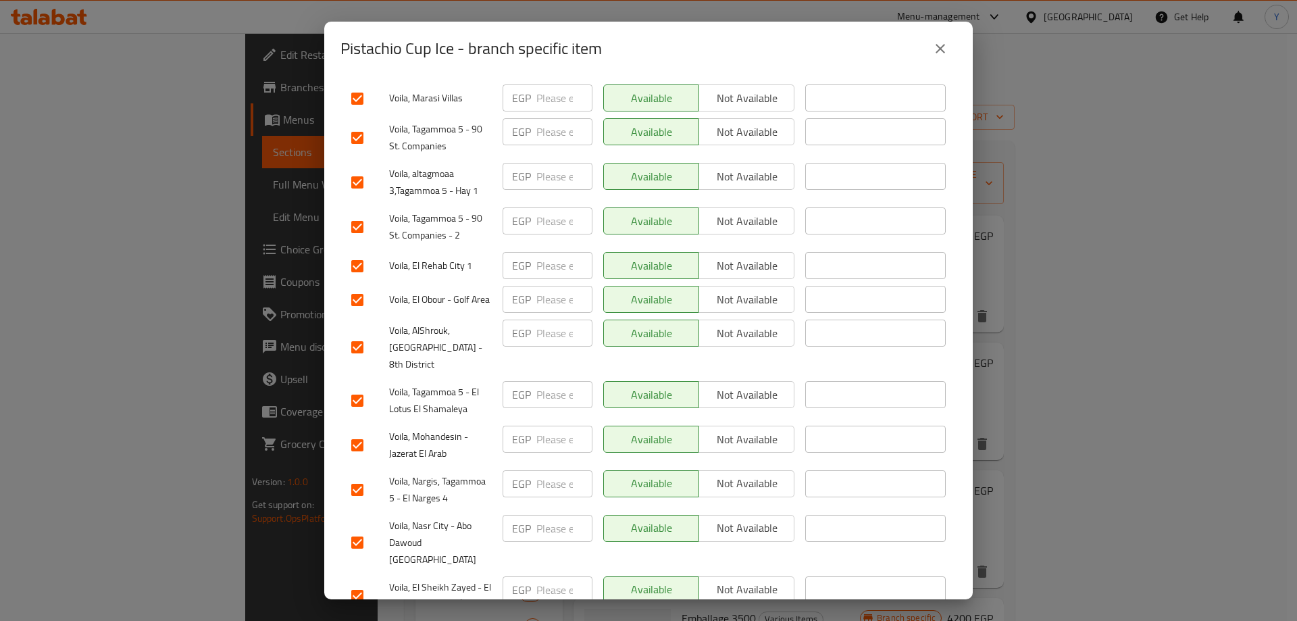
scroll to position [339, 0]
click at [741, 579] on span "Not available" at bounding box center [747, 589] width 84 height 20
click at [739, 518] on span "Not available" at bounding box center [747, 528] width 84 height 20
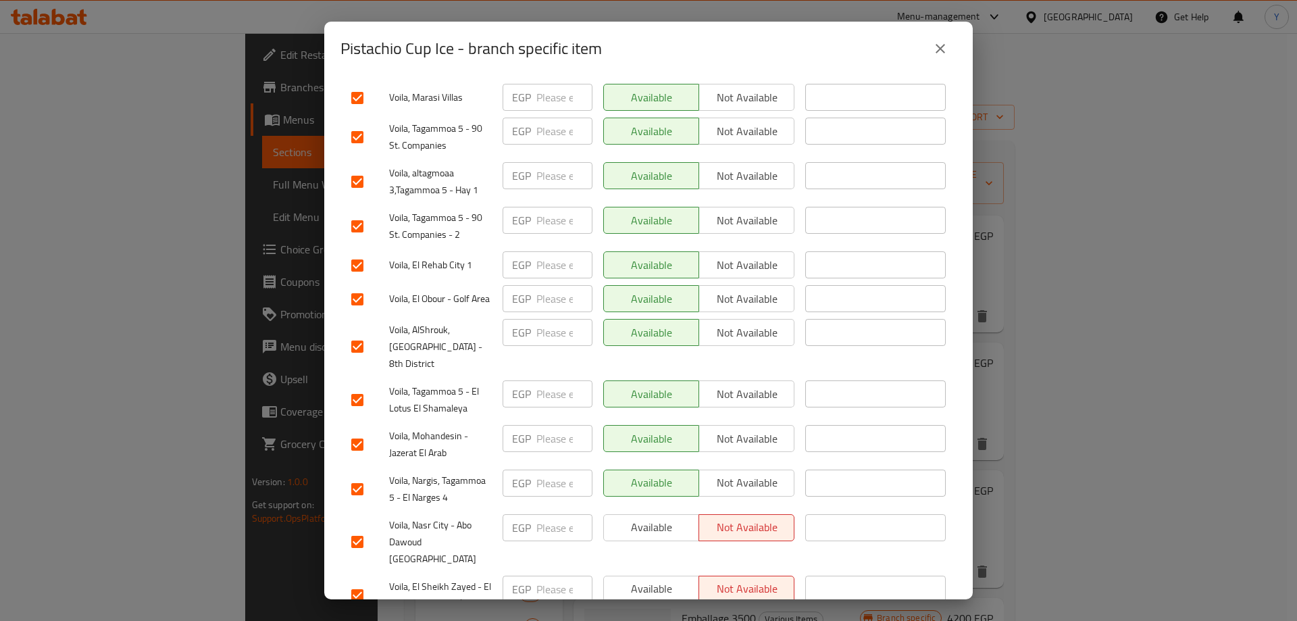
click at [742, 473] on span "Not available" at bounding box center [747, 483] width 84 height 20
click at [747, 429] on span "Not available" at bounding box center [747, 439] width 84 height 20
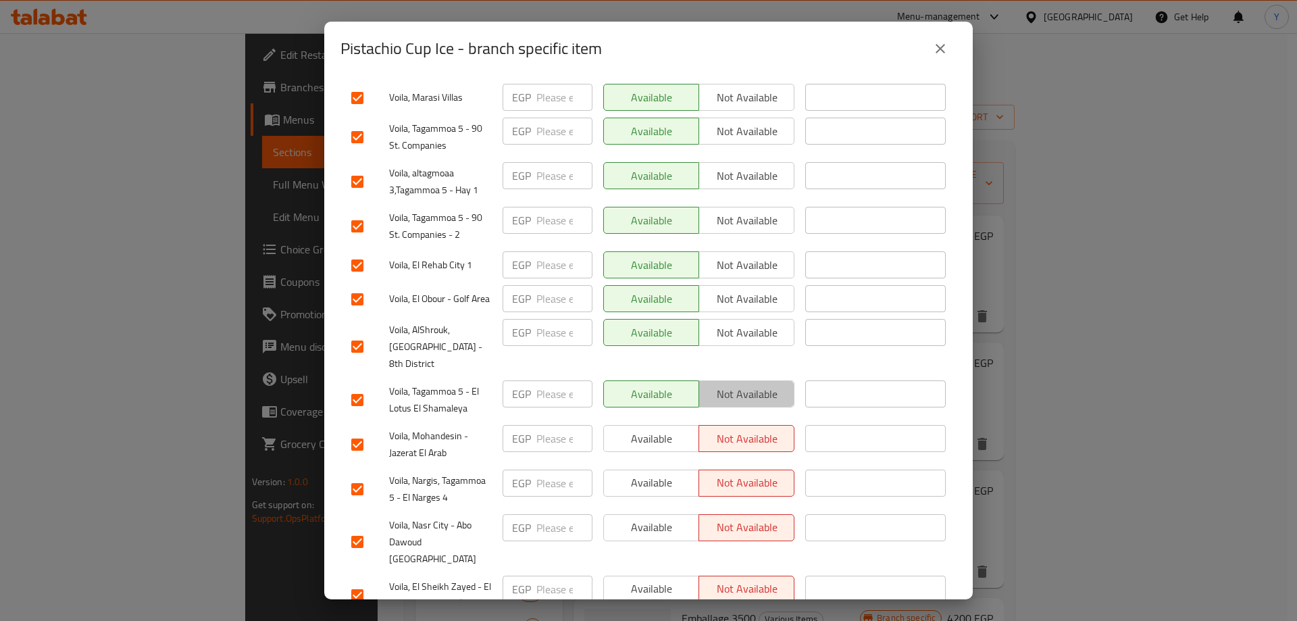
click at [747, 385] on span "Not available" at bounding box center [747, 395] width 84 height 20
click at [742, 323] on span "Not available" at bounding box center [747, 333] width 84 height 20
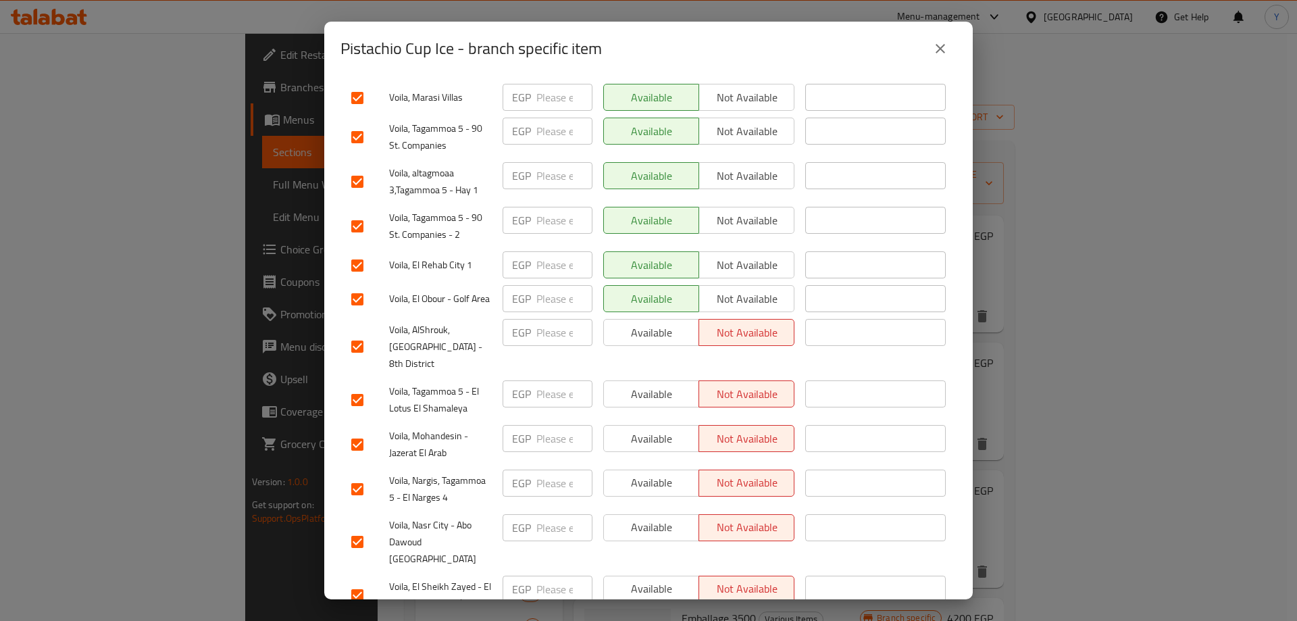
click at [728, 289] on span "Not available" at bounding box center [747, 299] width 84 height 20
click at [739, 255] on span "Not available" at bounding box center [747, 265] width 84 height 20
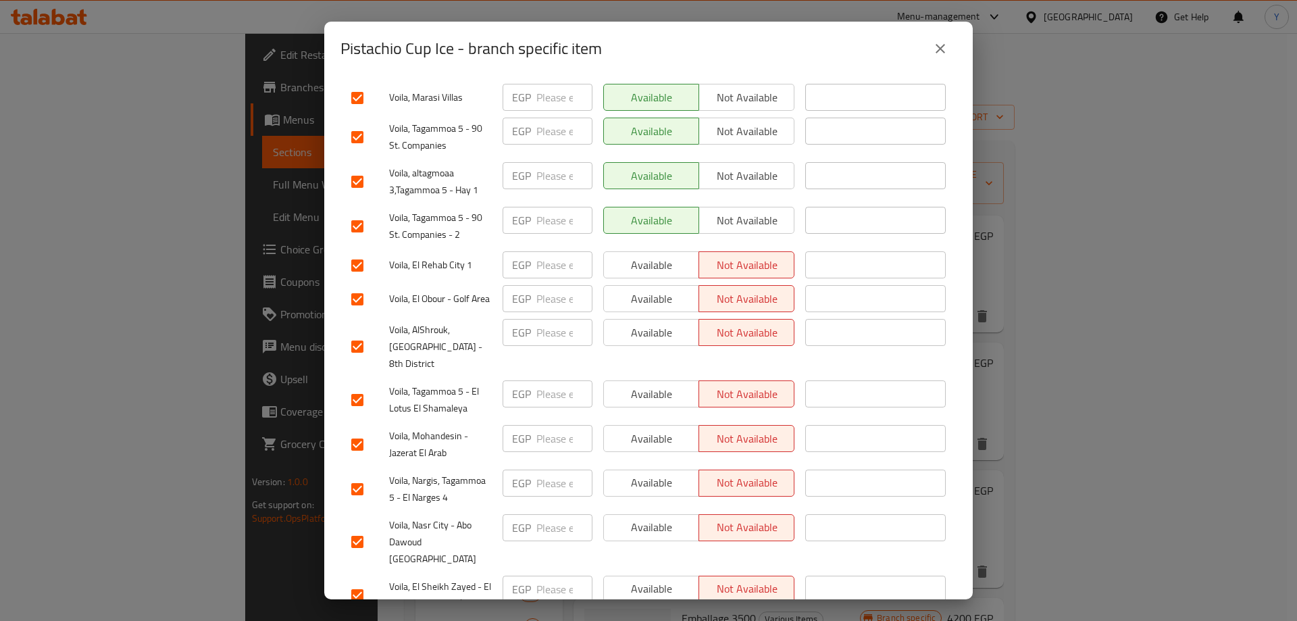
click at [744, 207] on div "Available Not available" at bounding box center [699, 226] width 202 height 50
click at [751, 211] on span "Not available" at bounding box center [747, 221] width 84 height 20
click at [743, 166] on span "Not available" at bounding box center [747, 176] width 84 height 20
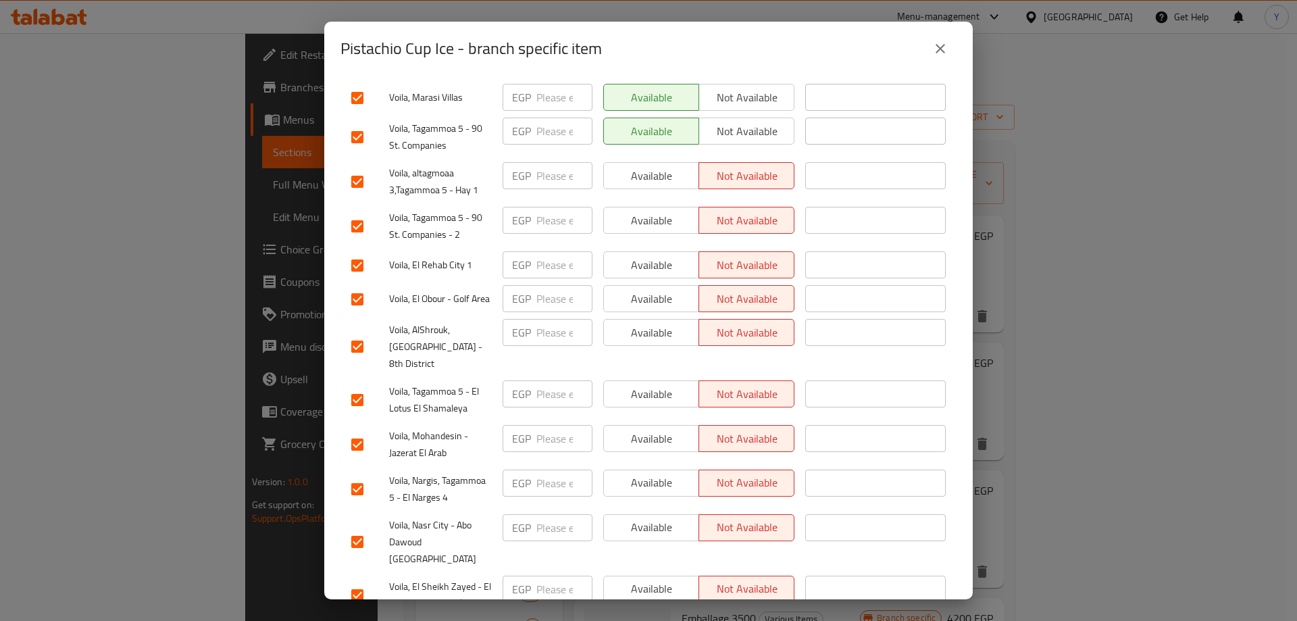
click at [739, 118] on button "Not available" at bounding box center [747, 131] width 96 height 27
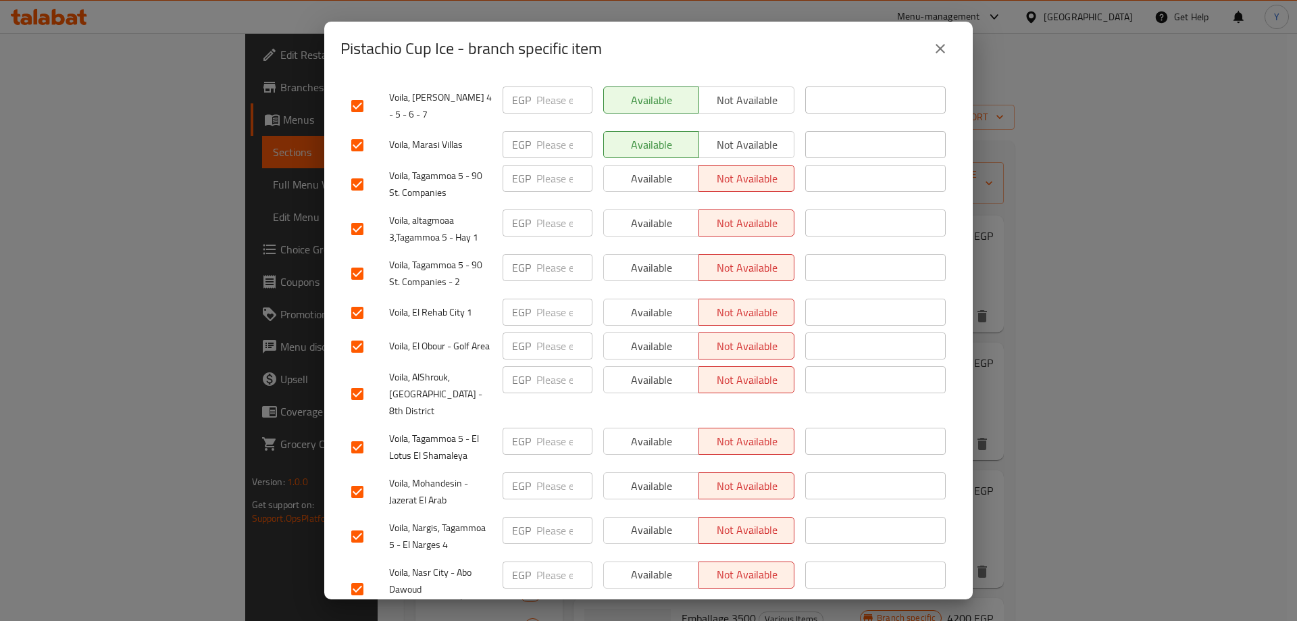
scroll to position [203, 0]
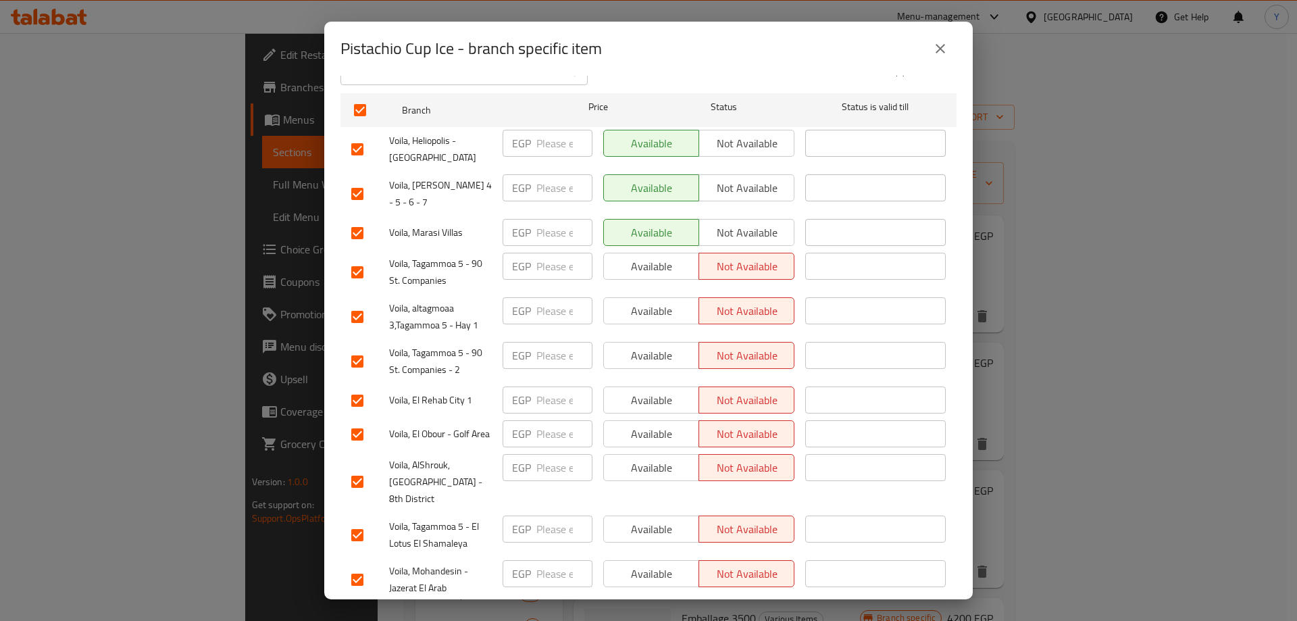
click at [764, 144] on button "Not available" at bounding box center [747, 143] width 96 height 27
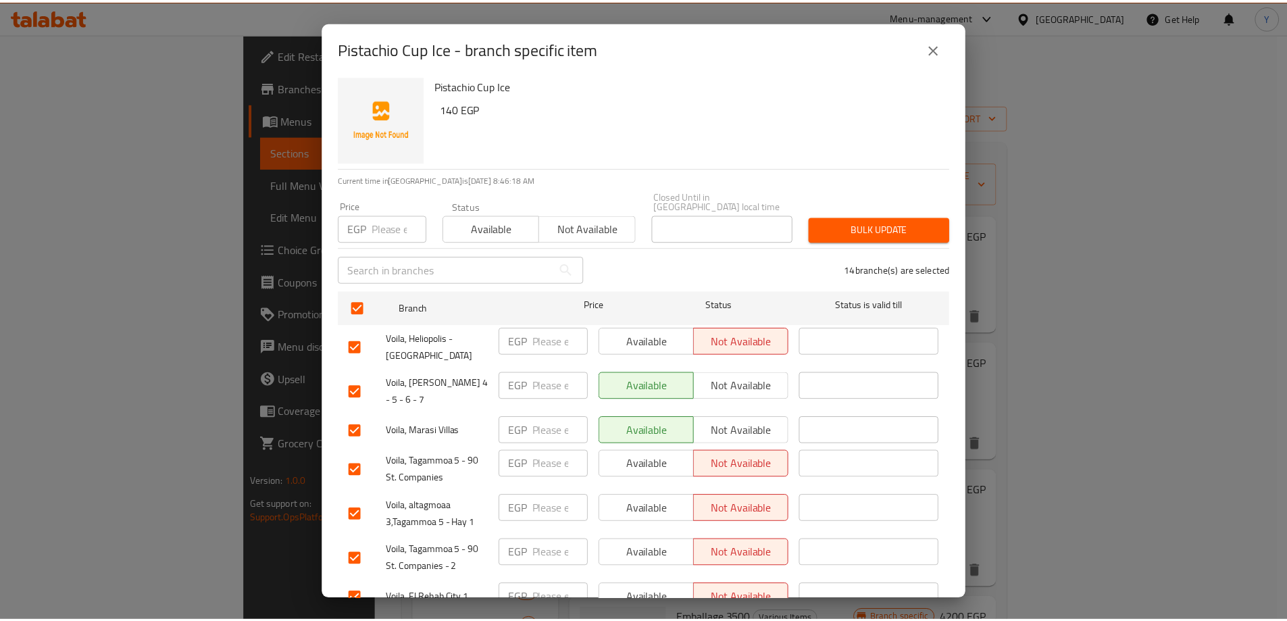
scroll to position [1, 0]
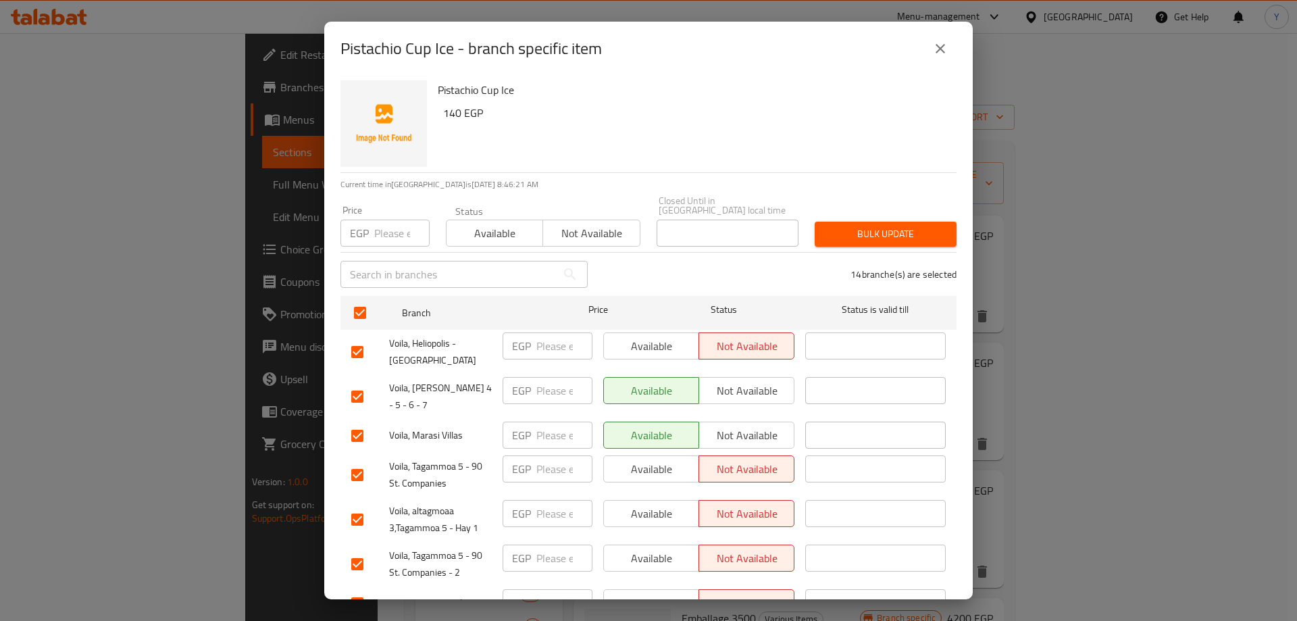
click at [550, 332] on input "number" at bounding box center [565, 345] width 56 height 27
click at [518, 381] on div "EGP ​" at bounding box center [548, 390] width 90 height 27
click at [544, 422] on input "number" at bounding box center [565, 435] width 56 height 27
click at [545, 422] on input "140" at bounding box center [565, 435] width 56 height 27
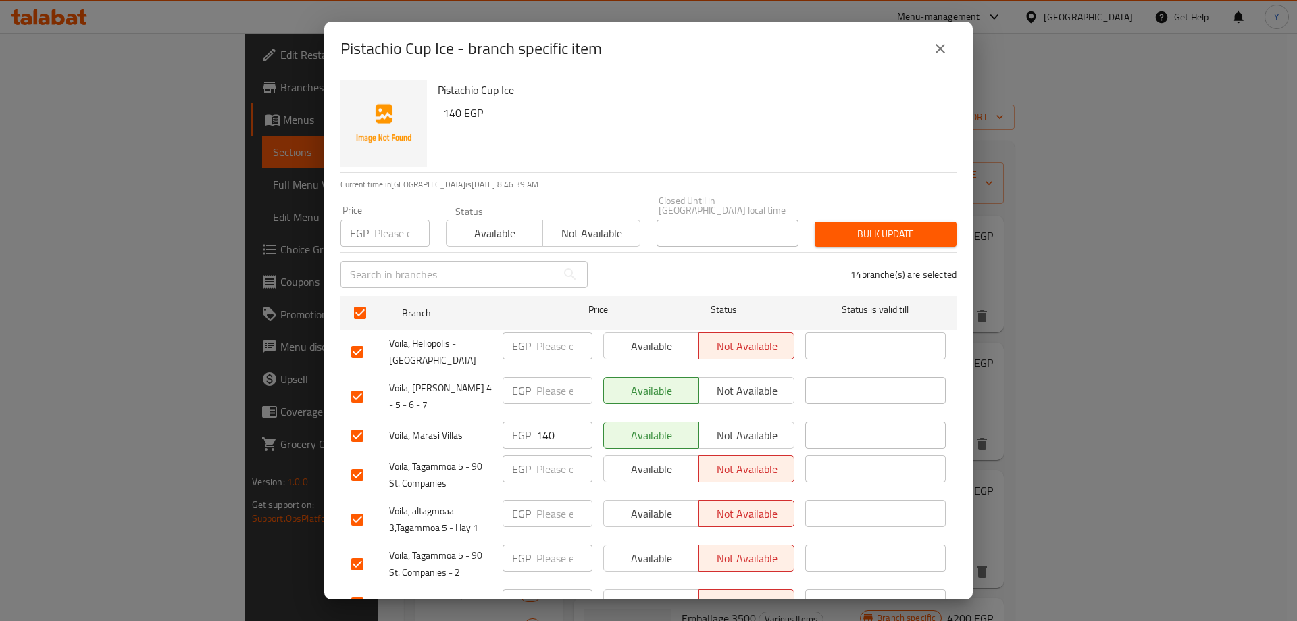
click at [772, 130] on div "Pistachio Cup Ice 140 EGP" at bounding box center [691, 123] width 519 height 97
click at [553, 422] on input "140" at bounding box center [565, 435] width 56 height 27
type input "0"
click at [770, 72] on div "Pistachio Cup Ice - branch specific item" at bounding box center [648, 49] width 649 height 54
click at [548, 422] on input "0" at bounding box center [565, 435] width 56 height 27
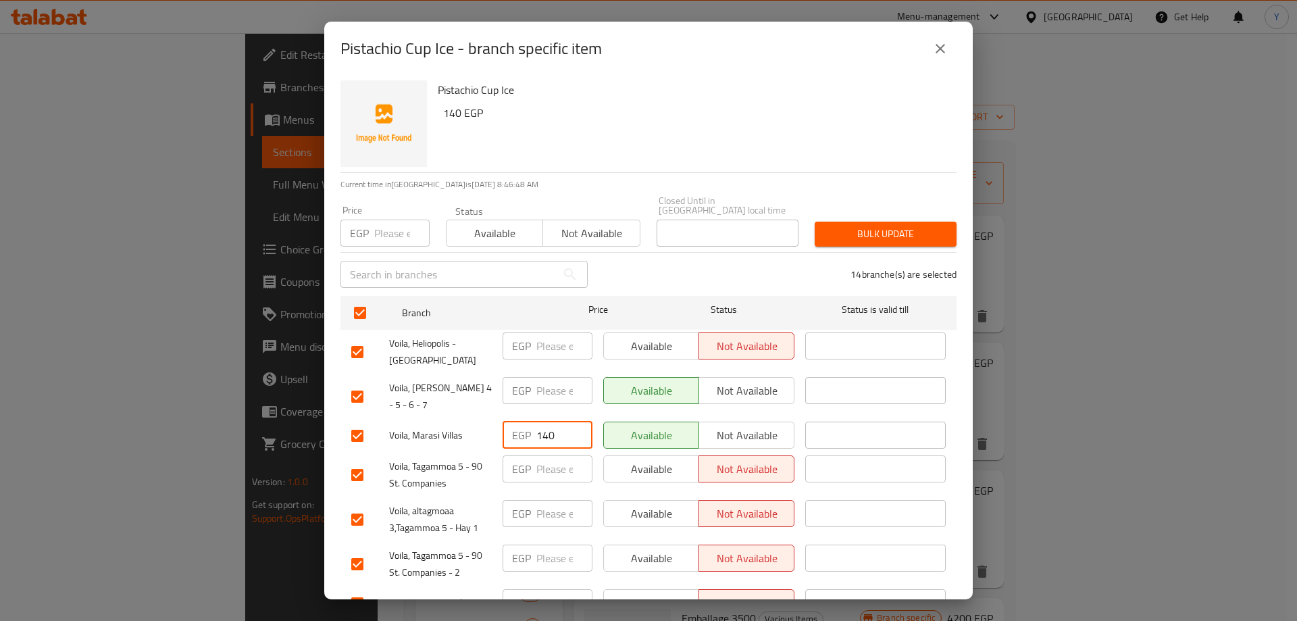
type input "140"
click at [783, 143] on div "Pistachio Cup Ice 140 EGP" at bounding box center [691, 123] width 519 height 97
click at [880, 229] on span "Bulk update" at bounding box center [886, 234] width 120 height 17
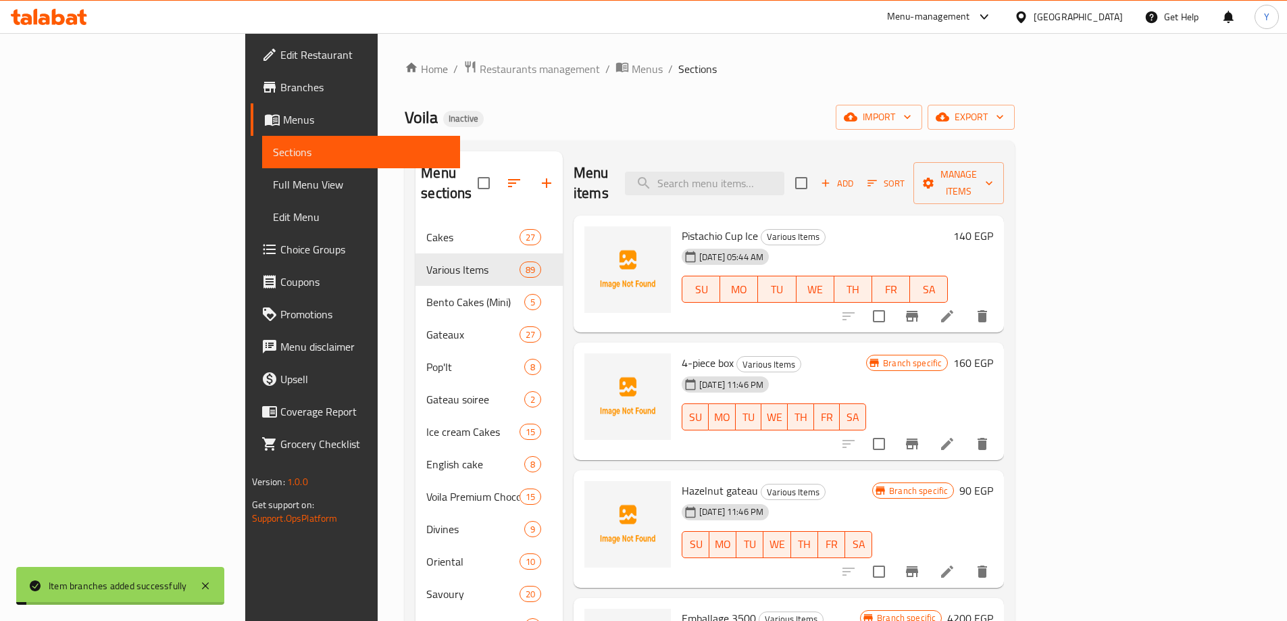
click at [820, 50] on div "Home / Restaurants management / Menus / Sections Voila Inactive import export M…" at bounding box center [710, 444] width 664 height 822
drag, startPoint x: 813, startPoint y: 3, endPoint x: 778, endPoint y: 92, distance: 95.9
click at [831, 49] on div "Home / Restaurants management / Menus / Sections Voila Inactive import export M…" at bounding box center [710, 444] width 664 height 822
click at [273, 176] on span "Full Menu View" at bounding box center [361, 184] width 176 height 16
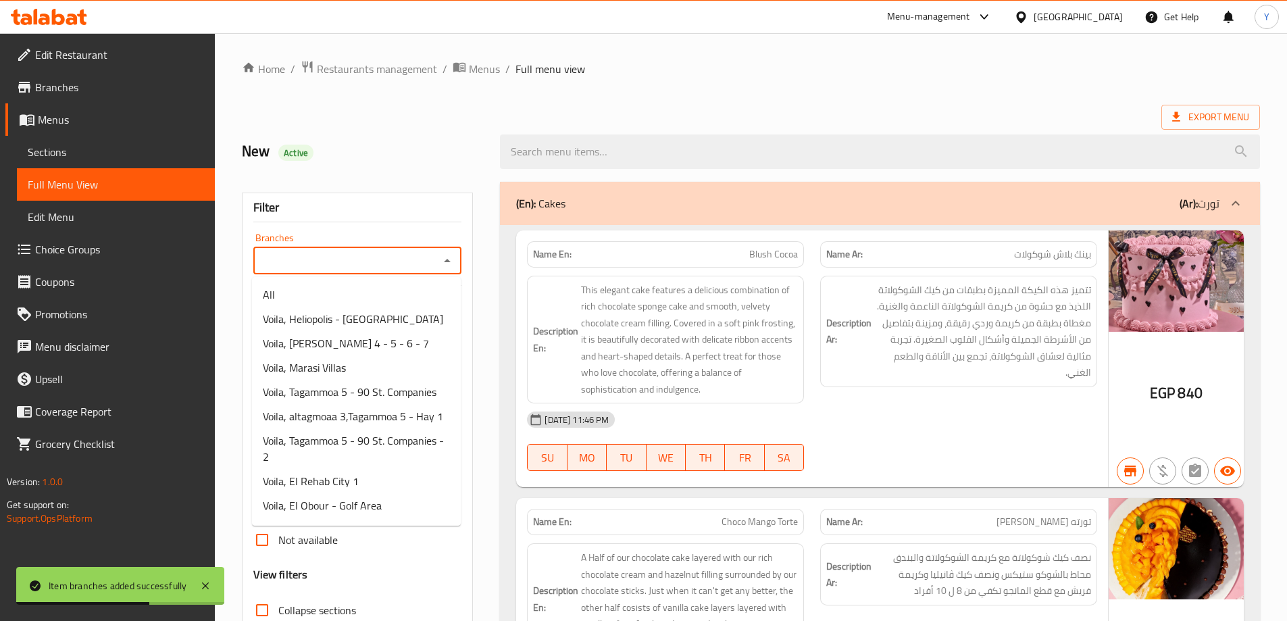
click at [431, 256] on input "Branches" at bounding box center [346, 260] width 178 height 19
click at [389, 376] on li "Voila, Marasi Villas" at bounding box center [356, 367] width 209 height 24
type input "Voila, Marasi Villas"
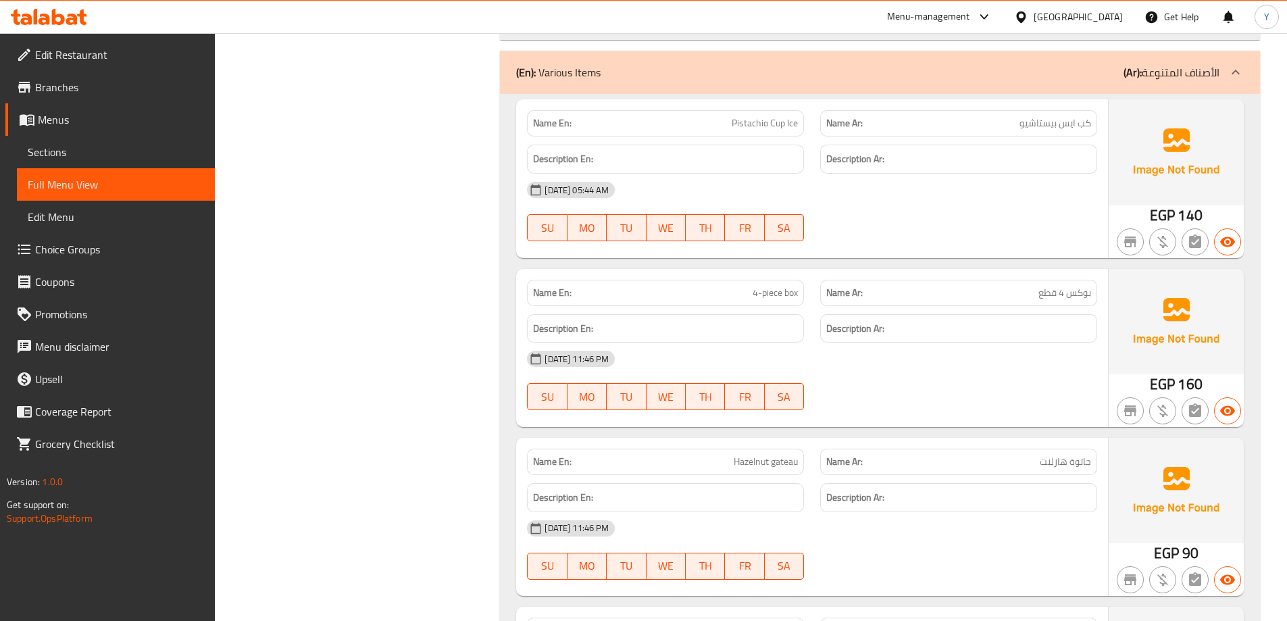
scroll to position [6733, 0]
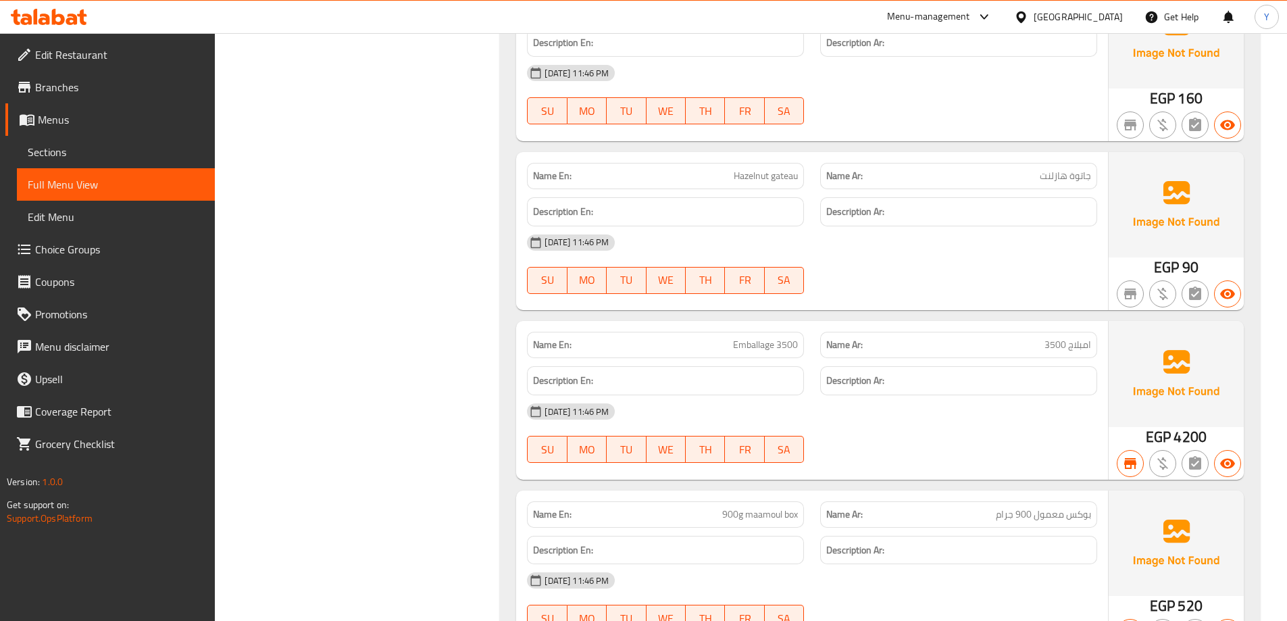
drag, startPoint x: 1017, startPoint y: 209, endPoint x: 954, endPoint y: 602, distance: 397.7
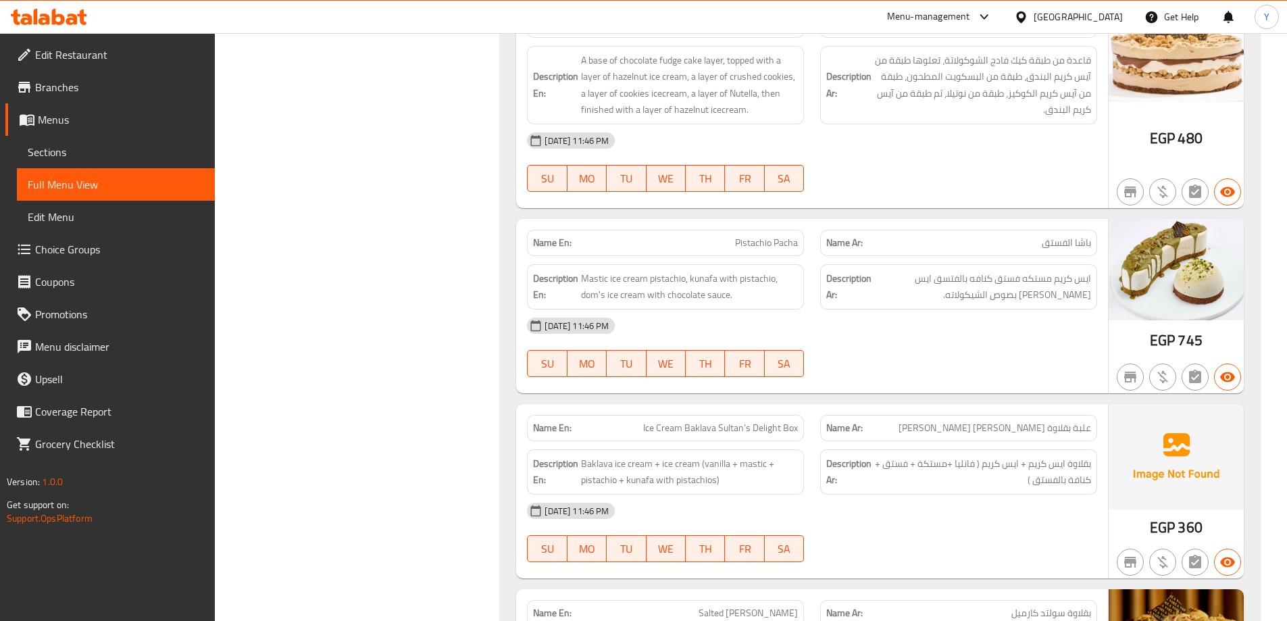
scroll to position [0, 0]
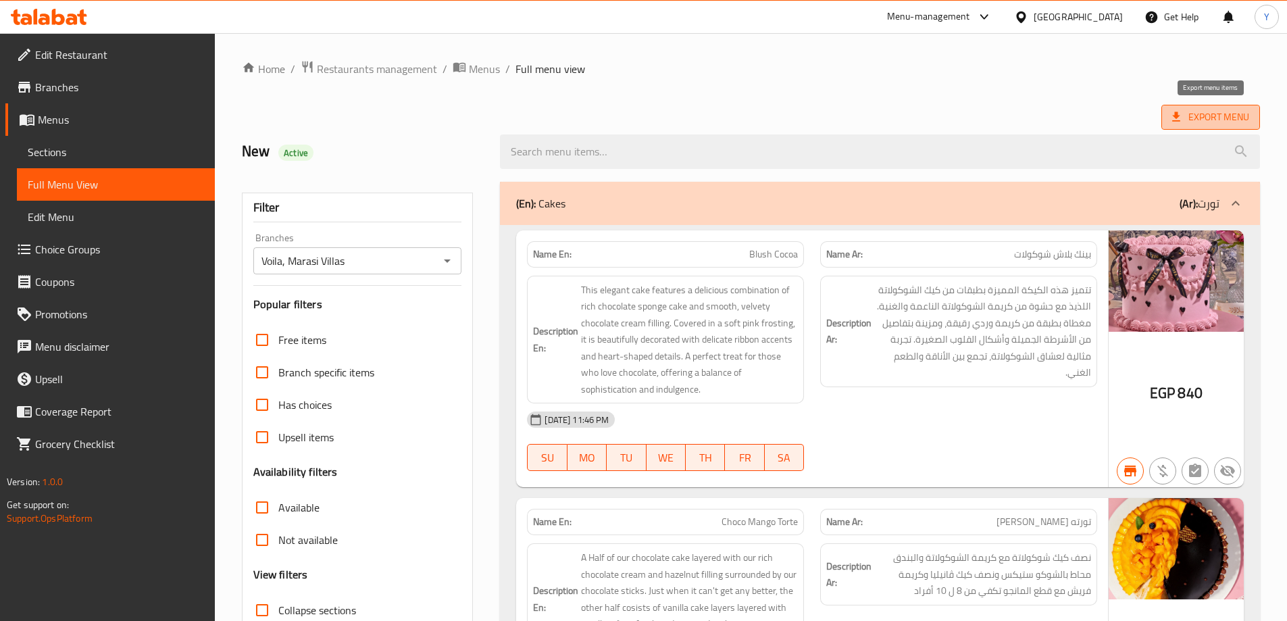
click at [1229, 110] on span "Export Menu" at bounding box center [1210, 117] width 77 height 17
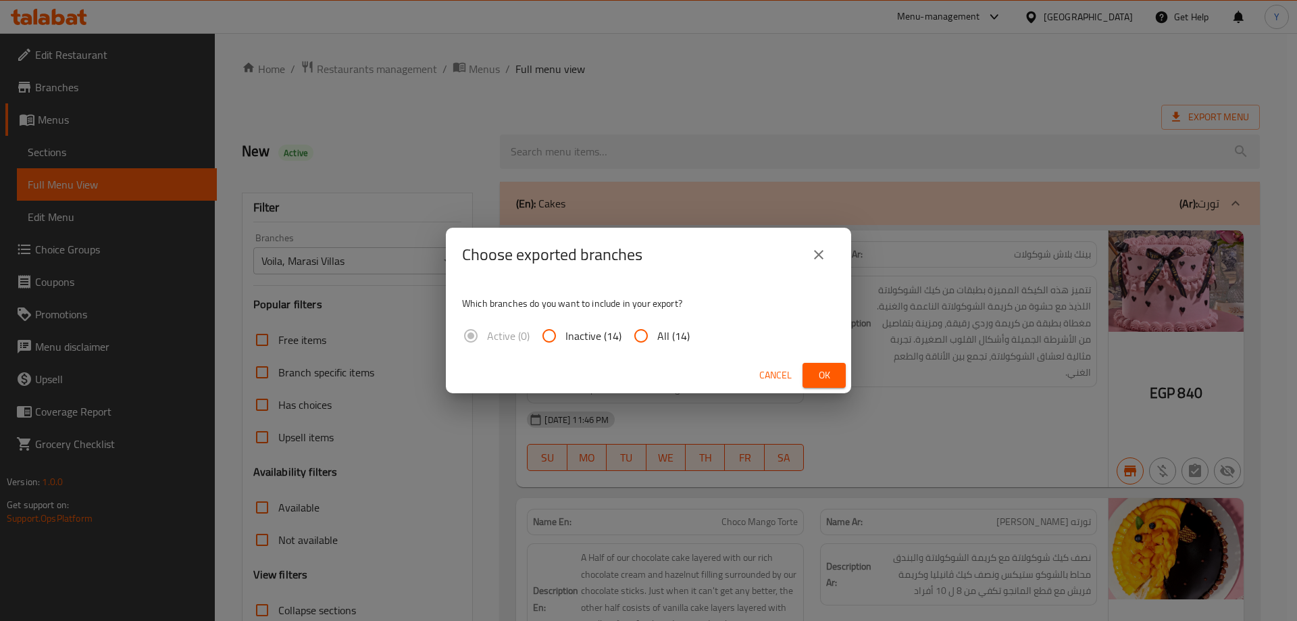
click at [676, 344] on span "All (14)" at bounding box center [674, 336] width 32 height 16
click at [658, 345] on input "All (14)" at bounding box center [641, 336] width 32 height 32
radio input "true"
click at [814, 247] on icon "close" at bounding box center [819, 255] width 16 height 16
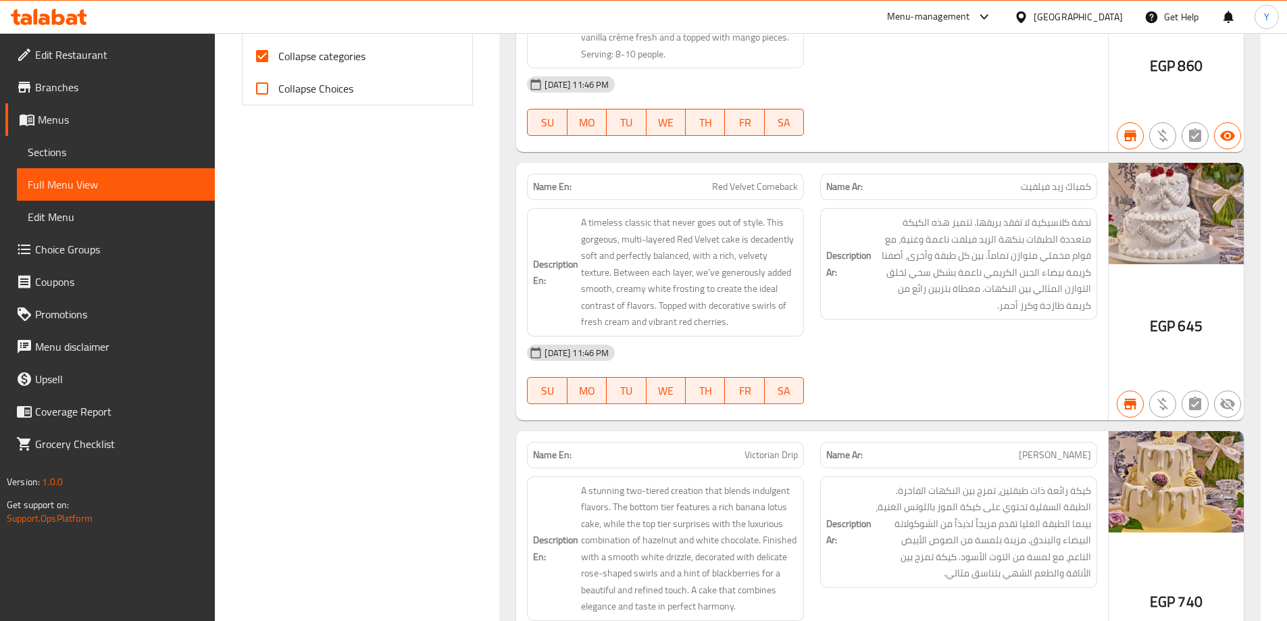
scroll to position [743, 0]
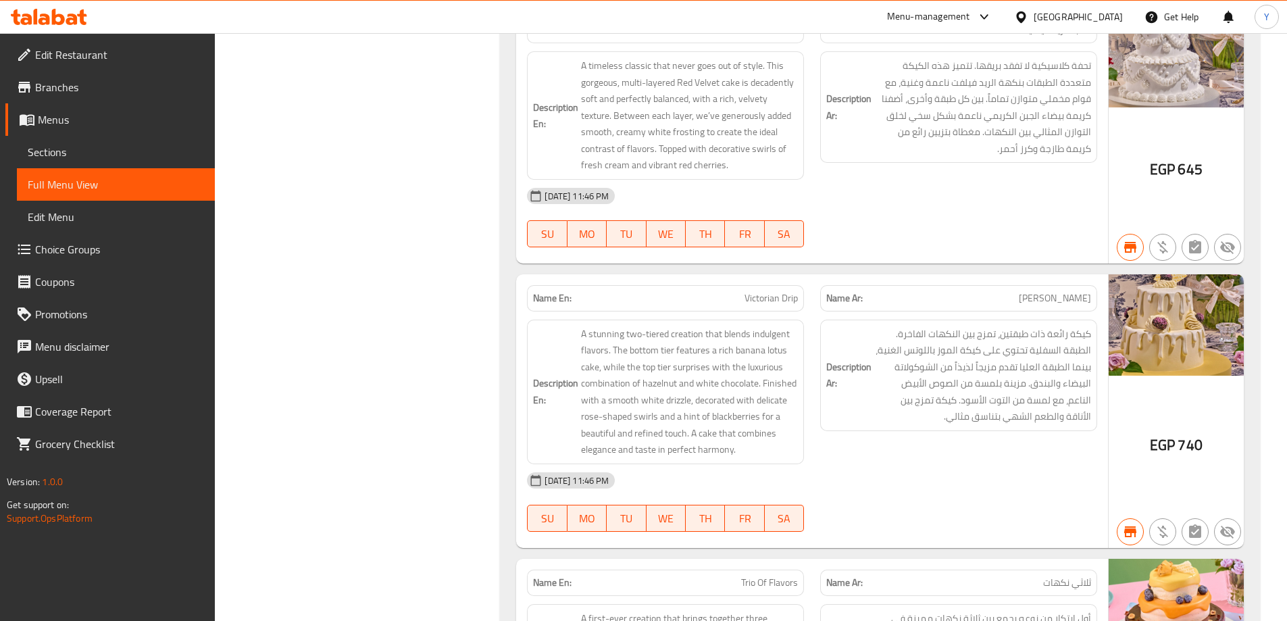
click at [1075, 191] on div "[DATE] 11:46 PM" at bounding box center [812, 196] width 587 height 32
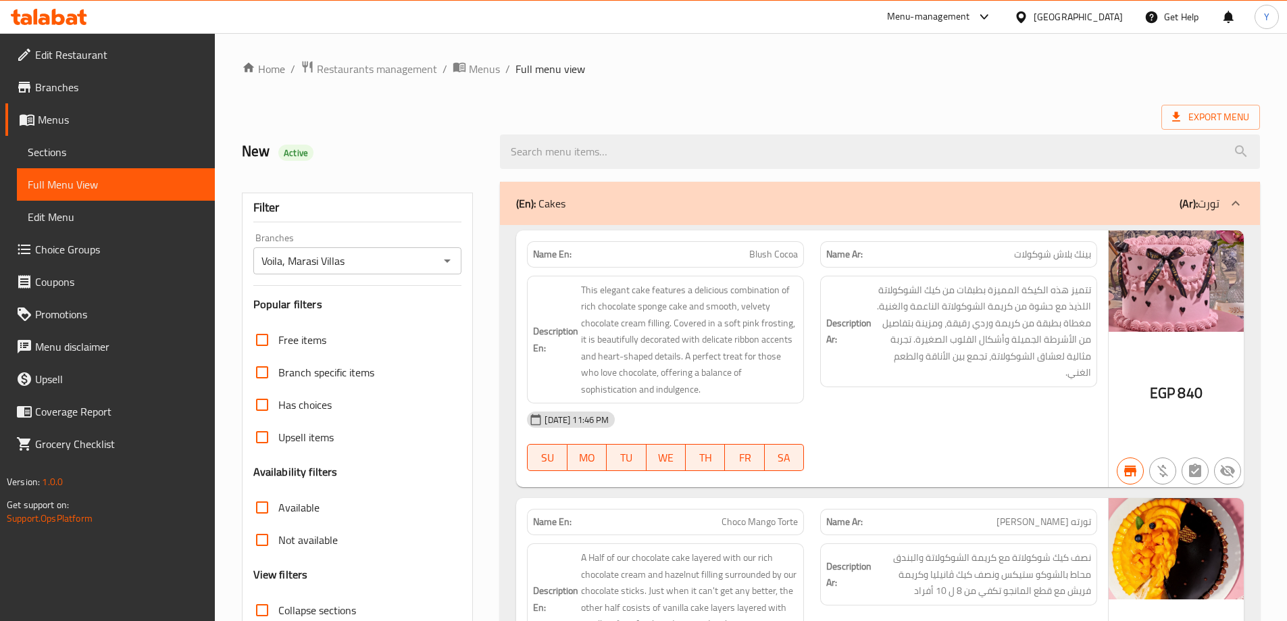
drag, startPoint x: 1068, startPoint y: -32, endPoint x: 1108, endPoint y: -82, distance: 63.9
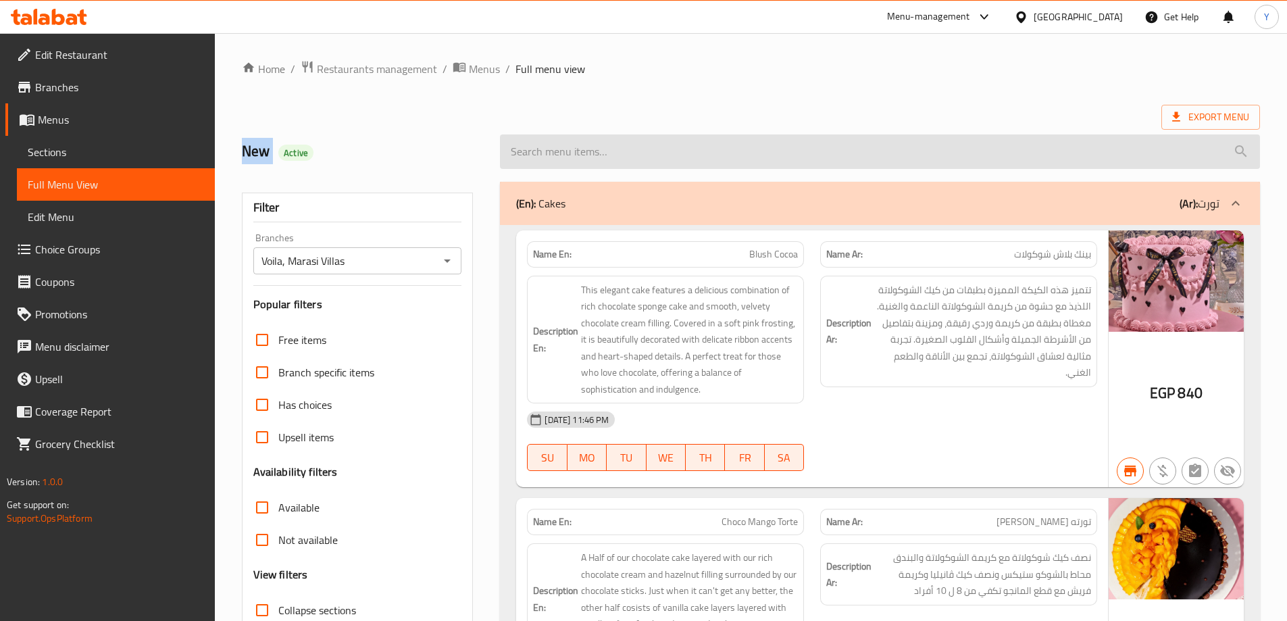
drag, startPoint x: 1187, startPoint y: 103, endPoint x: 1170, endPoint y: 164, distance: 64.0
click at [1170, 164] on input "search" at bounding box center [880, 151] width 760 height 34
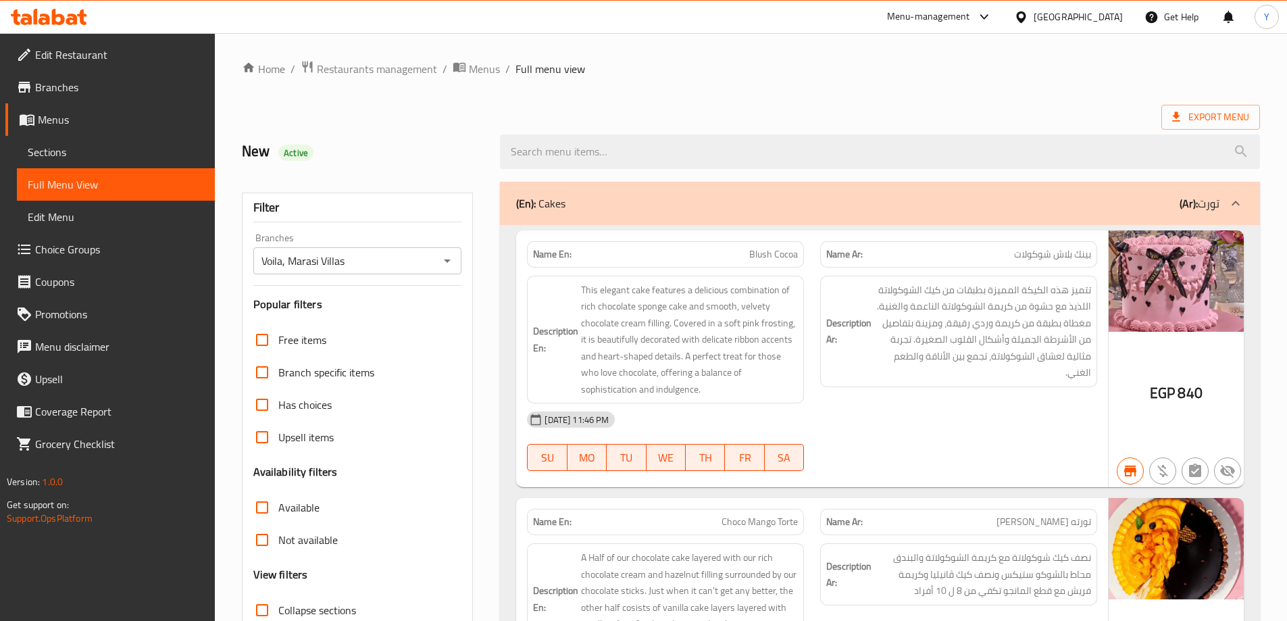
click at [1195, 107] on span "Export Menu" at bounding box center [1211, 117] width 99 height 25
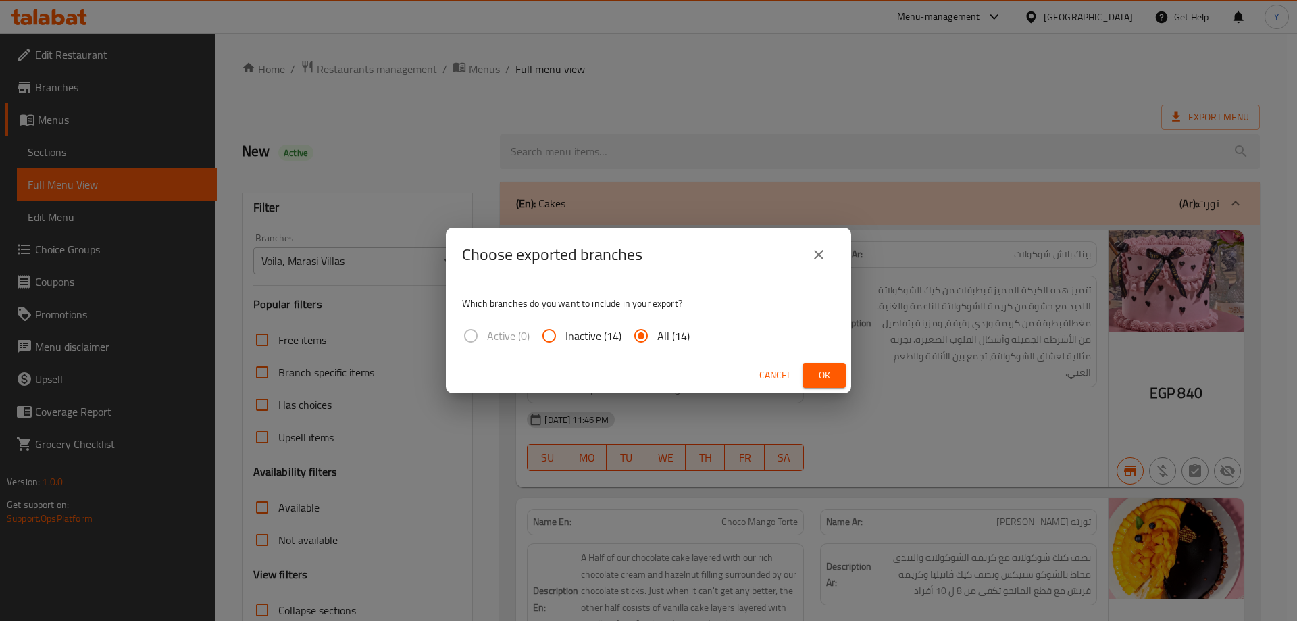
click at [1255, 100] on div "Choose exported branches Which branches do you want to include in your export? …" at bounding box center [648, 310] width 1297 height 621
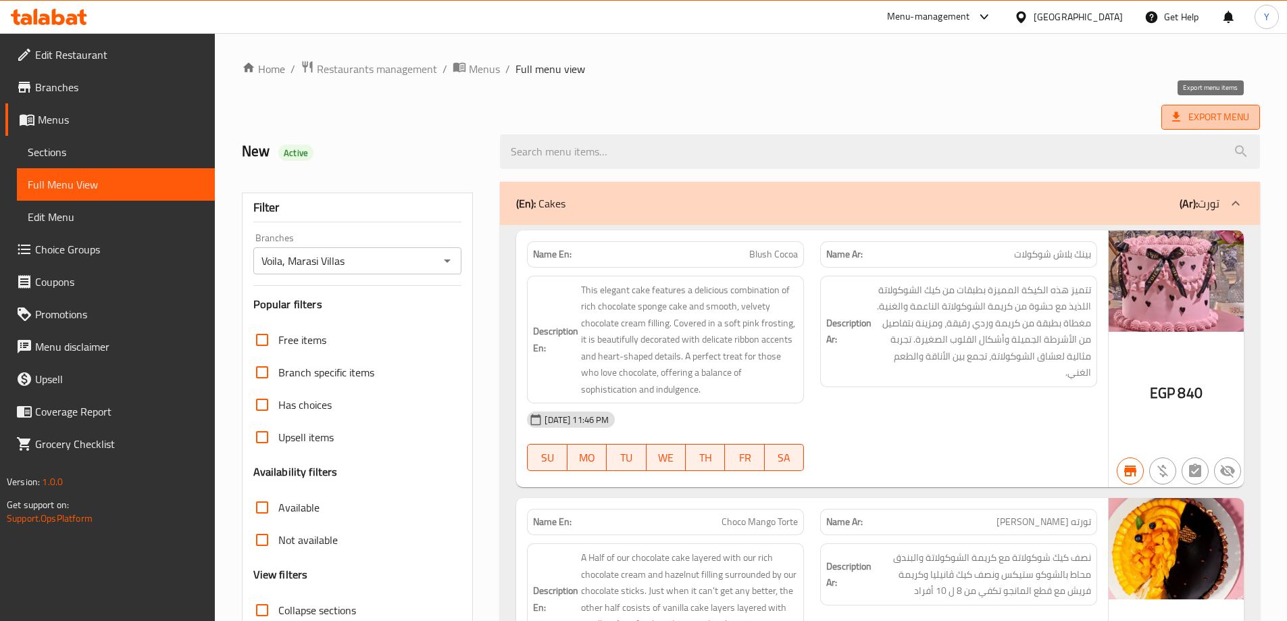
click at [1195, 109] on span "Export Menu" at bounding box center [1210, 117] width 77 height 17
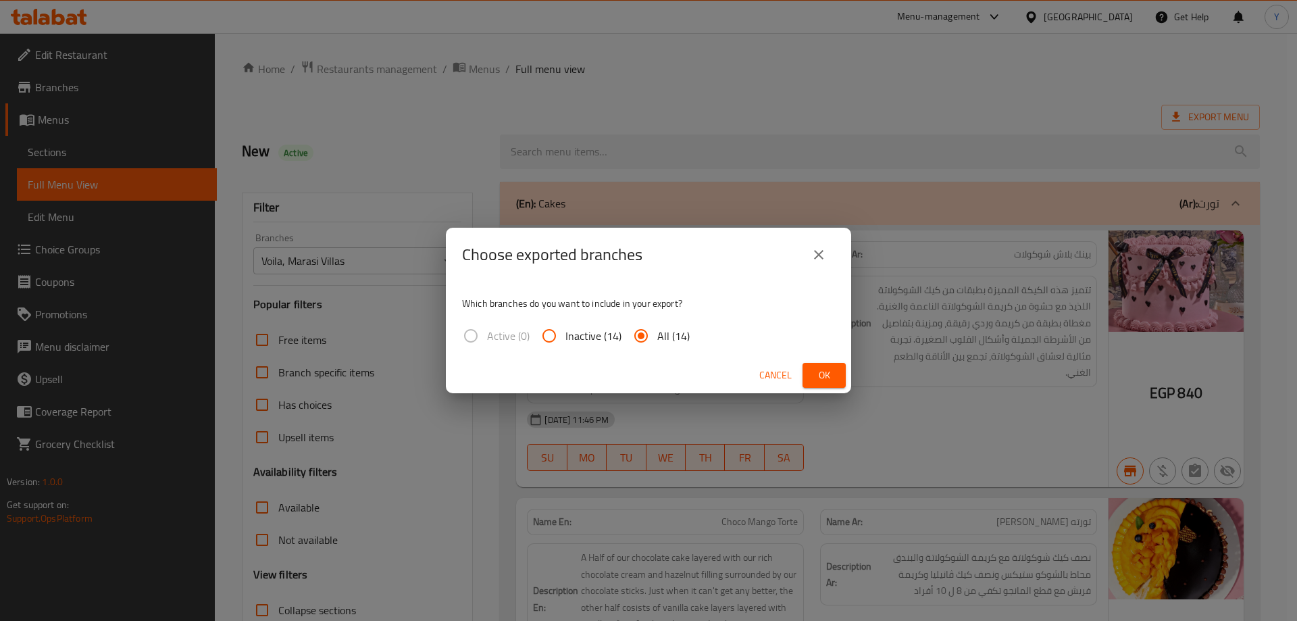
click at [816, 372] on span "Ok" at bounding box center [825, 375] width 22 height 17
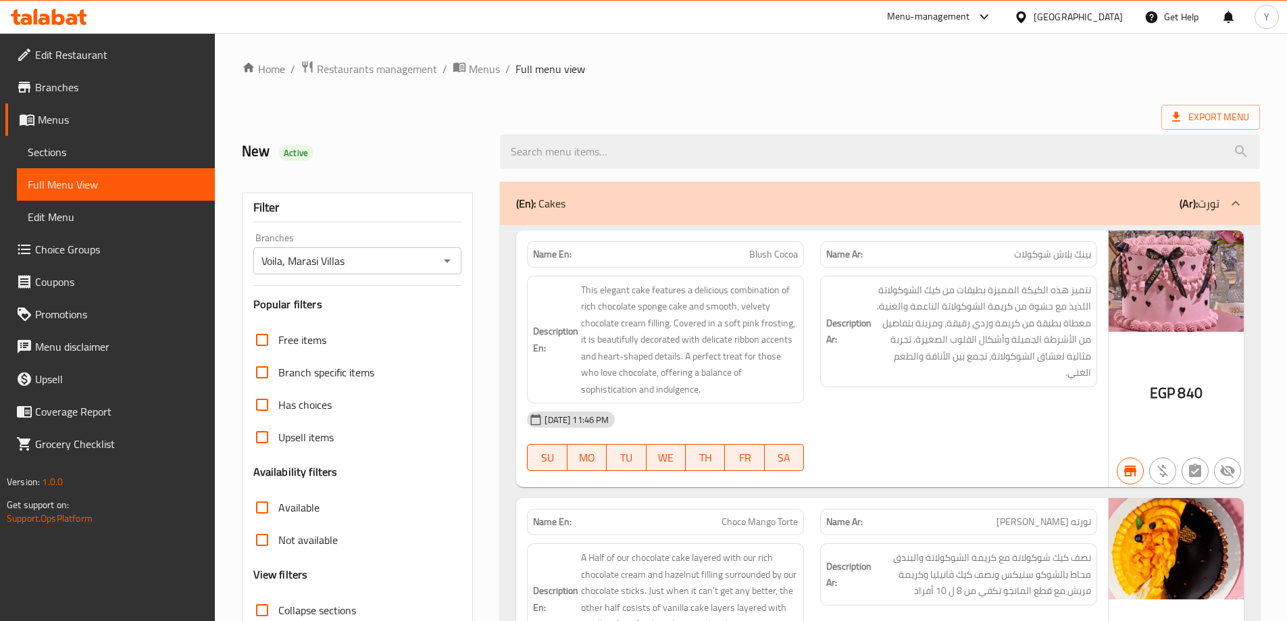
click at [339, 274] on div "Filter Branches Voila, Marasi Villas Branches Popular filters Free items Branch…" at bounding box center [358, 442] width 232 height 499
click at [362, 262] on input "Voila, Marasi Villas" at bounding box center [346, 260] width 178 height 19
click at [446, 265] on icon "Open" at bounding box center [447, 261] width 16 height 16
click at [1010, 406] on div "[DATE] 11:46 PM" at bounding box center [812, 419] width 587 height 32
click at [1240, 112] on span "Export Menu" at bounding box center [1210, 117] width 77 height 17
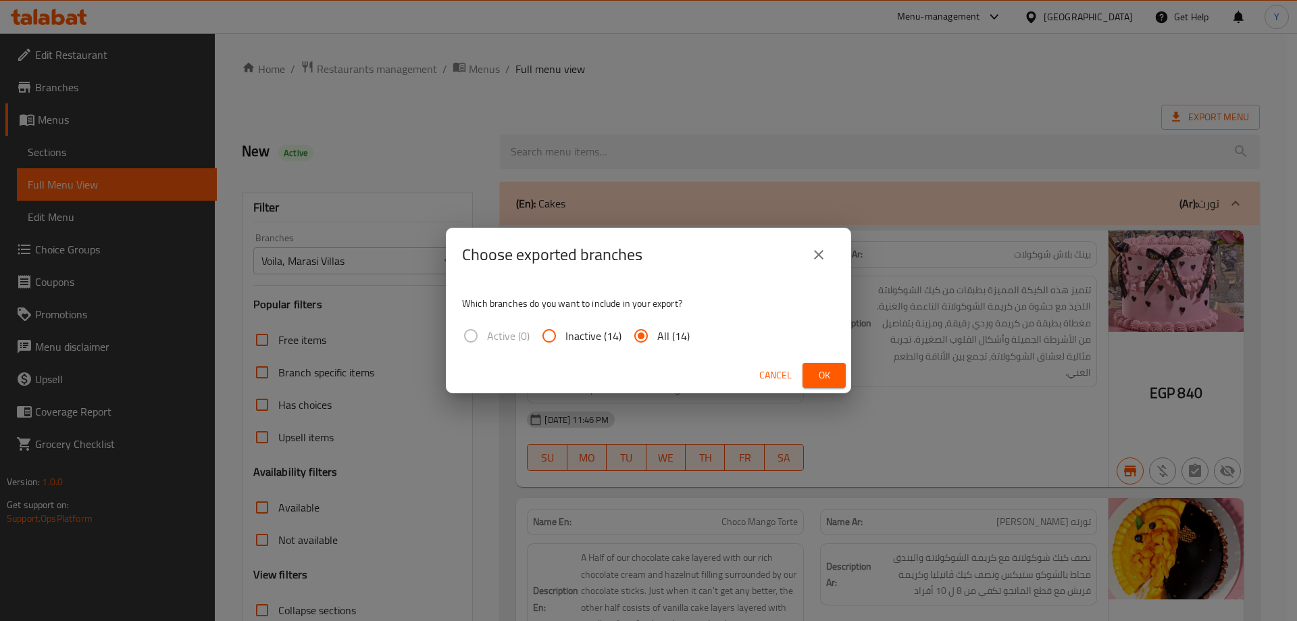
click at [841, 379] on button "Ok" at bounding box center [824, 375] width 43 height 25
